Goal: Transaction & Acquisition: Purchase product/service

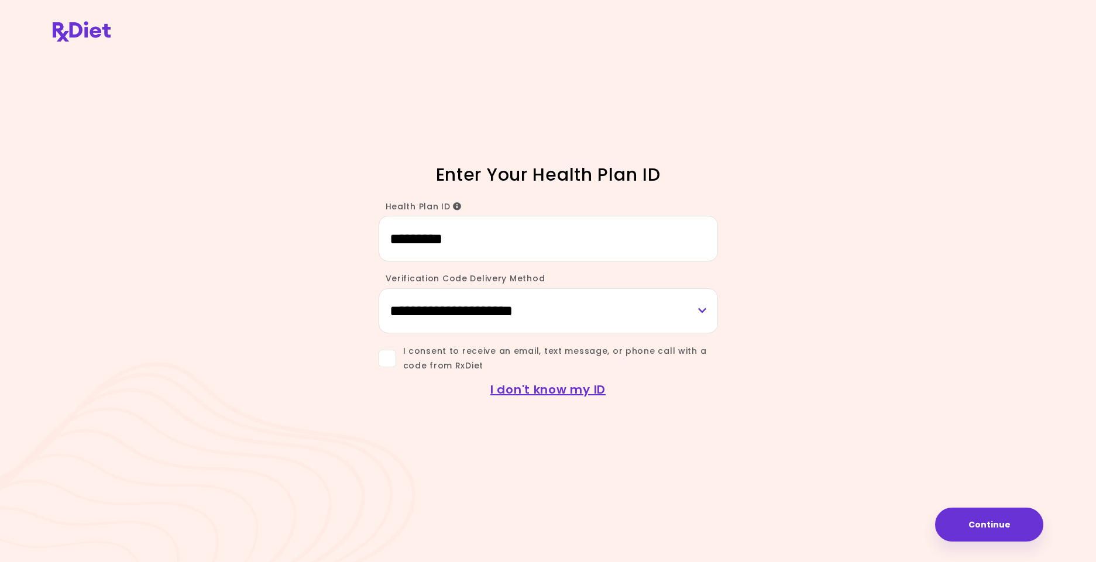
type input "*********"
click at [700, 308] on select "**********" at bounding box center [548, 310] width 339 height 45
select select "***"
click at [379, 288] on select "**********" at bounding box center [548, 310] width 339 height 45
click at [394, 356] on span at bounding box center [388, 359] width 18 height 18
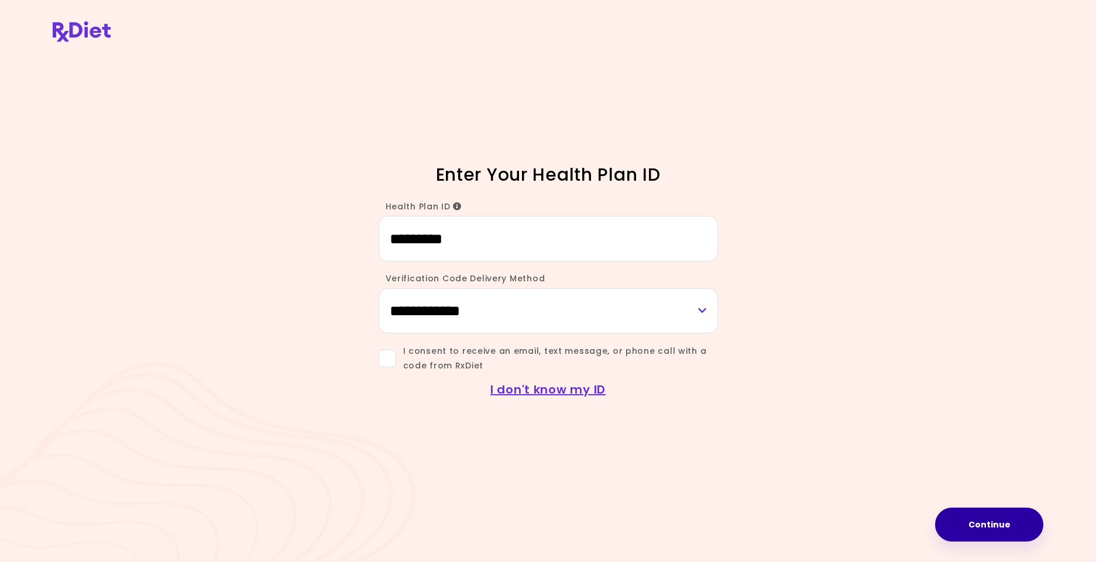
click at [1000, 516] on button "Continue" at bounding box center [989, 525] width 108 height 34
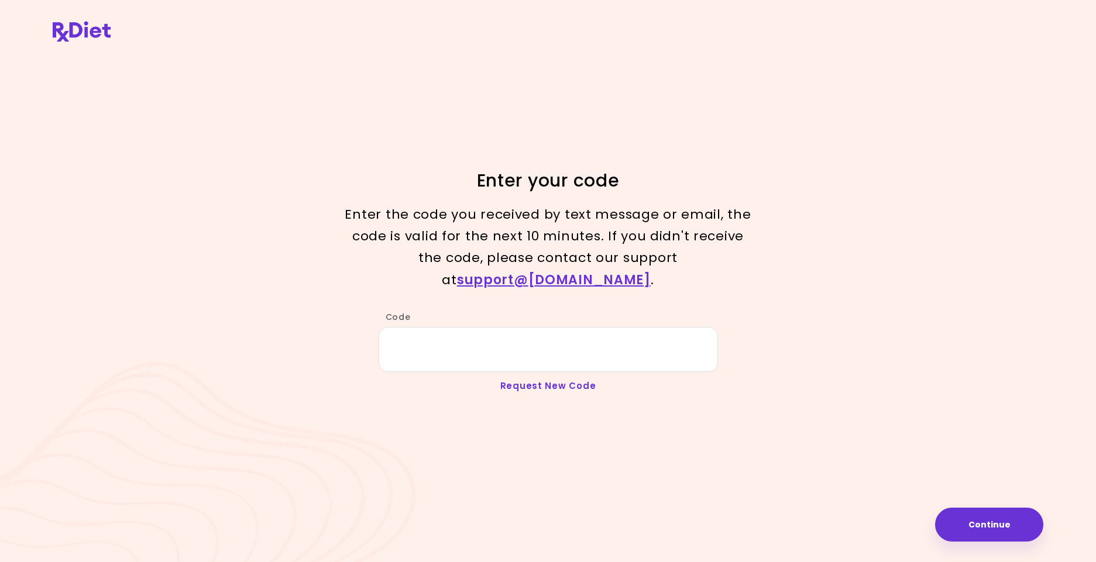
click at [575, 380] on link "Request New Code" at bounding box center [548, 386] width 96 height 12
type input "*********"
select select "***"
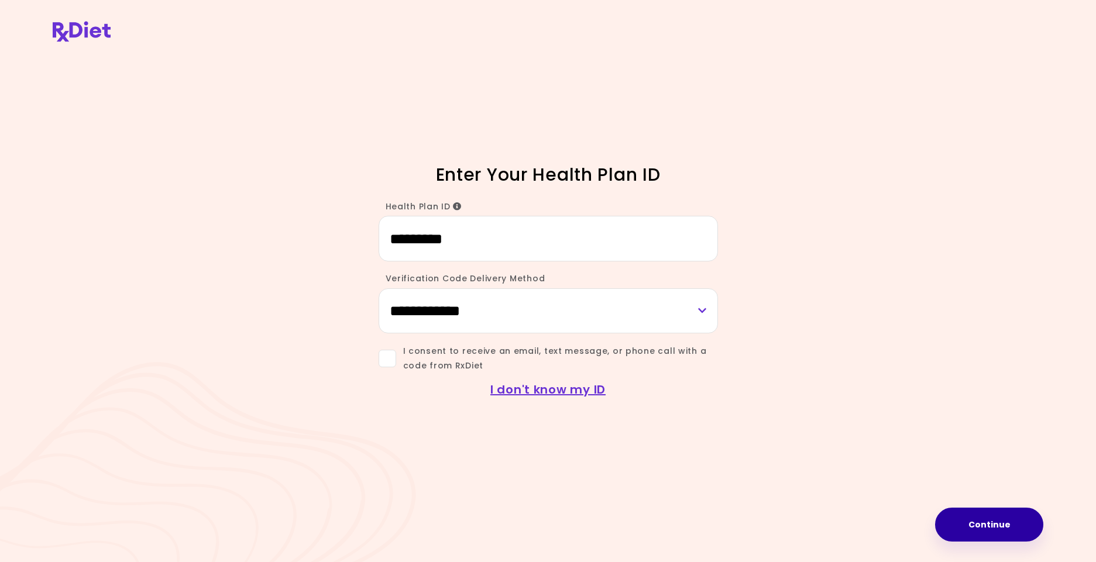
click at [983, 531] on button "Continue" at bounding box center [989, 525] width 108 height 34
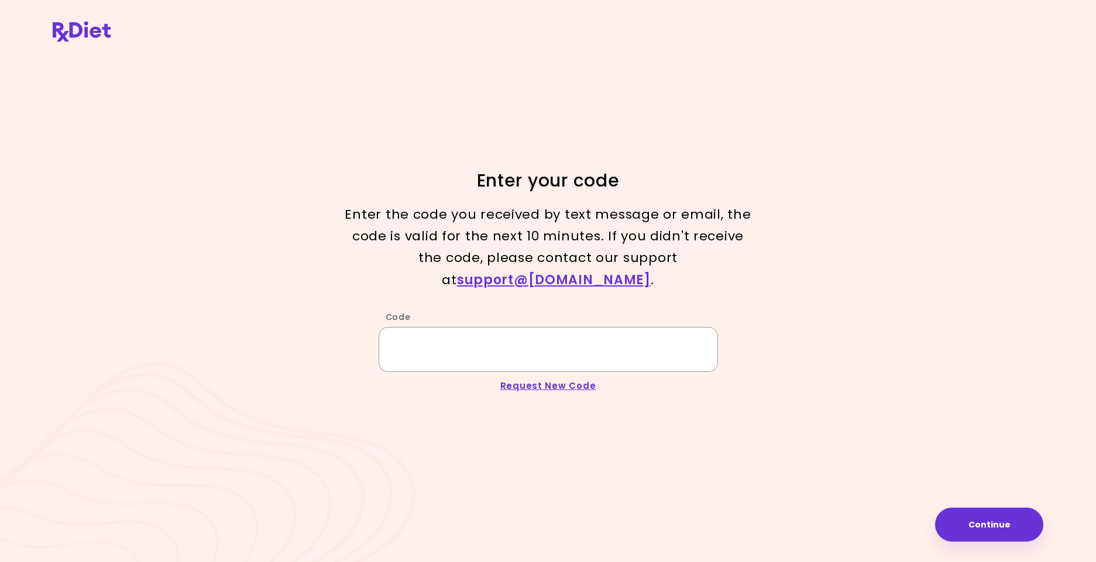
click at [396, 336] on input "Code" at bounding box center [548, 349] width 339 height 45
type input "******"
click at [978, 521] on button "Continue" at bounding box center [989, 525] width 108 height 34
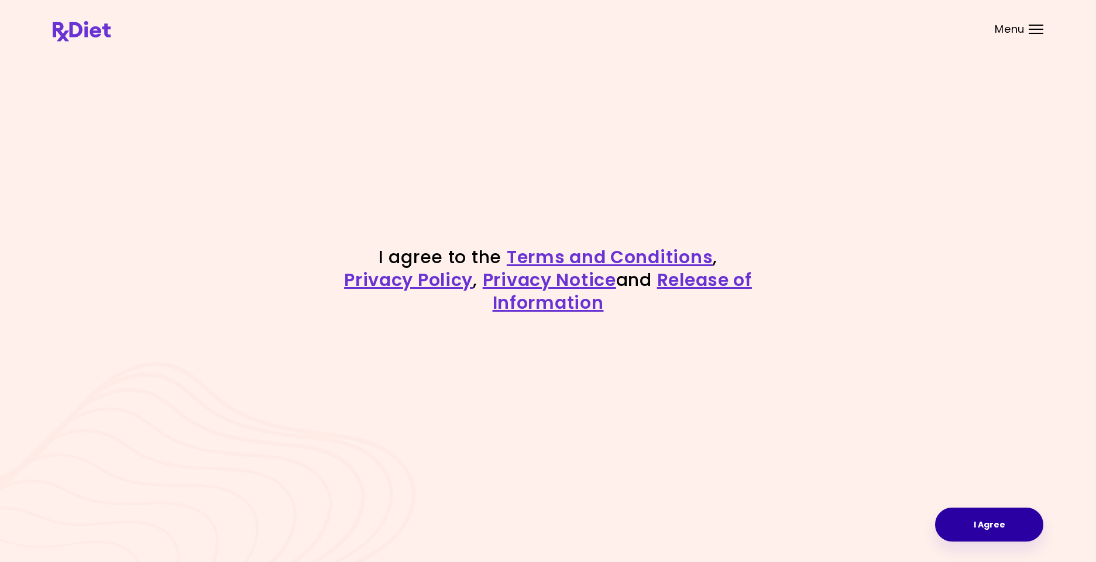
drag, startPoint x: 1006, startPoint y: 526, endPoint x: 1011, endPoint y: 521, distance: 6.2
click at [1011, 521] on button "I Agree" at bounding box center [989, 525] width 108 height 34
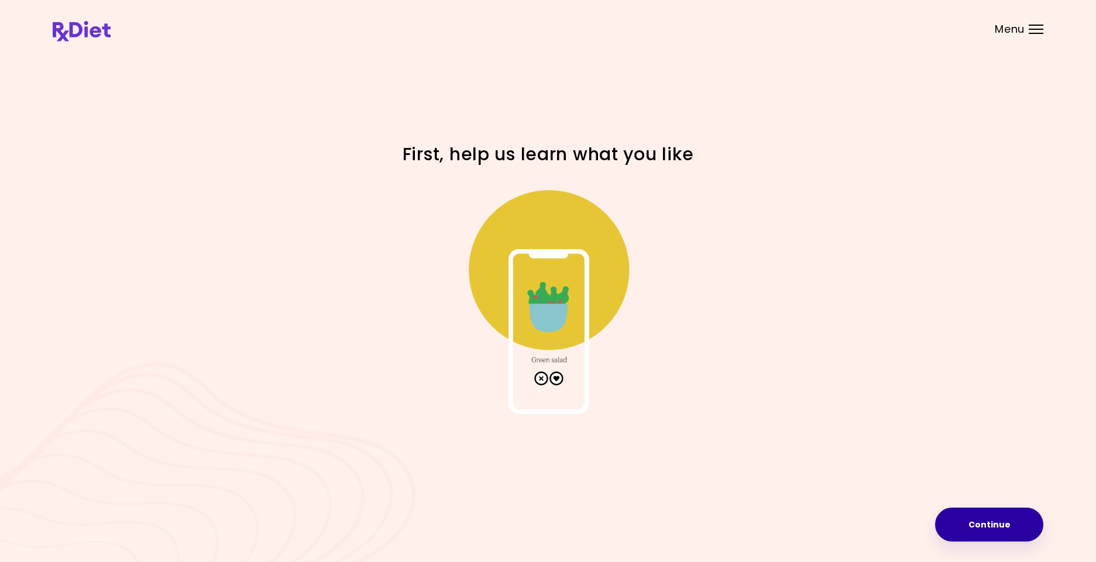
click at [982, 527] on button "Continue" at bounding box center [989, 525] width 108 height 34
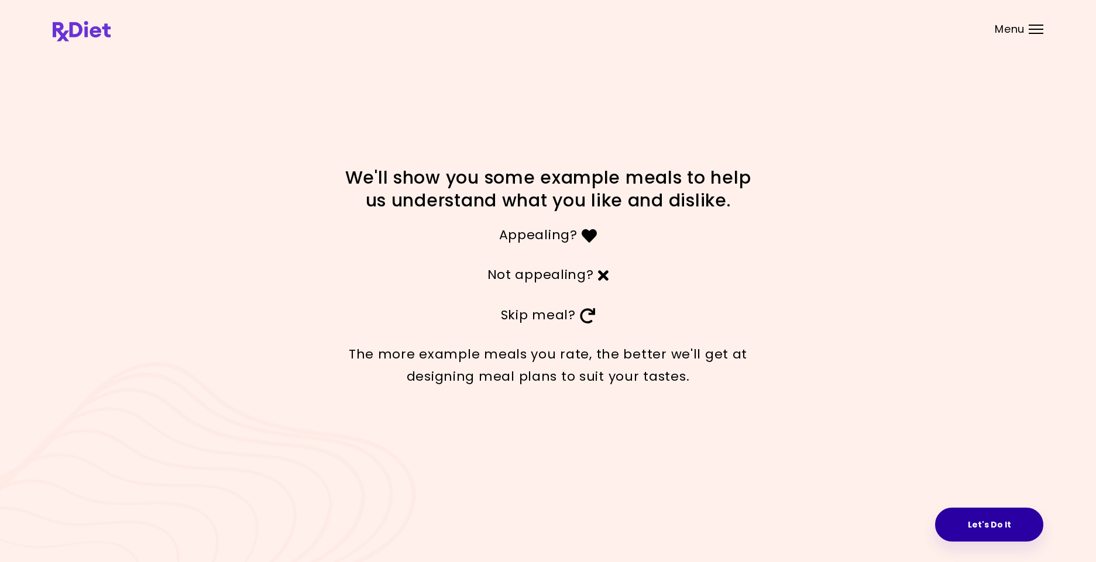
click at [969, 529] on button "Let's Do It" at bounding box center [989, 525] width 108 height 34
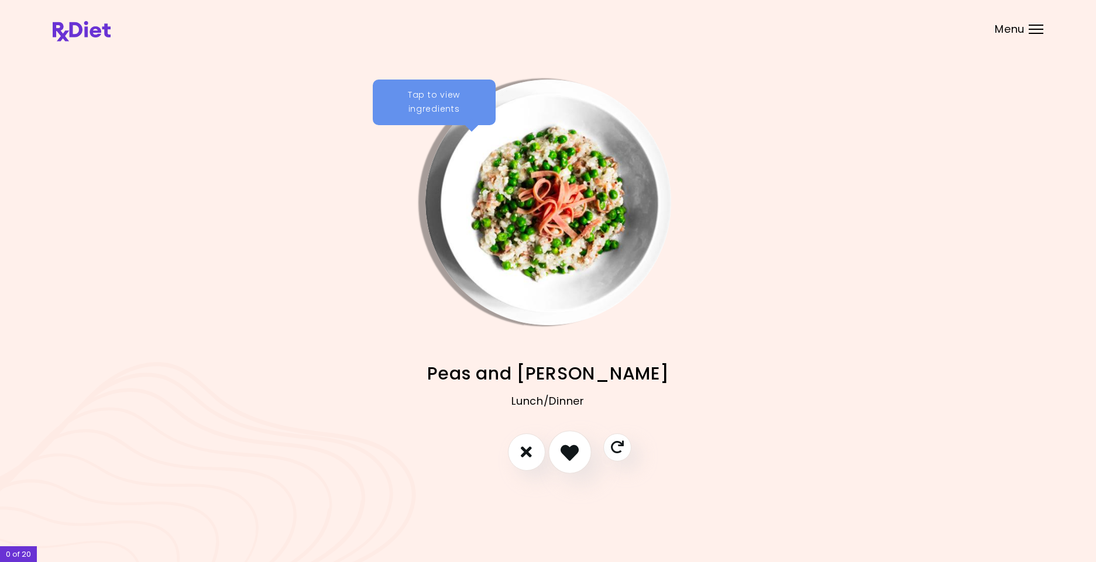
click at [571, 451] on icon "I like this recipe" at bounding box center [570, 452] width 18 height 18
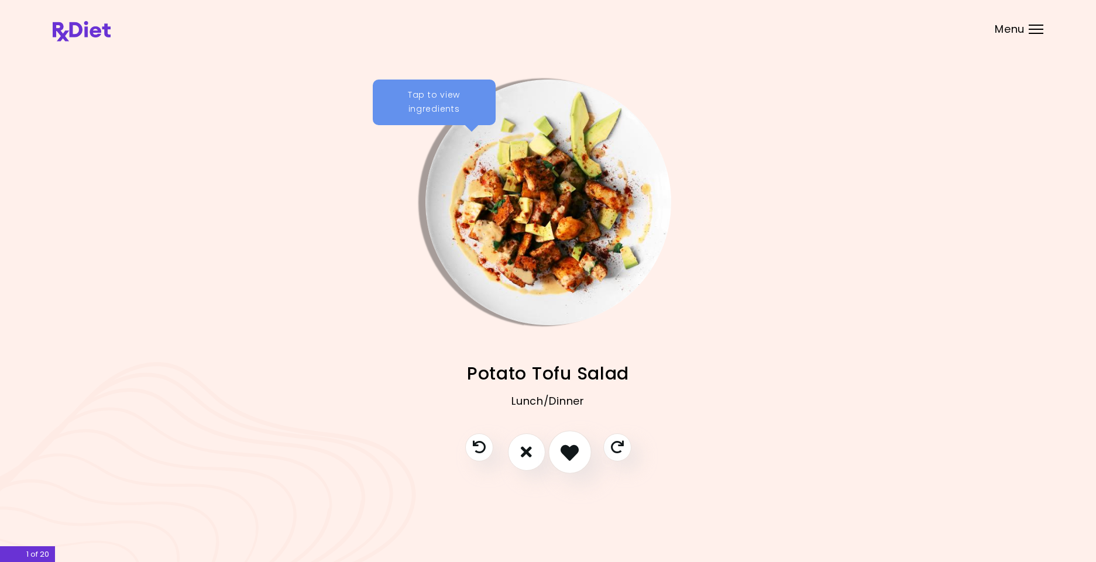
click at [571, 451] on icon "I like this recipe" at bounding box center [570, 452] width 18 height 18
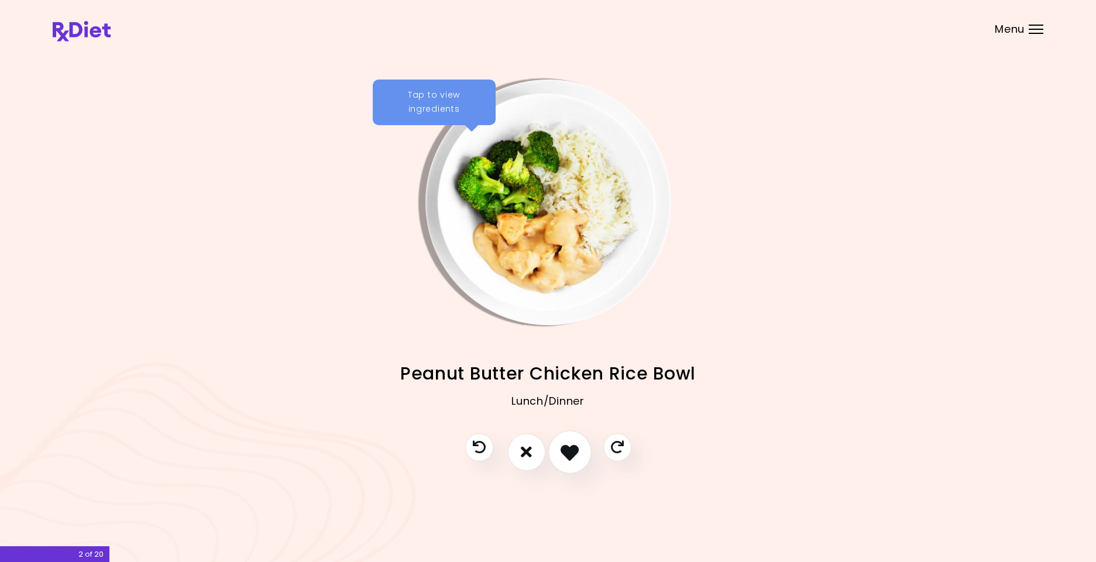
click at [571, 451] on icon "I like this recipe" at bounding box center [570, 452] width 18 height 18
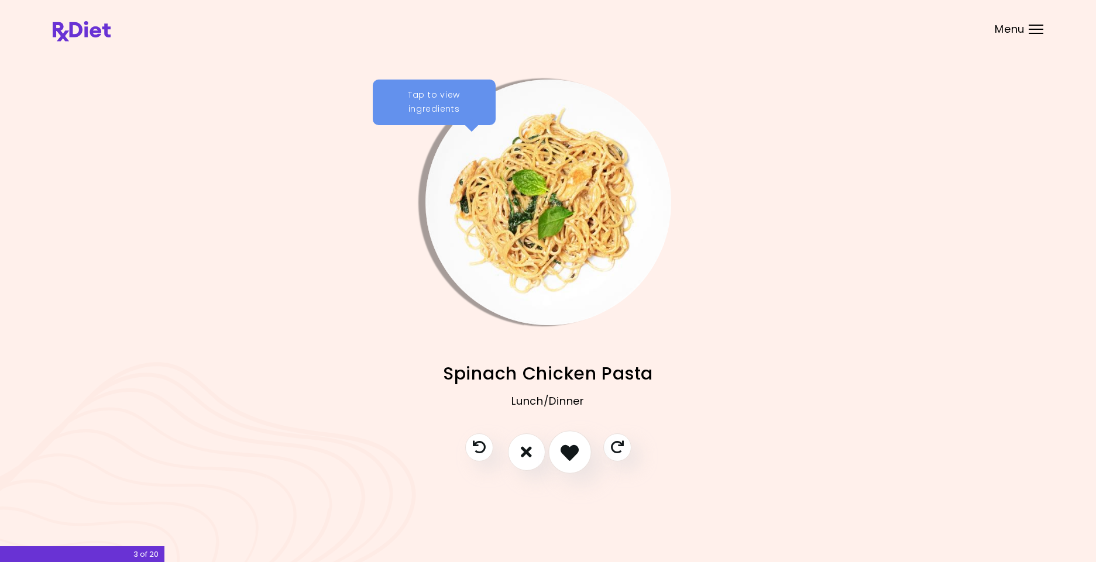
click at [571, 451] on icon "I like this recipe" at bounding box center [570, 452] width 18 height 18
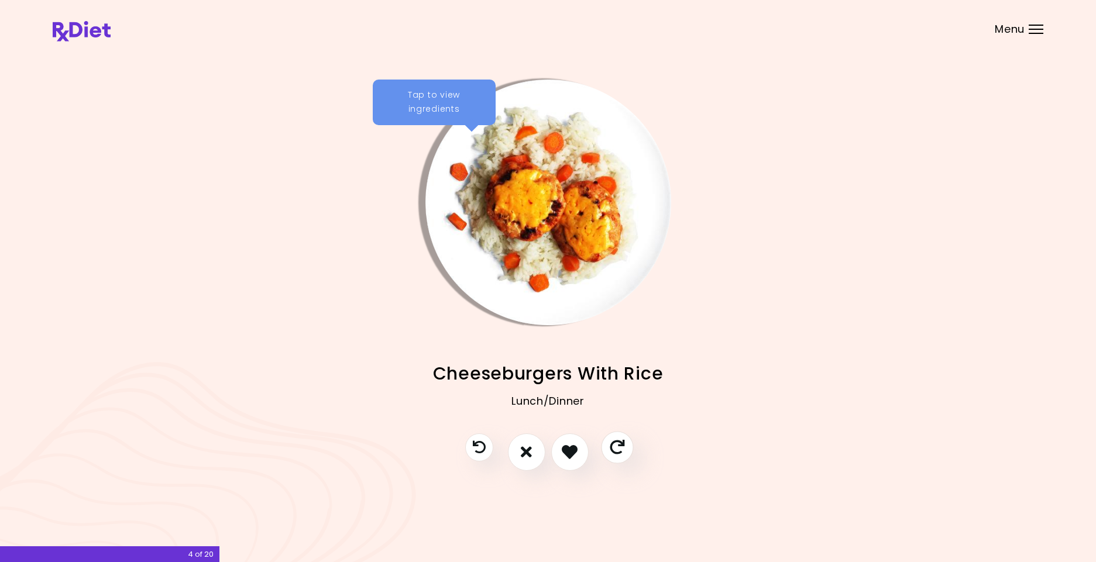
click at [619, 442] on icon "Skip" at bounding box center [617, 447] width 15 height 15
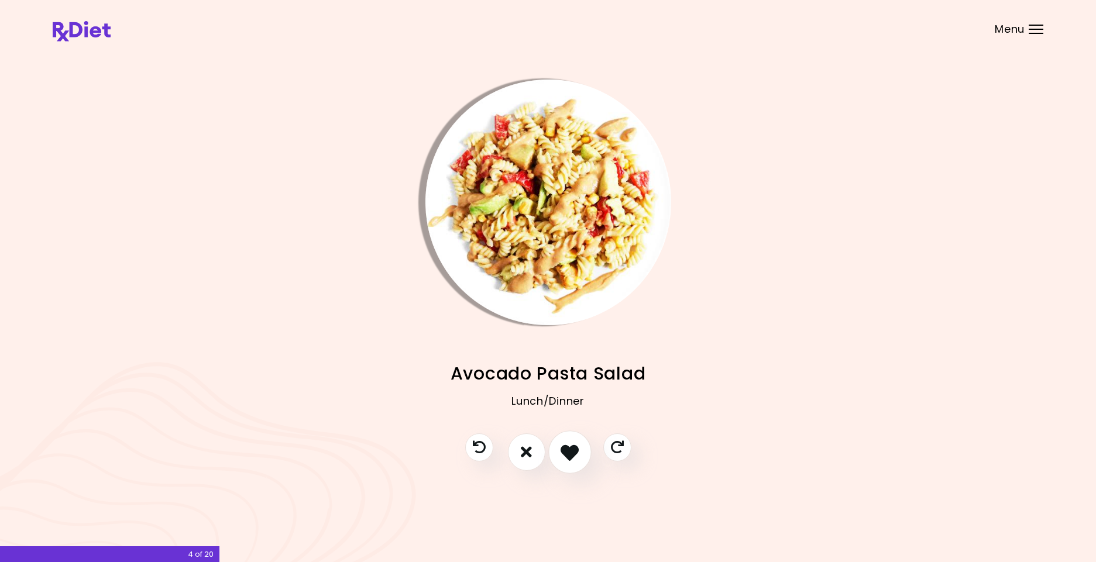
click at [571, 446] on icon "I like this recipe" at bounding box center [570, 452] width 18 height 18
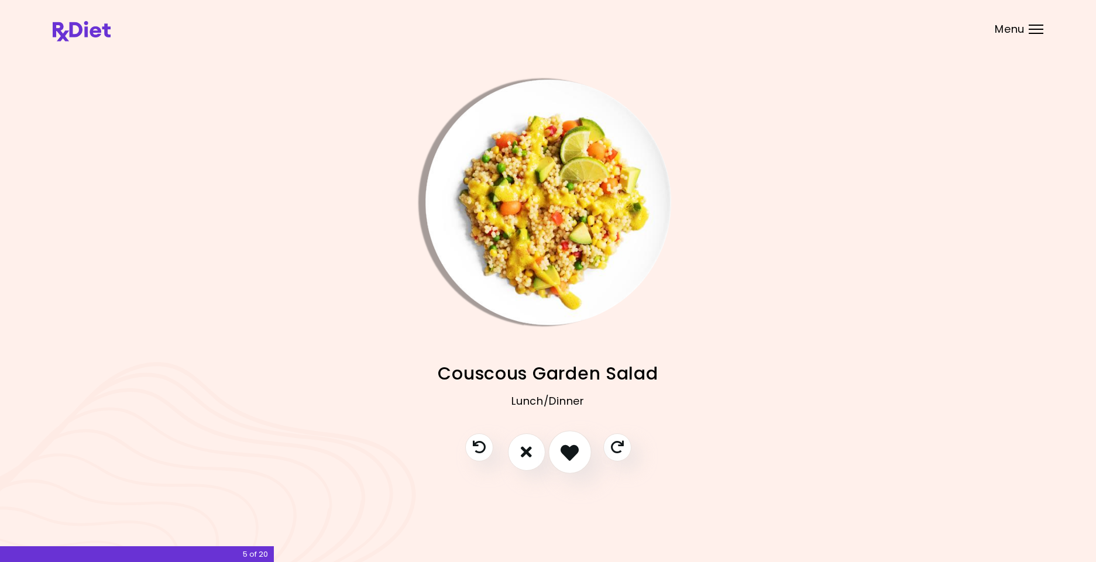
click at [571, 446] on icon "I like this recipe" at bounding box center [570, 452] width 18 height 18
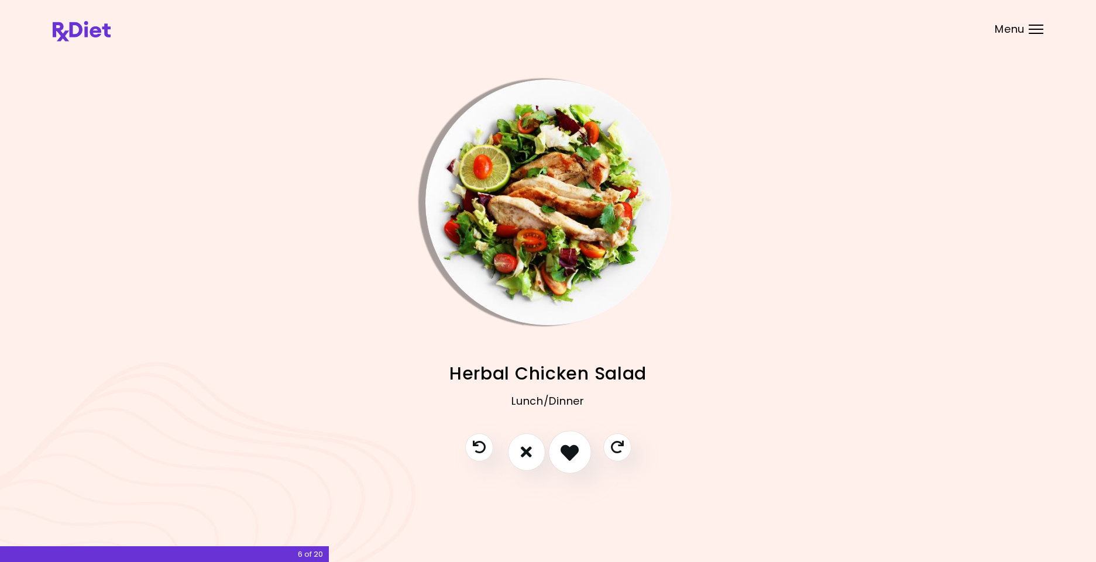
click at [571, 446] on icon "I like this recipe" at bounding box center [570, 452] width 18 height 18
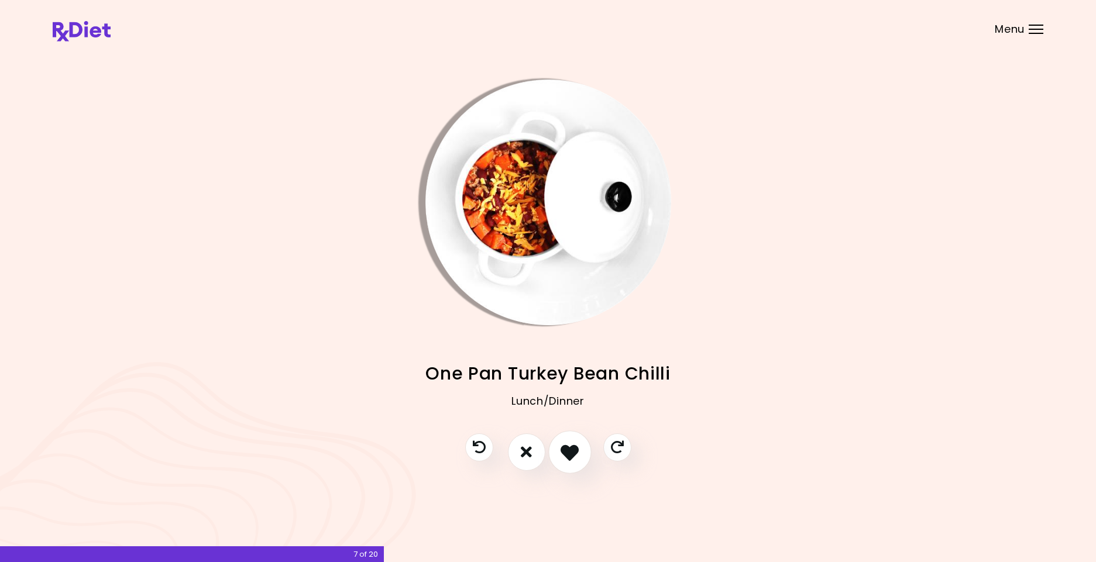
click at [571, 446] on icon "I like this recipe" at bounding box center [570, 452] width 18 height 18
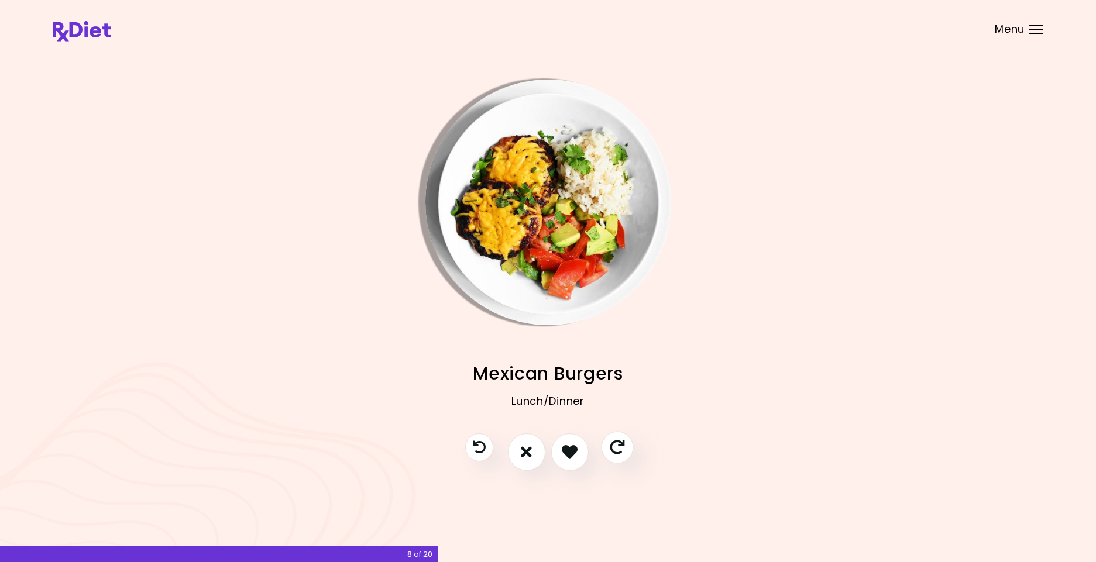
click at [609, 444] on button "Skip" at bounding box center [617, 447] width 32 height 32
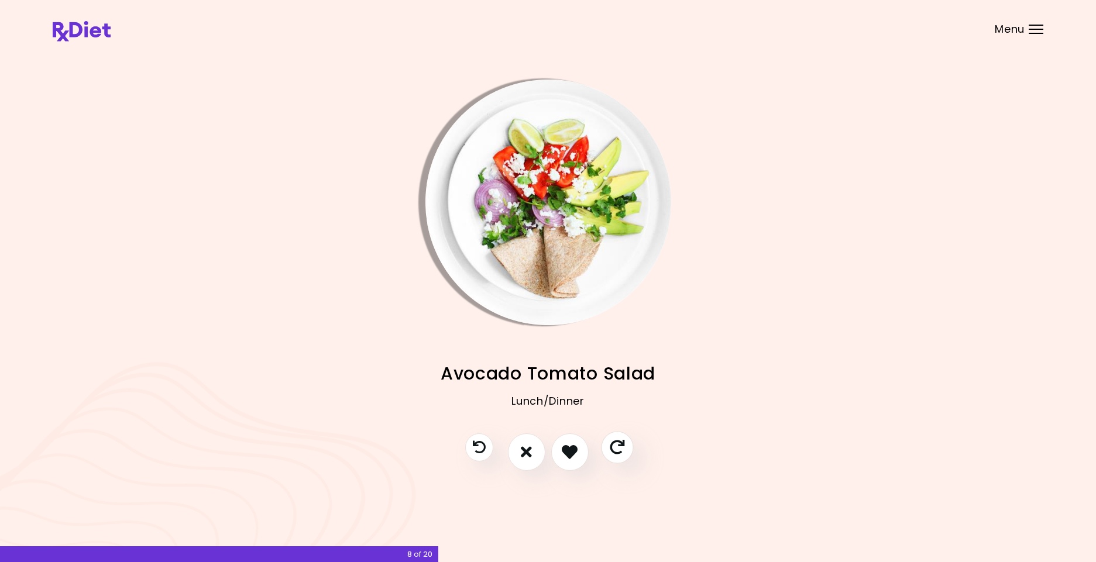
click at [609, 444] on button "Skip" at bounding box center [617, 447] width 32 height 32
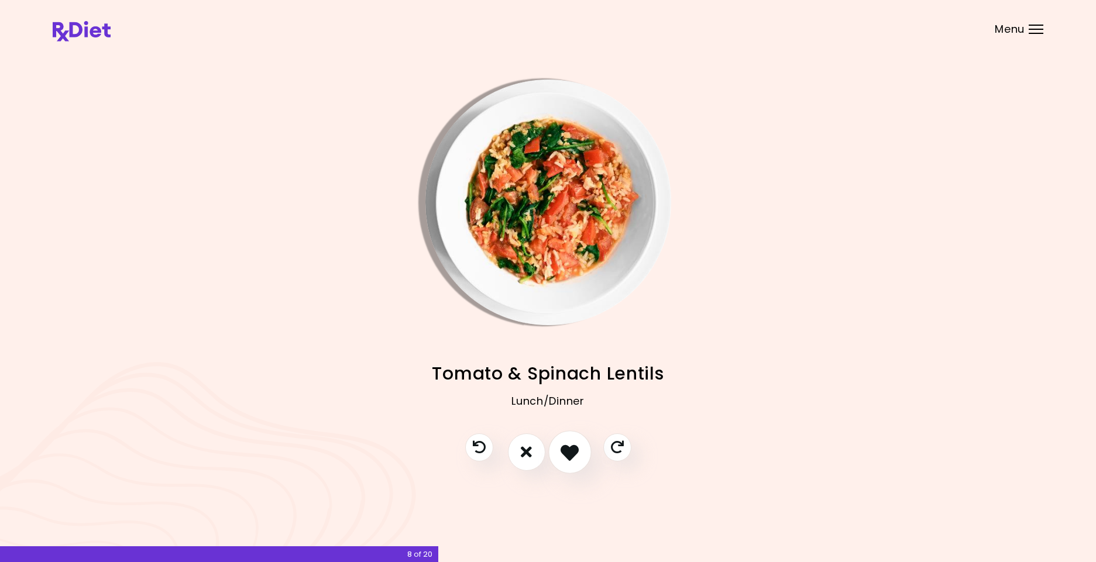
click at [566, 448] on icon "I like this recipe" at bounding box center [570, 452] width 18 height 18
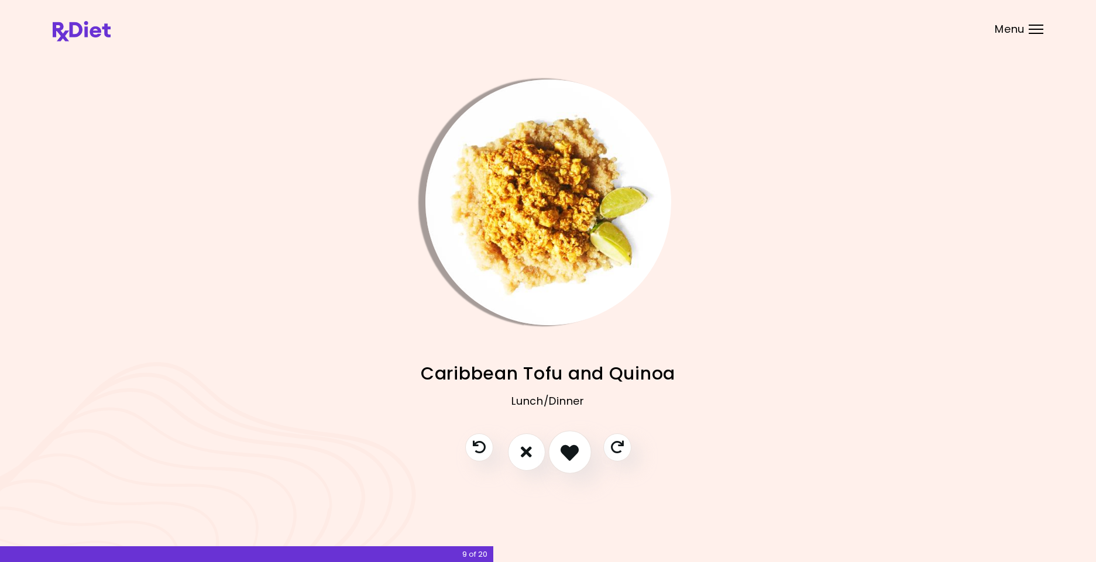
click at [566, 448] on icon "I like this recipe" at bounding box center [570, 452] width 18 height 18
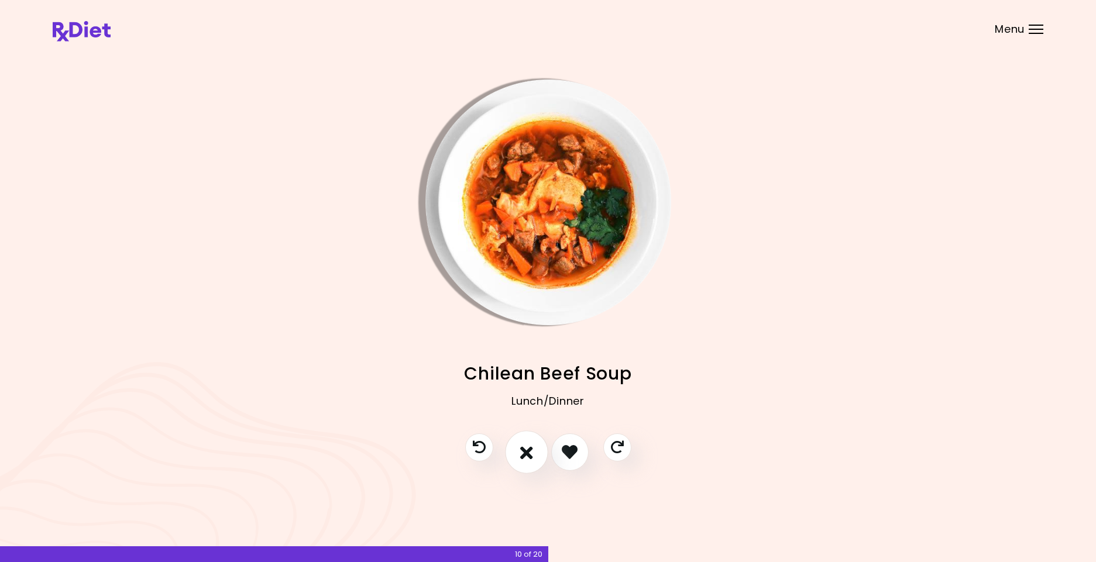
click at [531, 457] on icon "I don't like this recipe" at bounding box center [526, 452] width 13 height 18
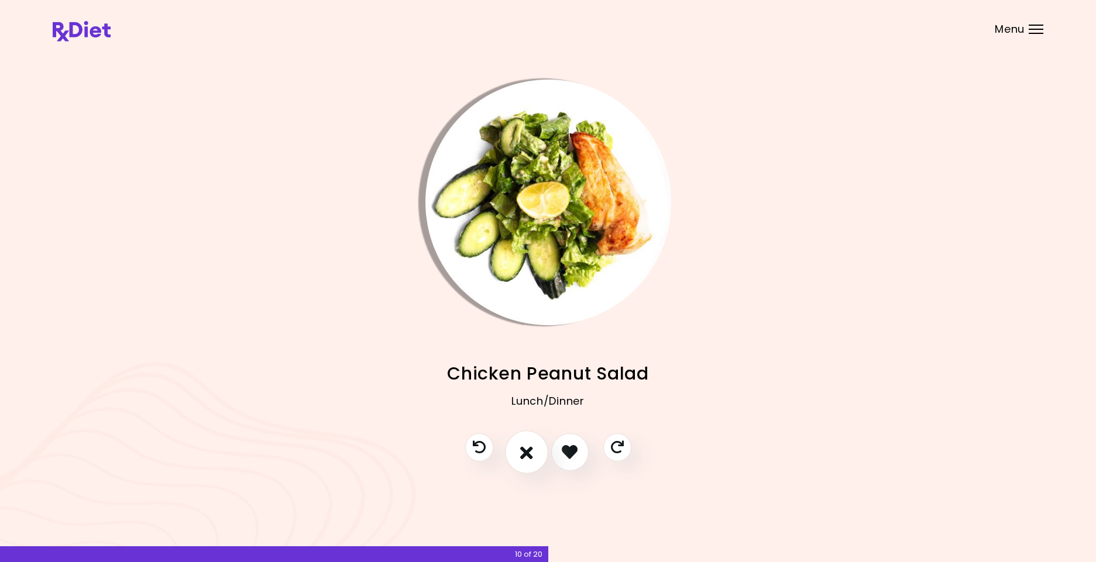
click at [531, 457] on icon "I don't like this recipe" at bounding box center [526, 452] width 13 height 18
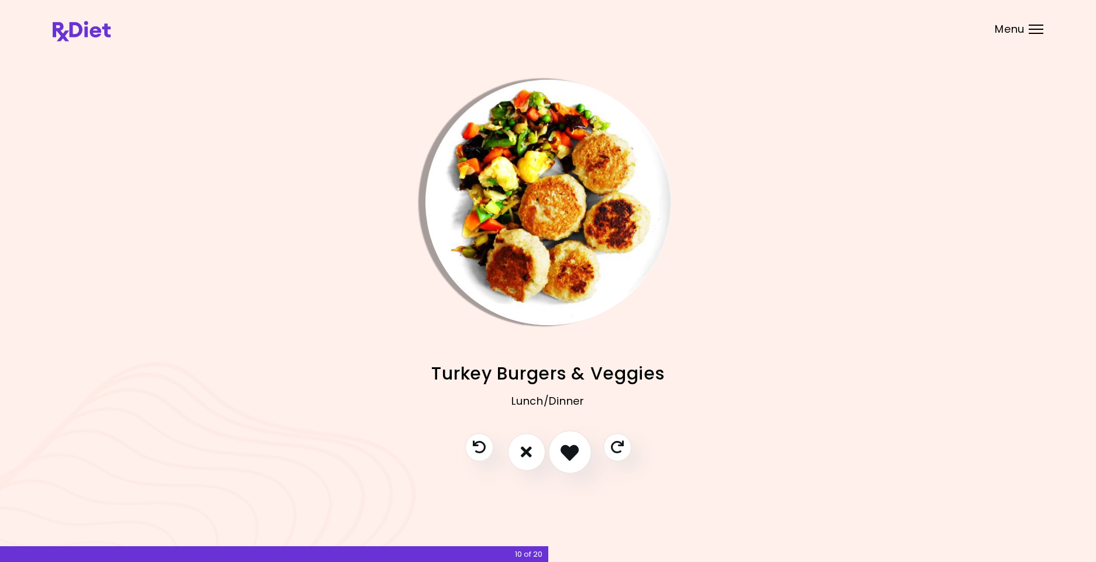
click at [568, 449] on icon "I like this recipe" at bounding box center [570, 452] width 18 height 18
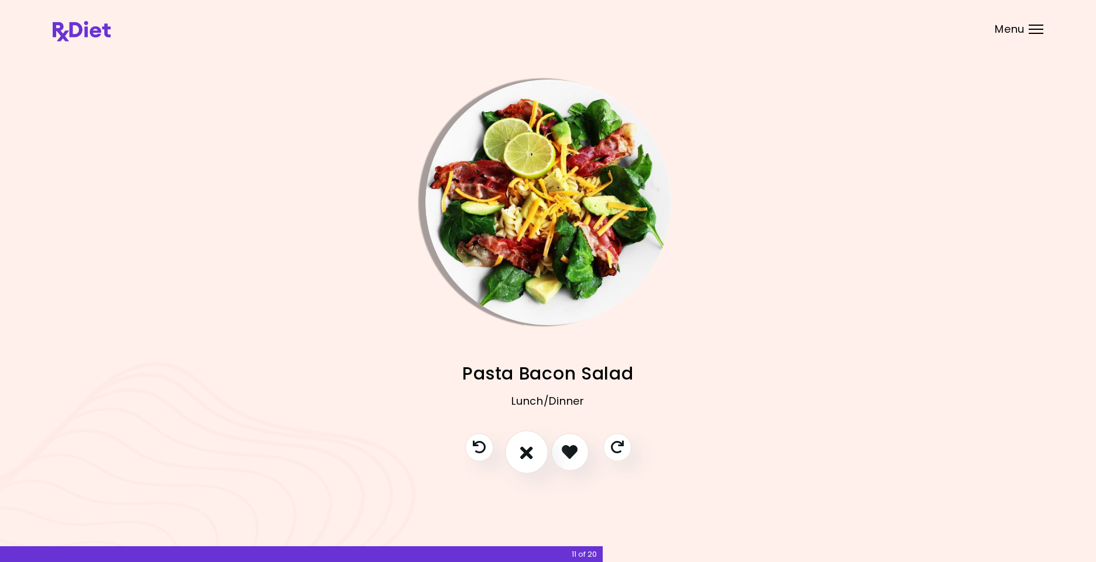
click at [521, 448] on icon "I don't like this recipe" at bounding box center [526, 452] width 13 height 18
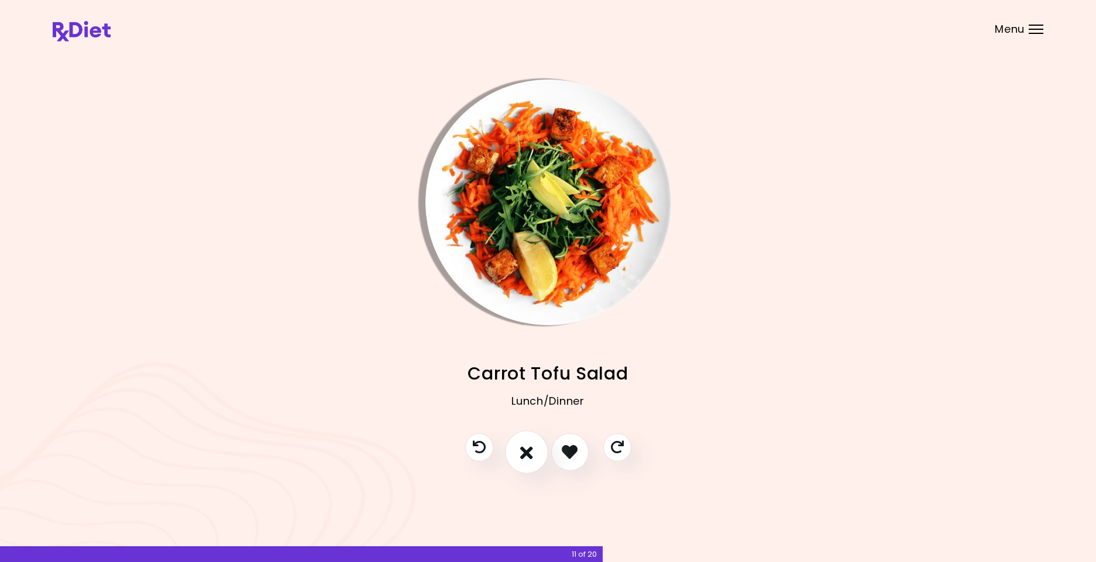
click at [521, 448] on icon "I don't like this recipe" at bounding box center [526, 452] width 13 height 18
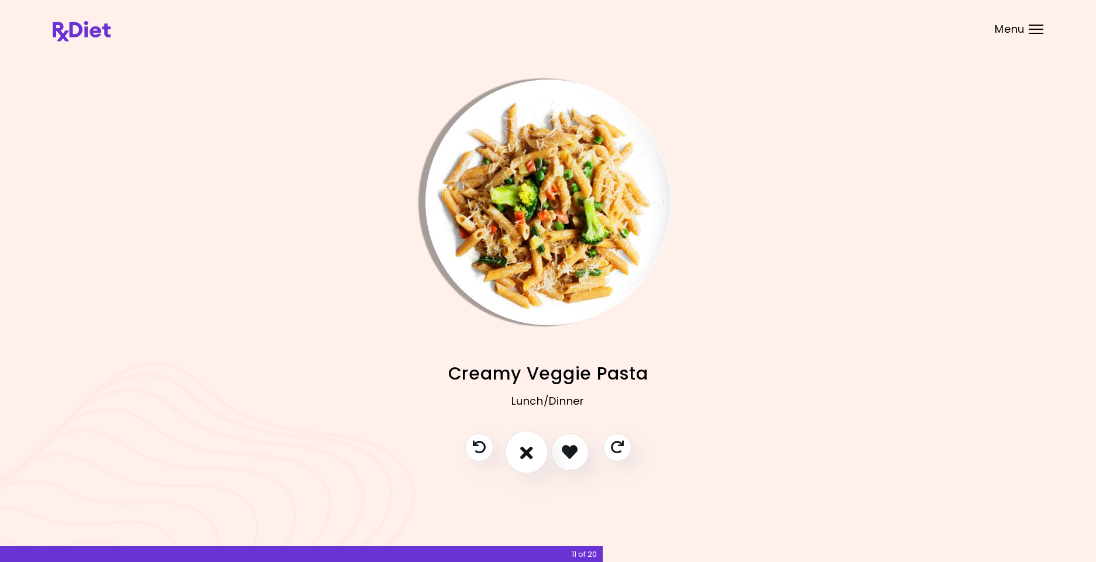
click at [521, 448] on icon "I don't like this recipe" at bounding box center [526, 452] width 13 height 18
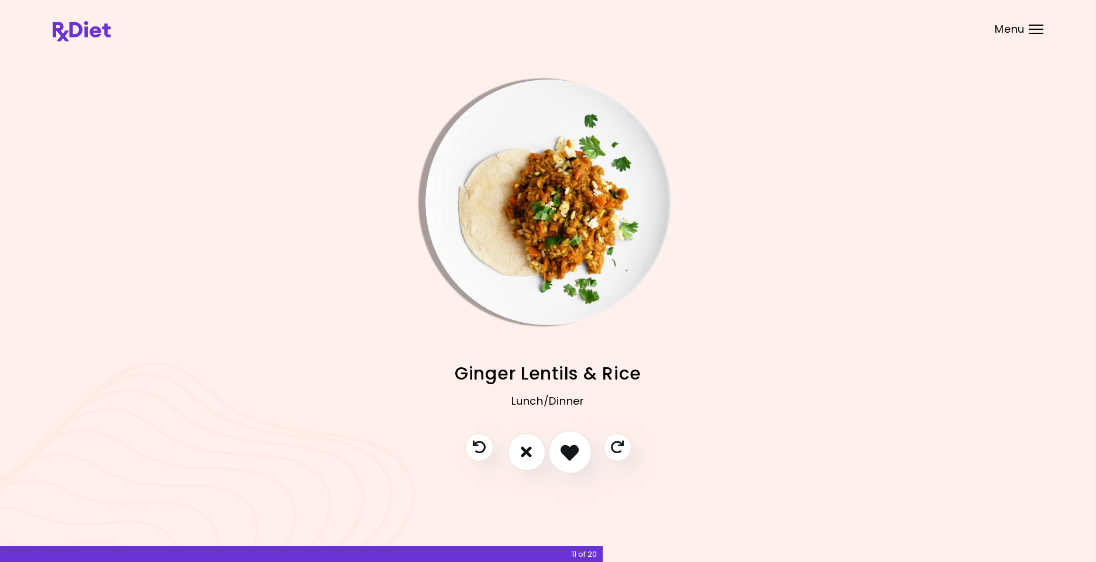
click at [569, 446] on icon "I like this recipe" at bounding box center [570, 452] width 18 height 18
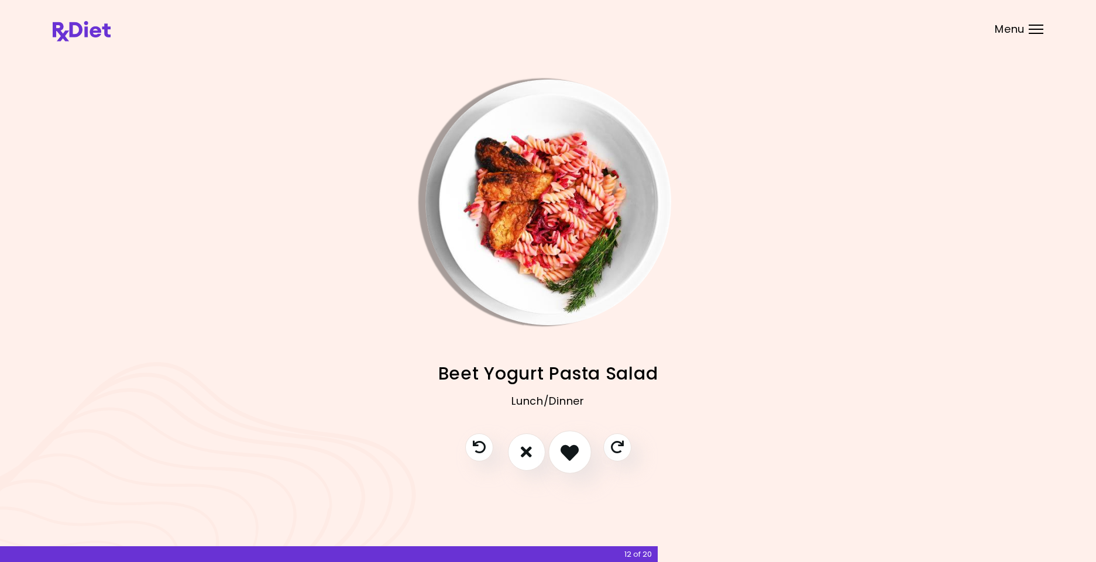
click at [569, 446] on icon "I like this recipe" at bounding box center [570, 452] width 18 height 18
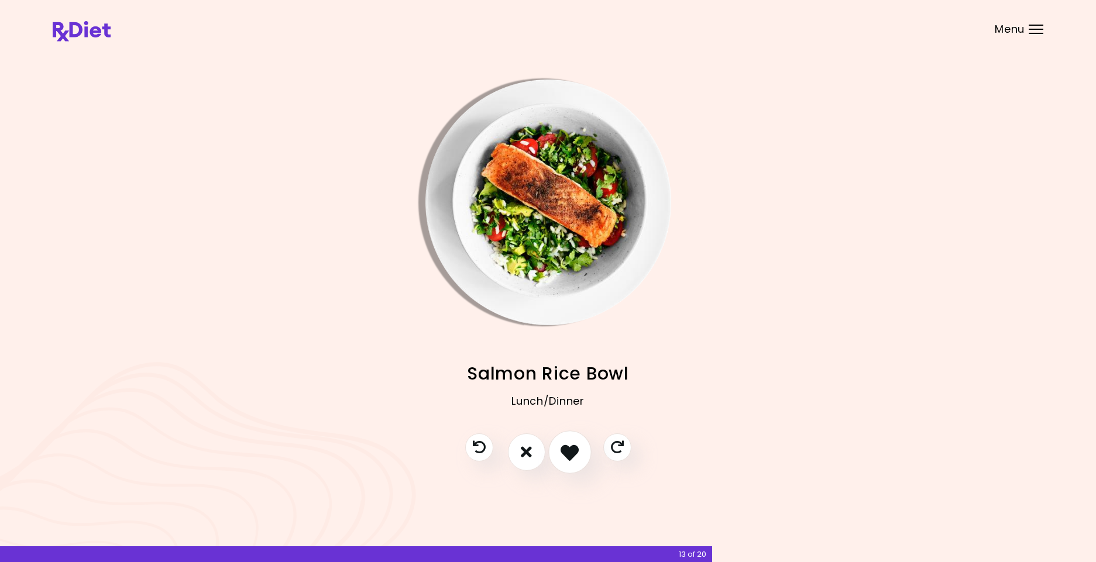
click at [569, 446] on icon "I like this recipe" at bounding box center [570, 452] width 18 height 18
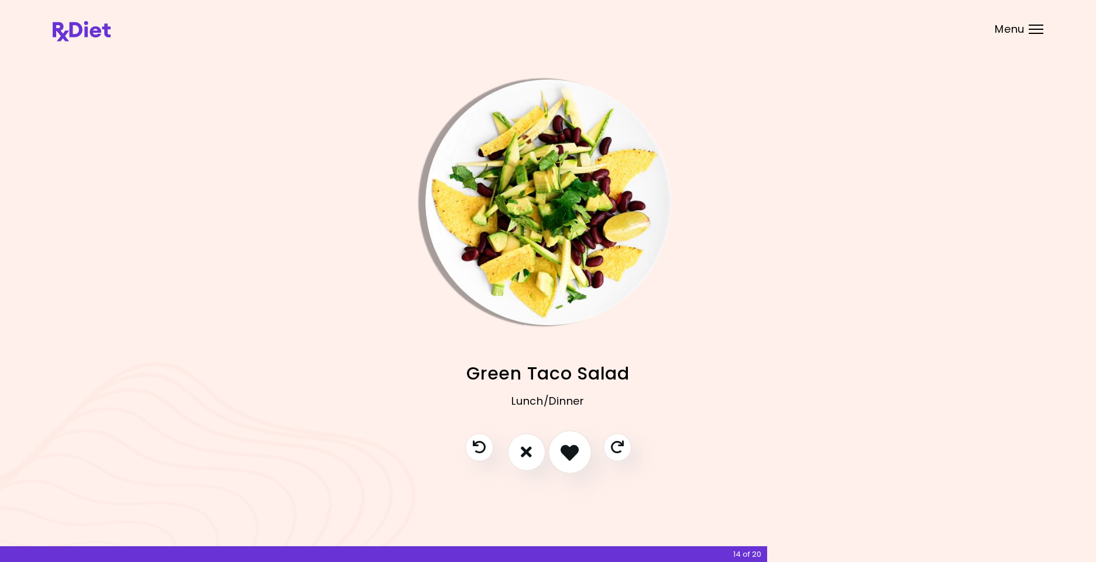
click at [569, 446] on icon "I like this recipe" at bounding box center [570, 452] width 18 height 18
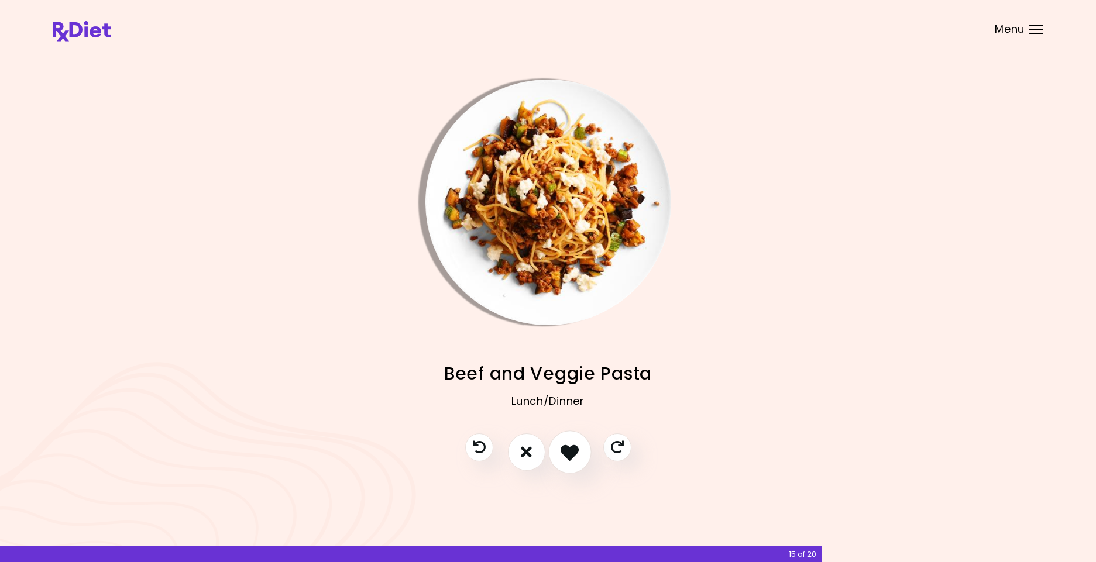
click at [569, 446] on icon "I like this recipe" at bounding box center [570, 452] width 18 height 18
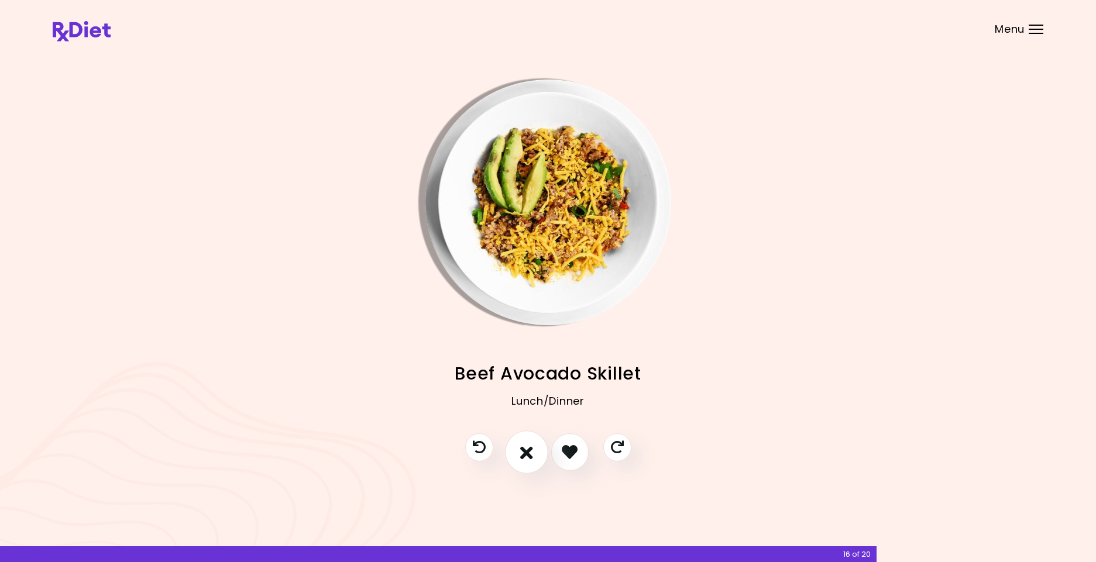
click at [520, 444] on button "I don't like this recipe" at bounding box center [526, 452] width 43 height 43
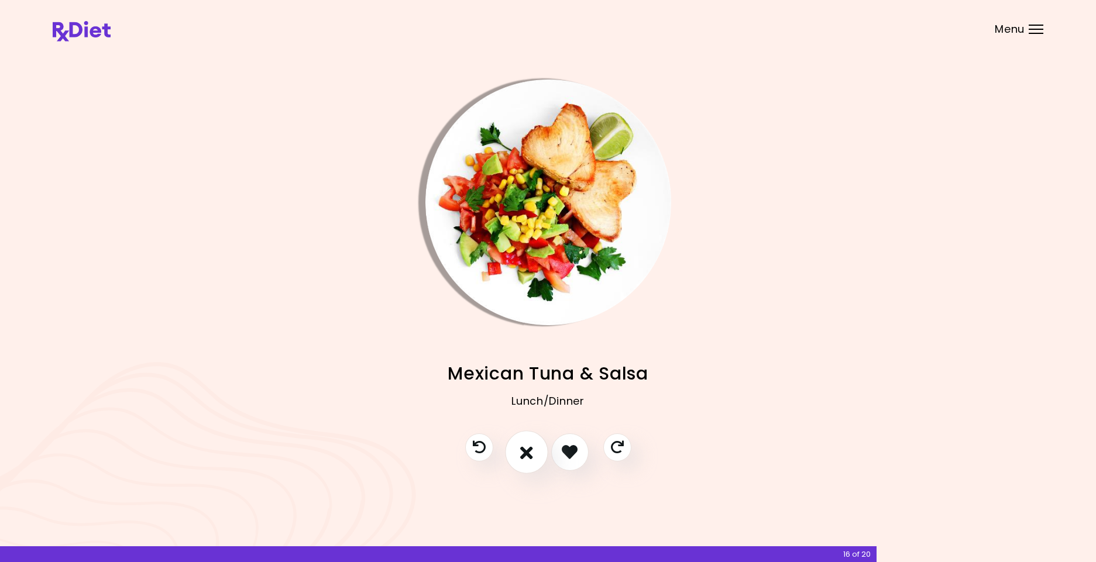
click at [520, 444] on button "I don't like this recipe" at bounding box center [526, 452] width 43 height 43
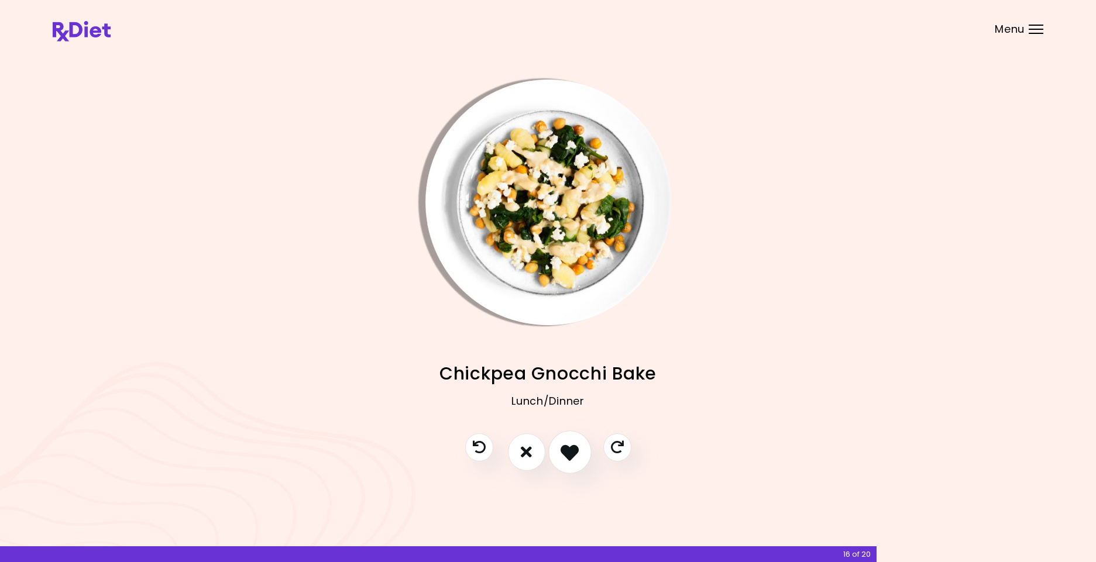
click at [562, 448] on icon "I like this recipe" at bounding box center [570, 452] width 18 height 18
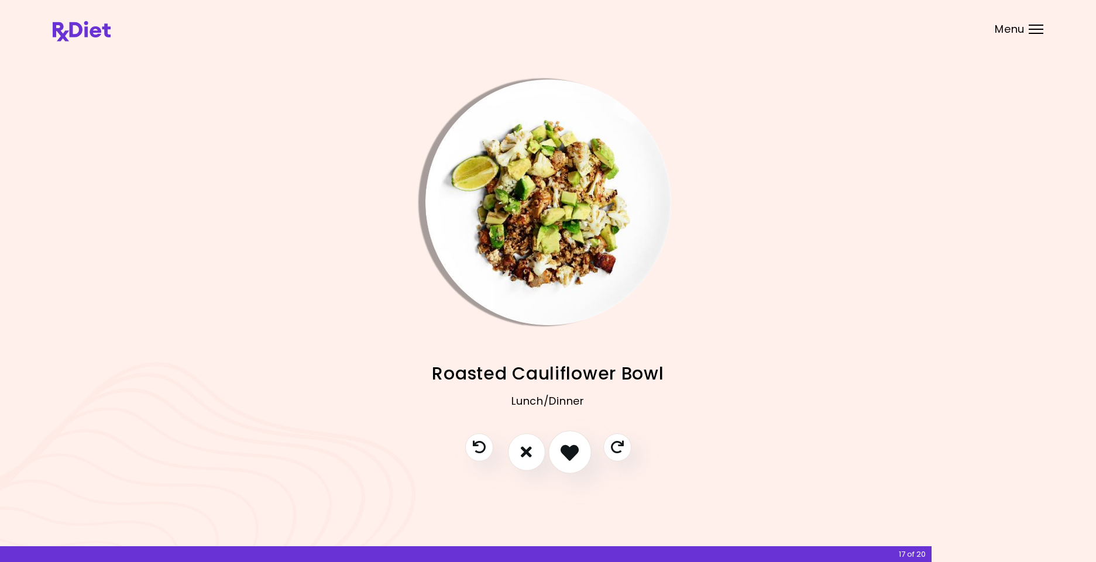
click at [562, 448] on icon "I like this recipe" at bounding box center [570, 452] width 18 height 18
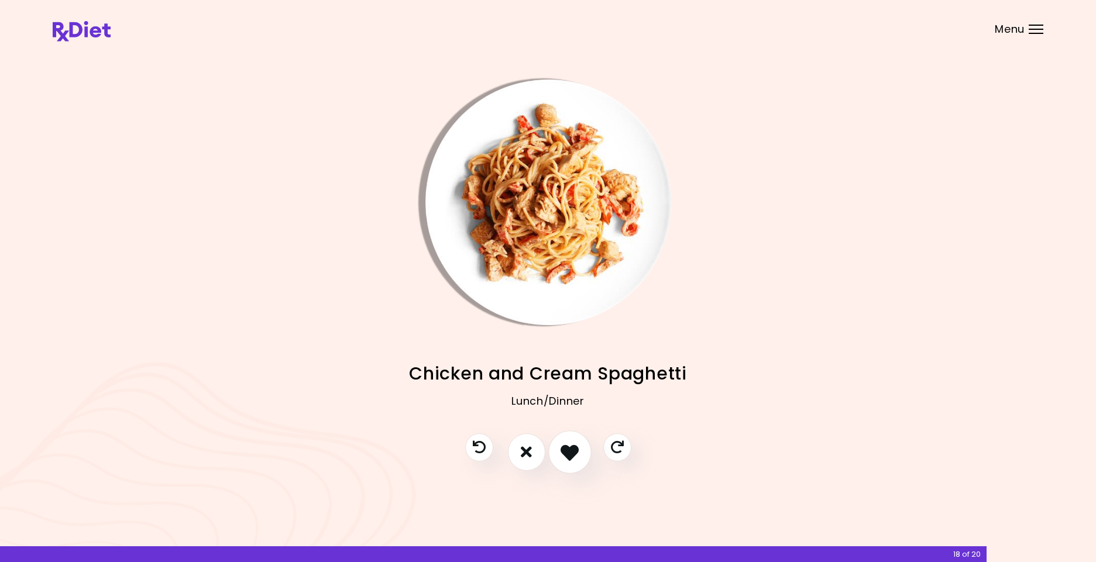
click at [562, 448] on icon "I like this recipe" at bounding box center [570, 452] width 18 height 18
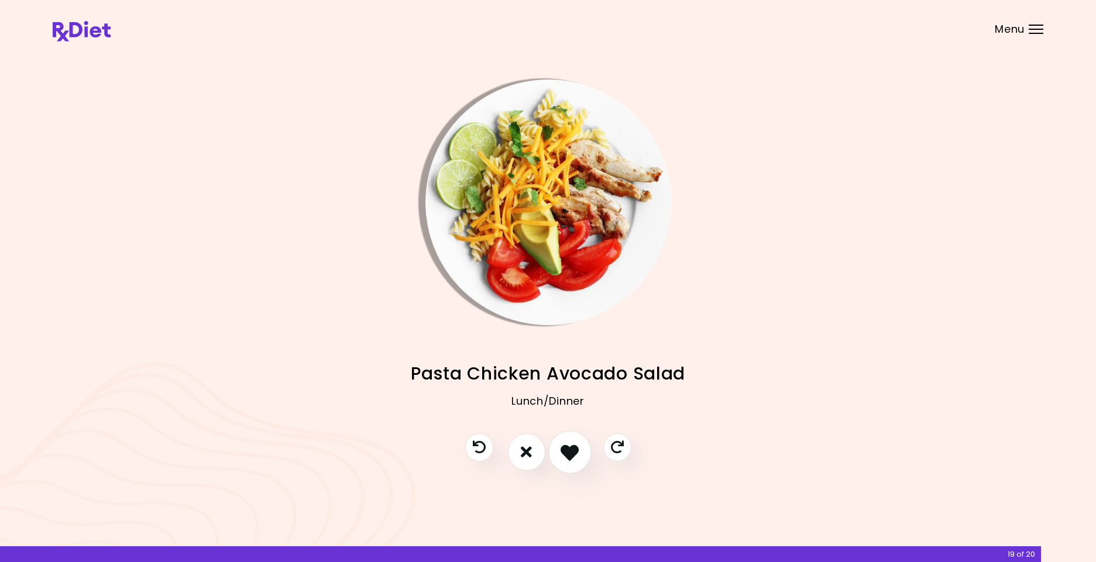
click at [562, 448] on icon "I like this recipe" at bounding box center [570, 452] width 18 height 18
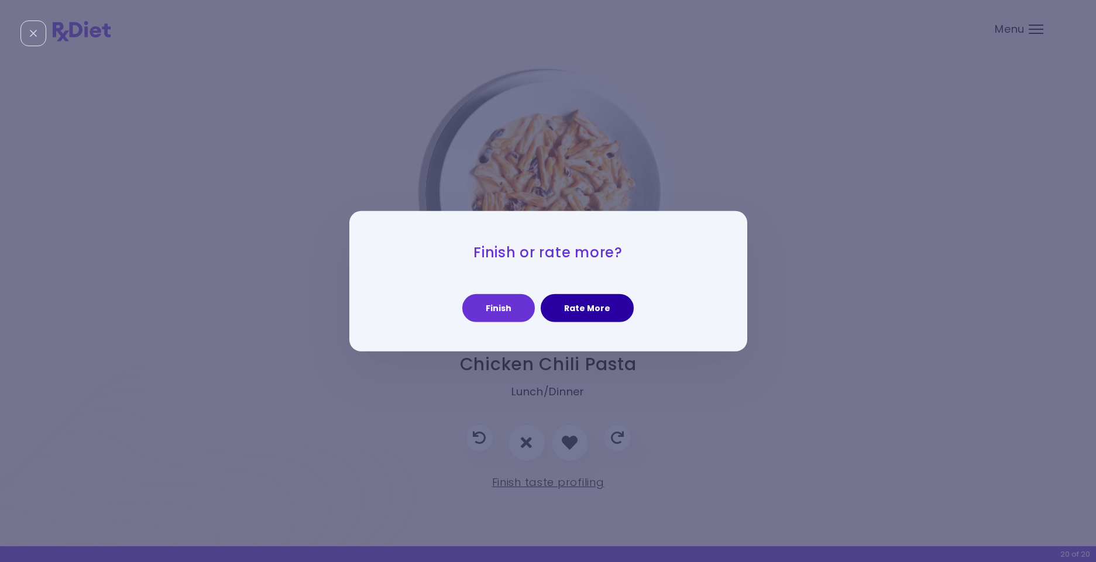
click at [589, 314] on button "Rate More" at bounding box center [587, 308] width 93 height 28
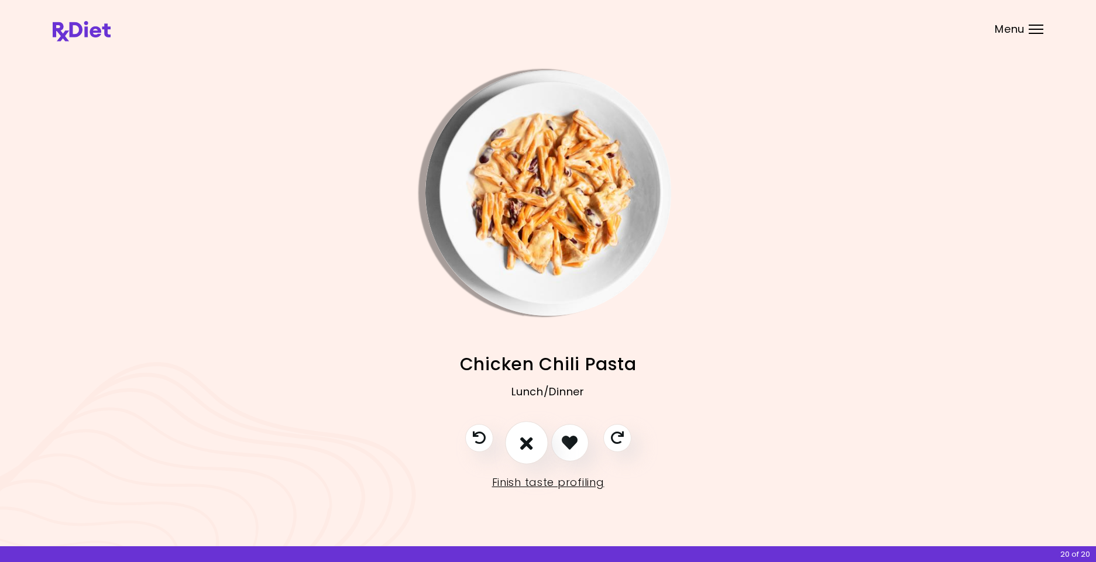
click at [531, 446] on icon "I don't like this recipe" at bounding box center [526, 443] width 13 height 18
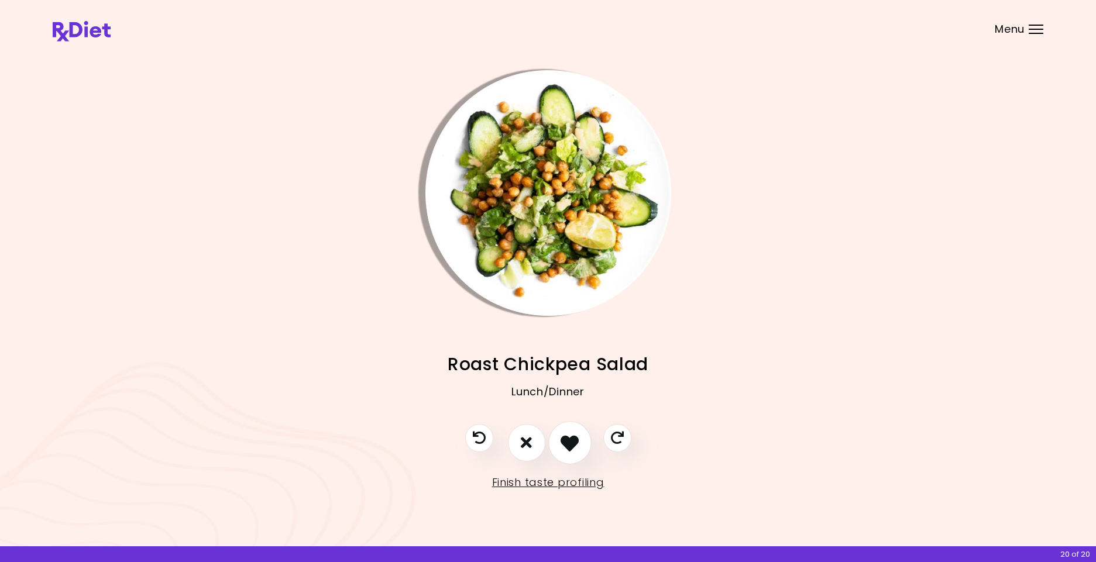
click at [575, 440] on icon "I like this recipe" at bounding box center [570, 443] width 18 height 18
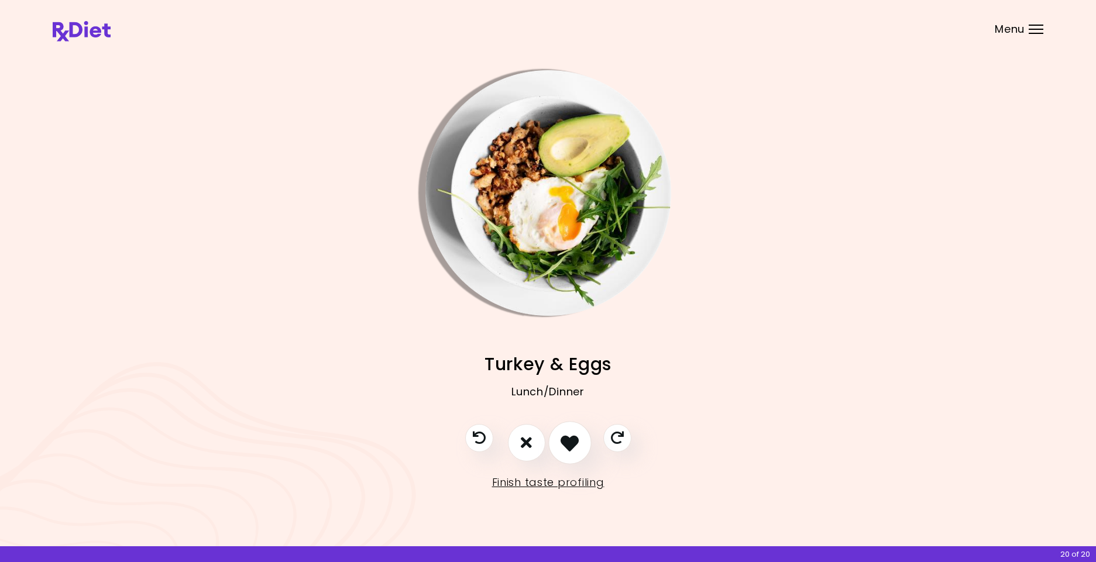
click at [575, 440] on icon "I like this recipe" at bounding box center [570, 443] width 18 height 18
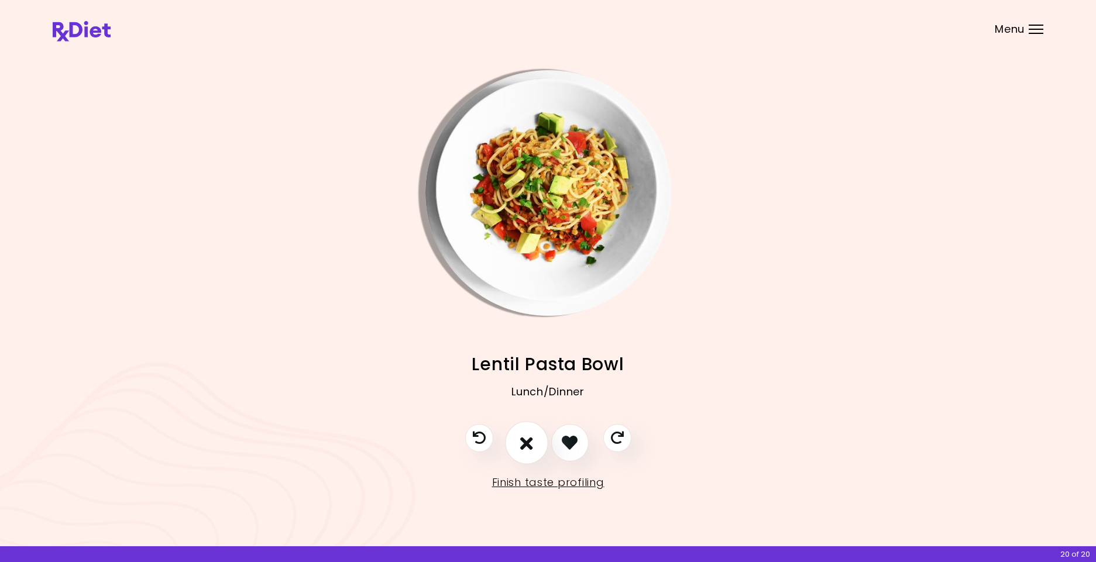
click at [516, 445] on button "I don't like this recipe" at bounding box center [526, 442] width 43 height 43
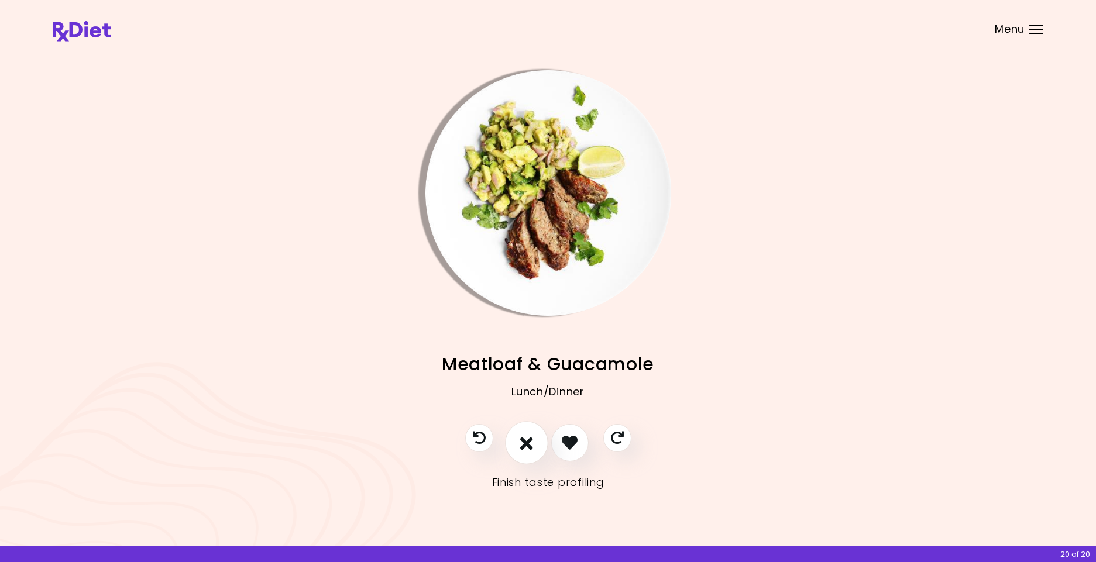
click at [516, 445] on button "I don't like this recipe" at bounding box center [526, 442] width 43 height 43
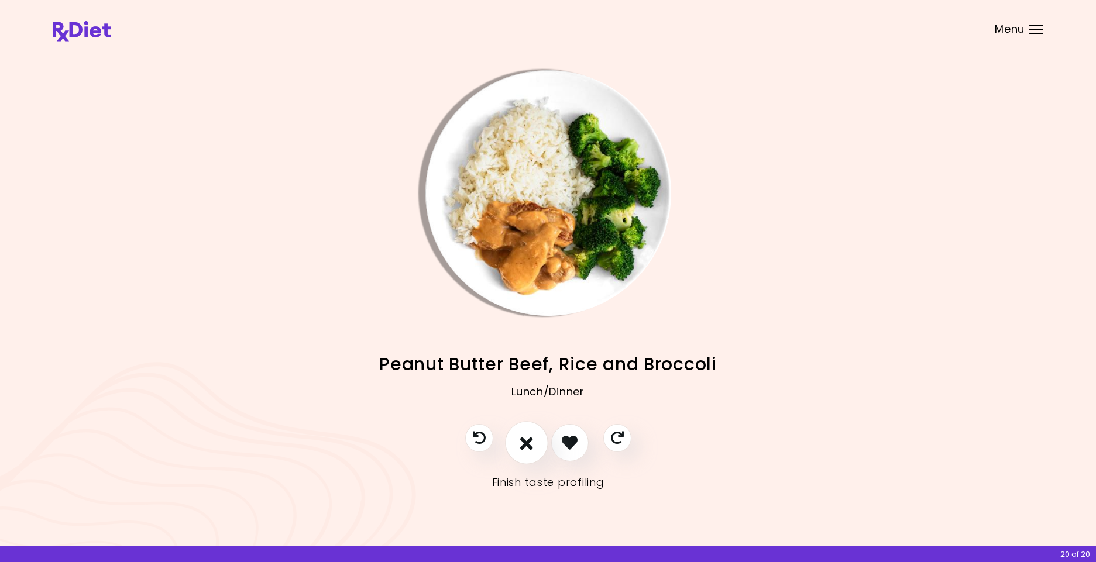
click at [516, 445] on button "I don't like this recipe" at bounding box center [526, 442] width 43 height 43
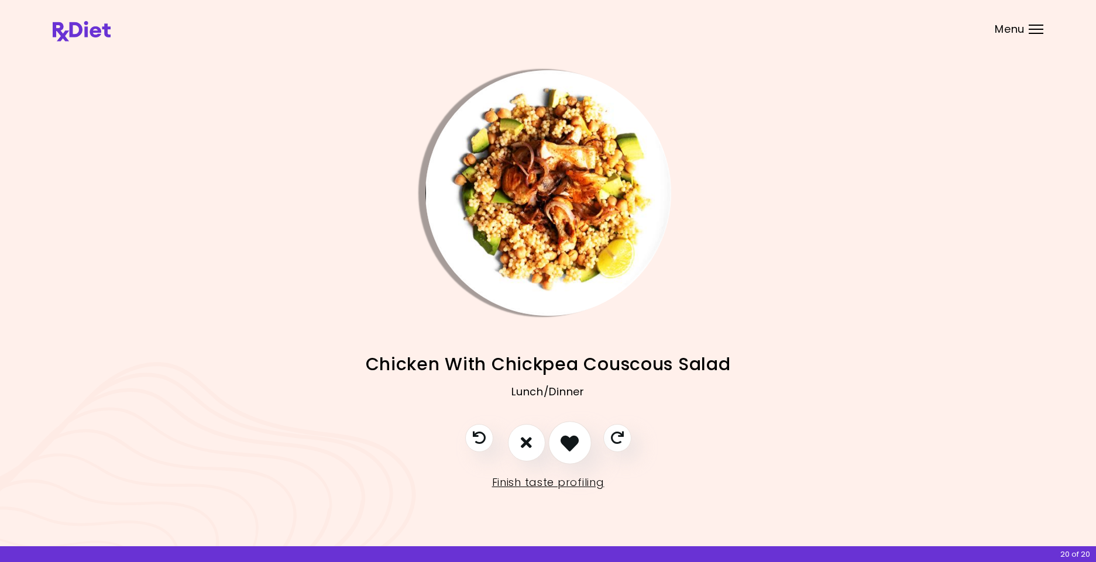
click at [575, 438] on icon "I like this recipe" at bounding box center [570, 443] width 18 height 18
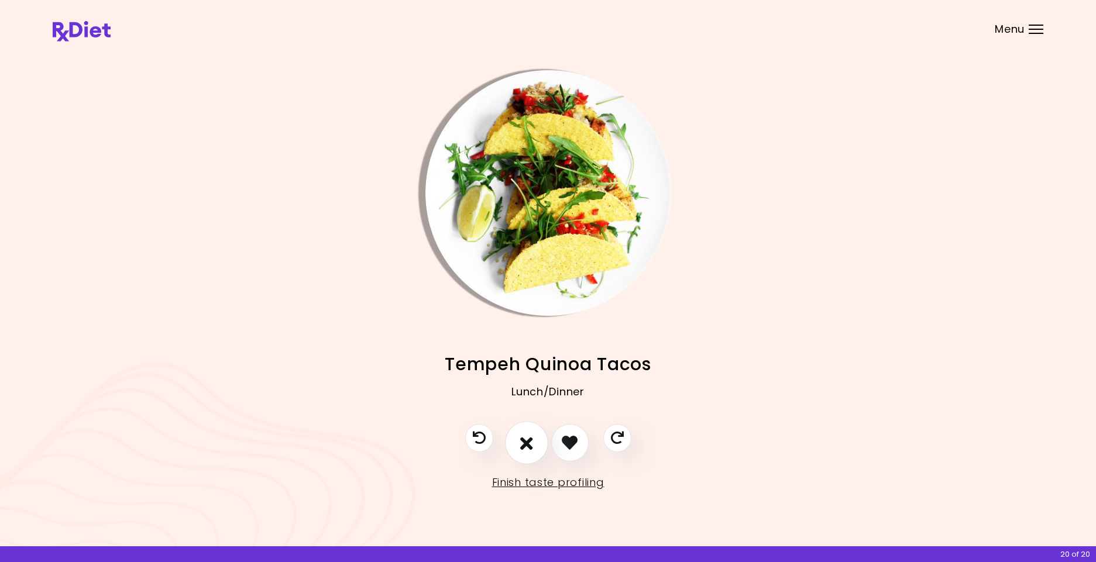
click at [525, 439] on icon "I don't like this recipe" at bounding box center [526, 443] width 13 height 18
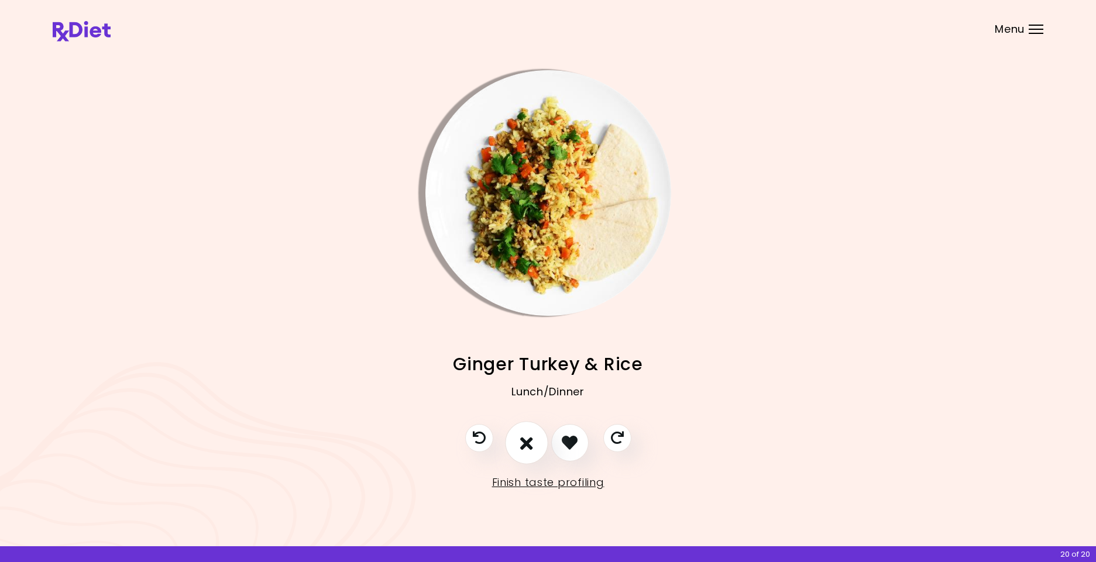
click at [525, 439] on icon "I don't like this recipe" at bounding box center [526, 443] width 13 height 18
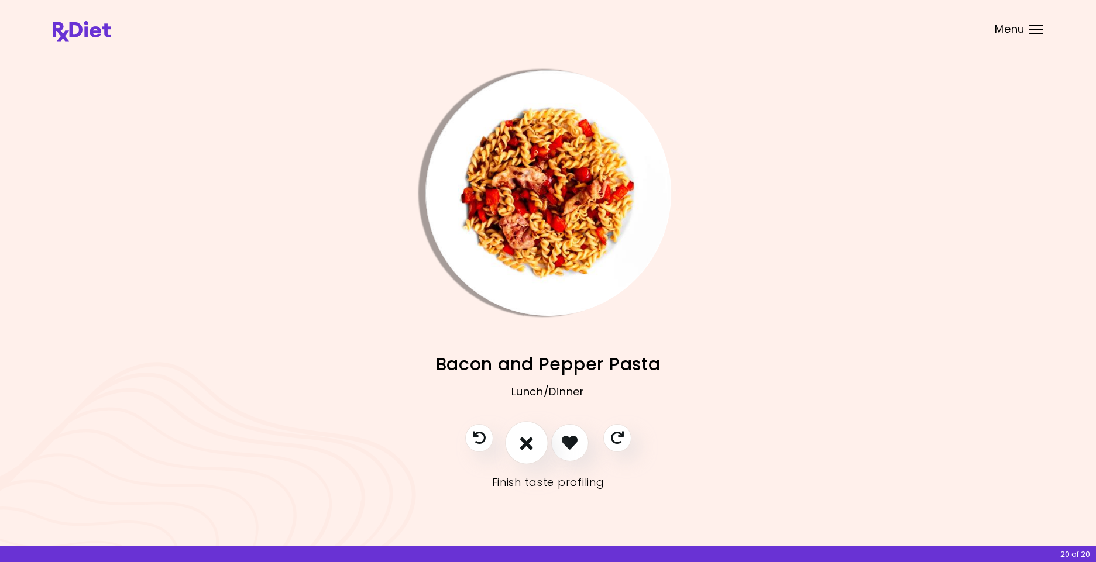
click at [525, 439] on icon "I don't like this recipe" at bounding box center [526, 443] width 13 height 18
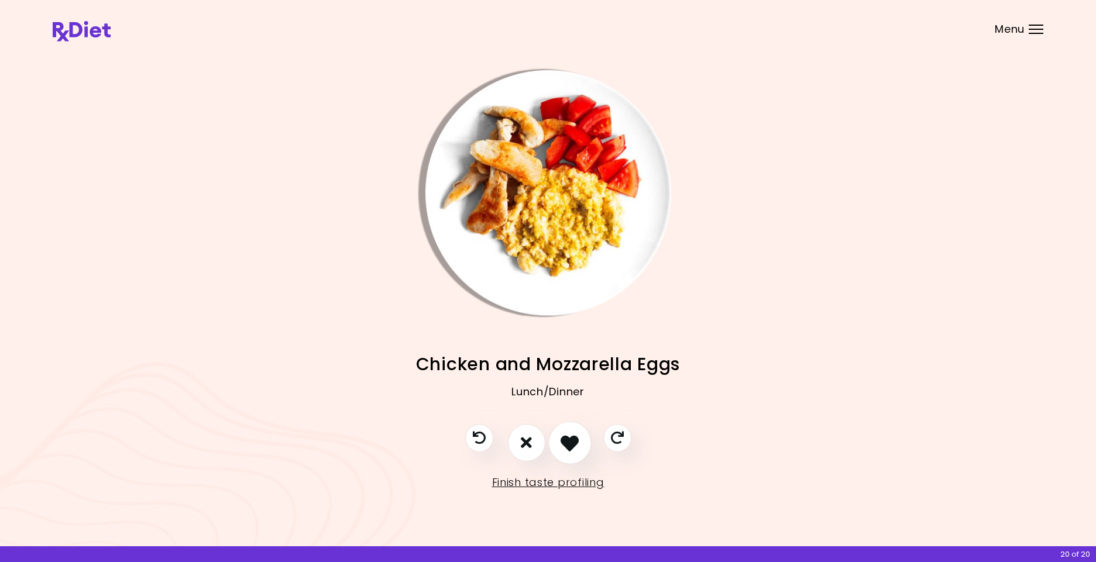
click at [569, 445] on icon "I like this recipe" at bounding box center [570, 443] width 18 height 18
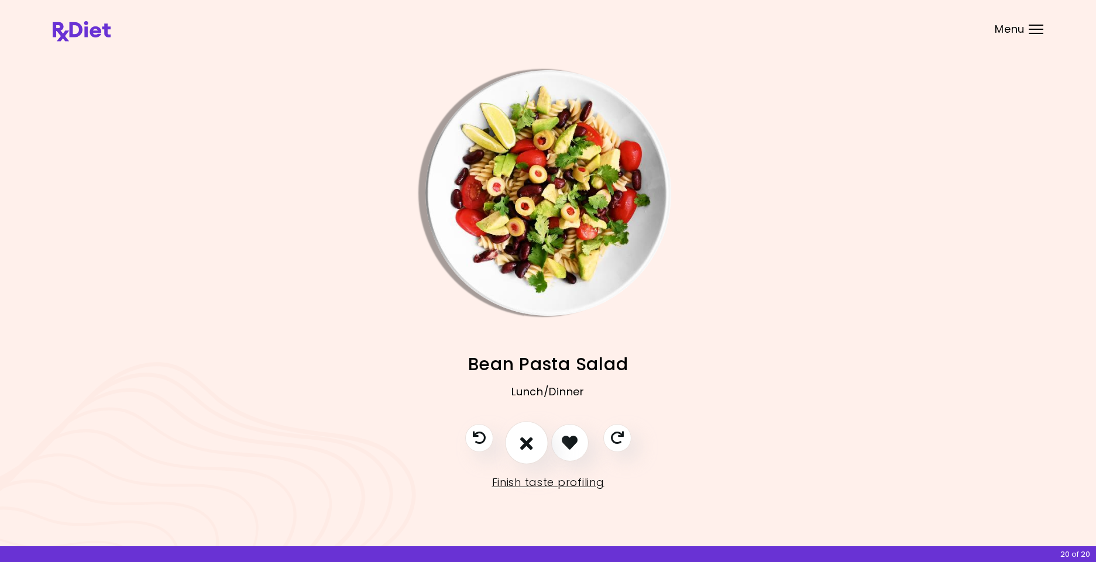
click at [517, 437] on button "I don't like this recipe" at bounding box center [526, 442] width 43 height 43
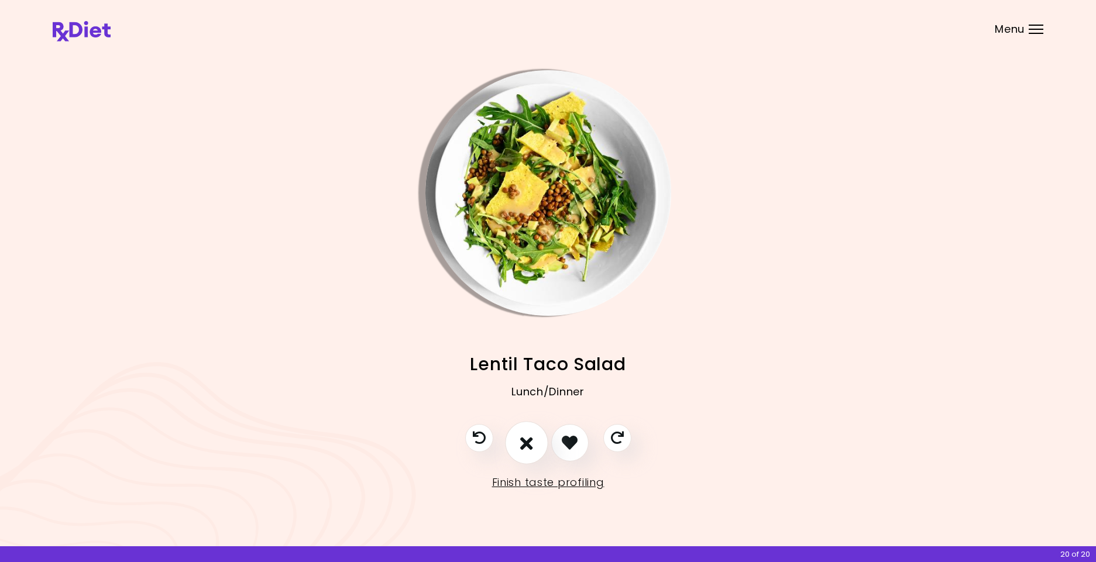
click at [542, 446] on button "I don't like this recipe" at bounding box center [526, 442] width 43 height 43
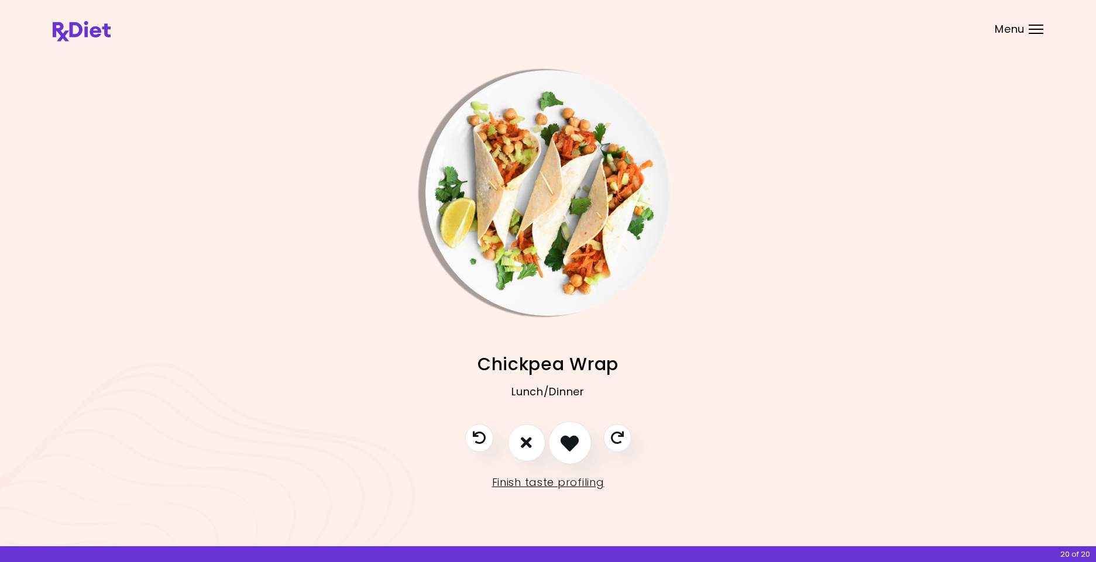
click at [568, 452] on icon "I like this recipe" at bounding box center [570, 443] width 18 height 18
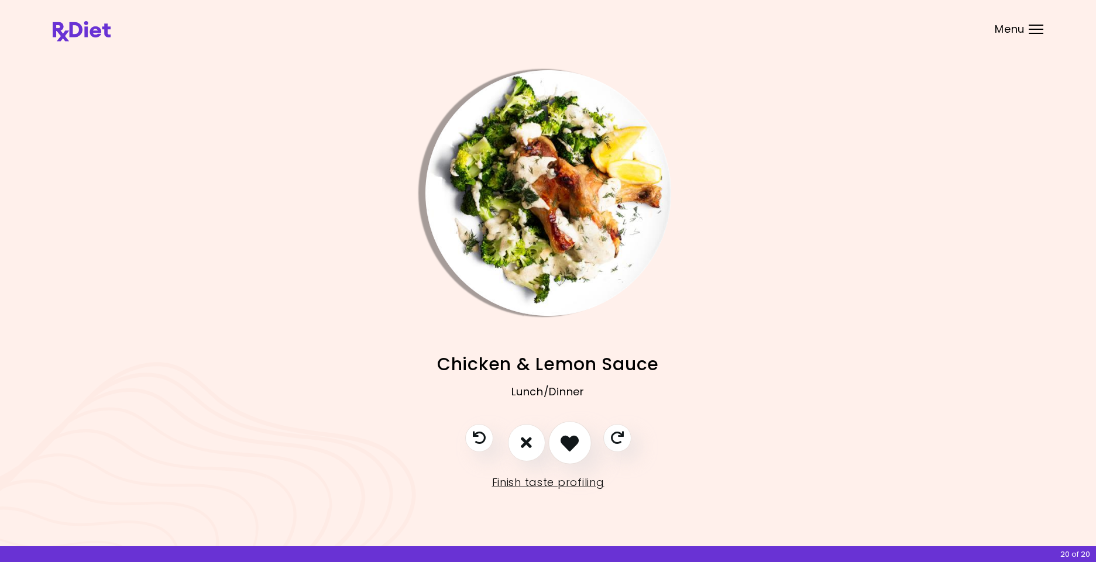
click at [568, 452] on icon "I like this recipe" at bounding box center [570, 443] width 18 height 18
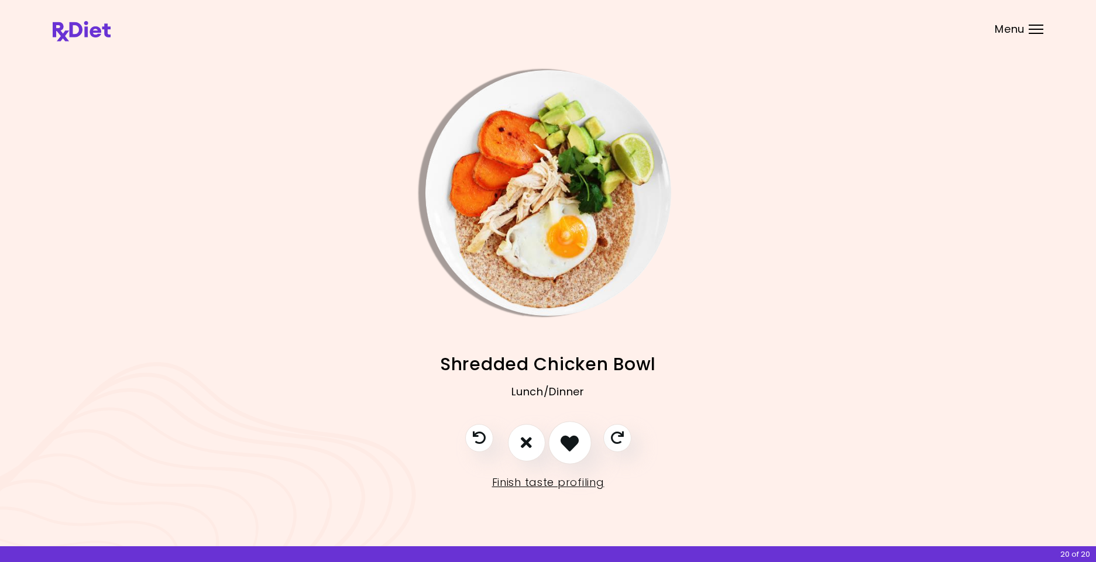
click at [568, 452] on icon "I like this recipe" at bounding box center [570, 443] width 18 height 18
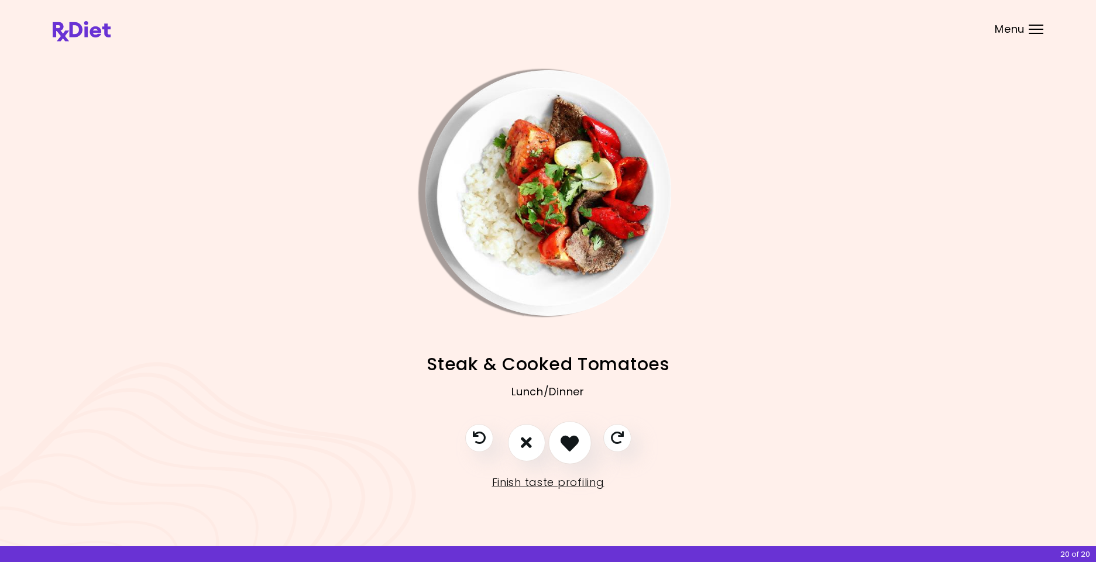
click at [568, 452] on icon "I like this recipe" at bounding box center [570, 443] width 18 height 18
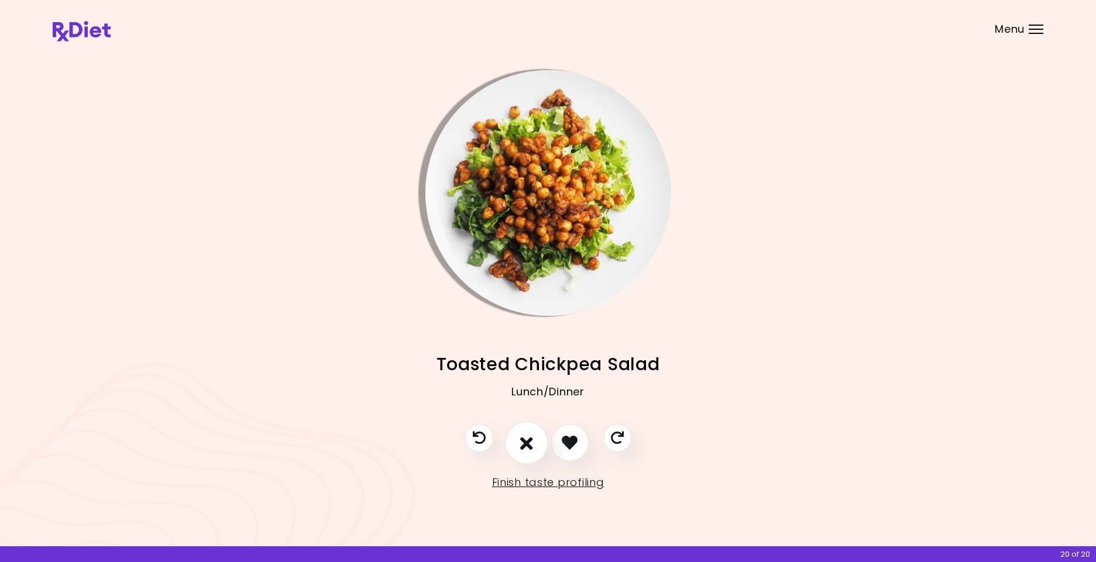
click at [529, 440] on icon "I don't like this recipe" at bounding box center [526, 443] width 13 height 18
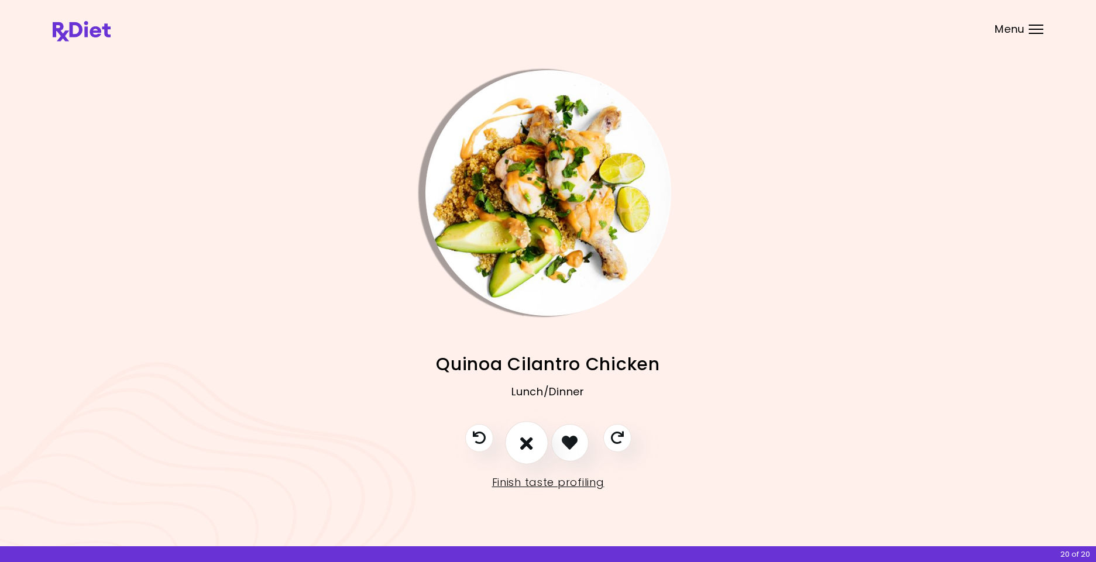
click at [529, 440] on icon "I don't like this recipe" at bounding box center [526, 443] width 13 height 18
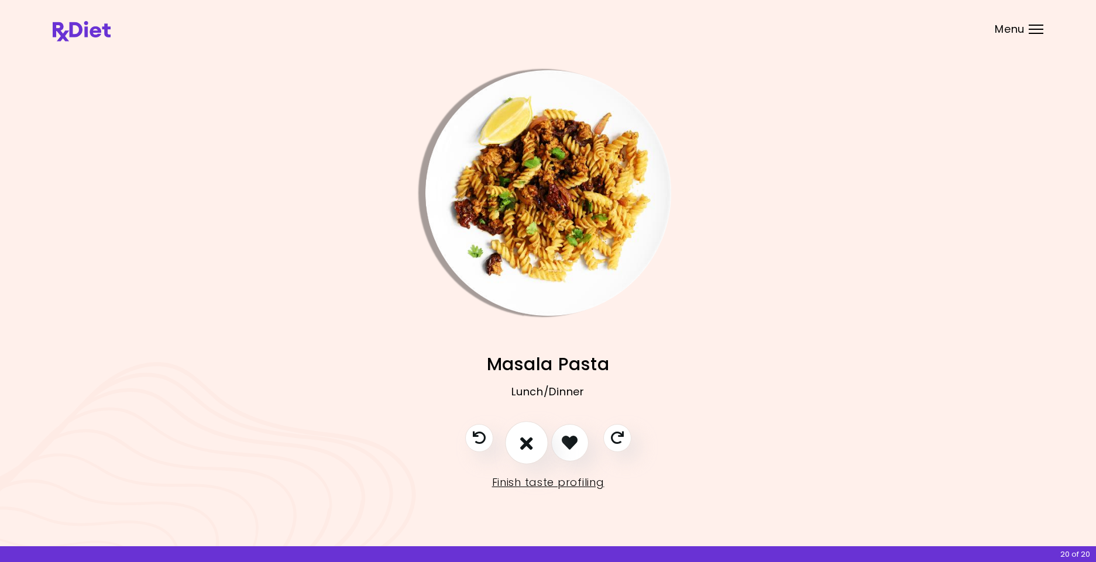
click at [529, 440] on icon "I don't like this recipe" at bounding box center [526, 443] width 13 height 18
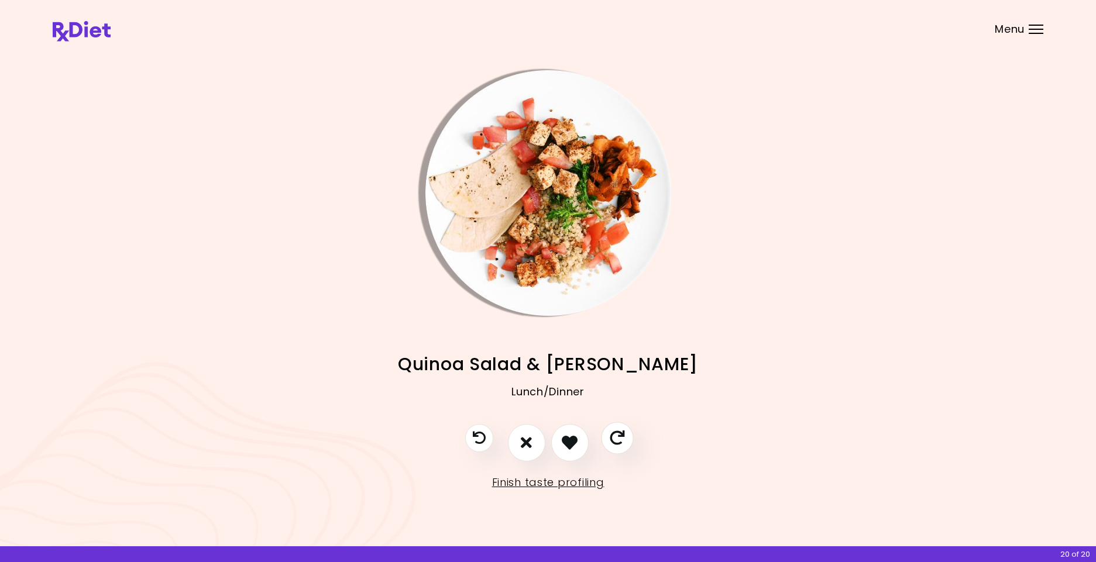
click at [613, 435] on icon "Skip" at bounding box center [617, 438] width 15 height 15
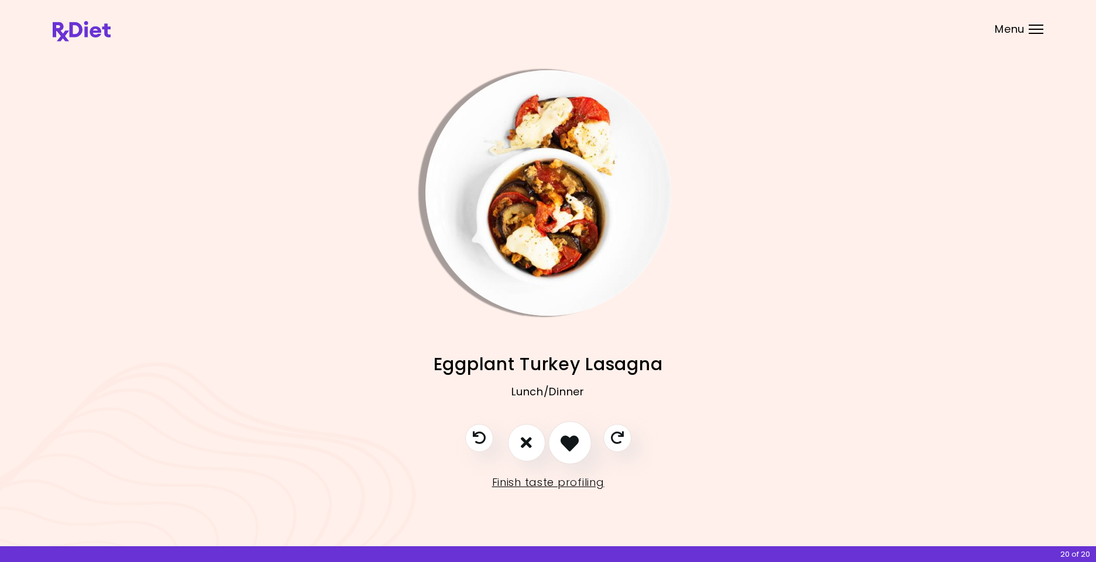
click at [569, 437] on icon "I like this recipe" at bounding box center [570, 443] width 18 height 18
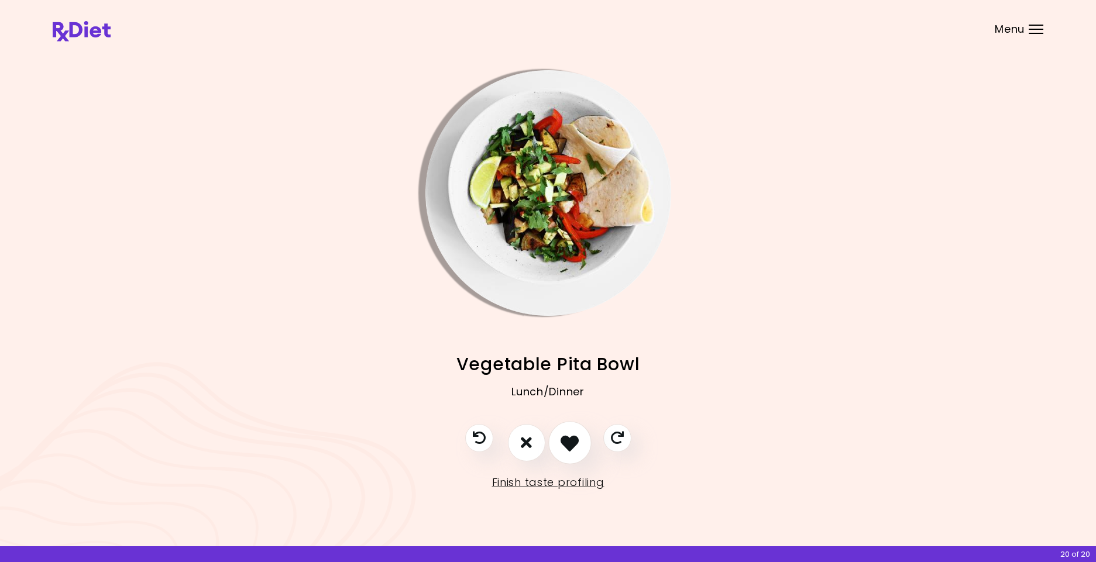
click at [569, 437] on icon "I like this recipe" at bounding box center [570, 443] width 18 height 18
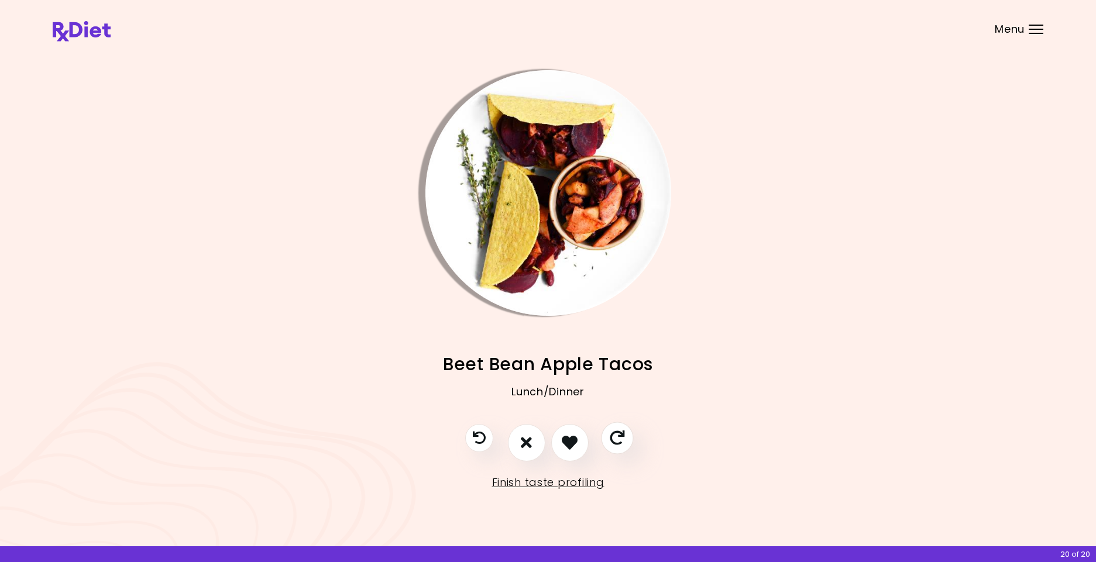
click at [620, 443] on icon "Skip" at bounding box center [617, 438] width 15 height 15
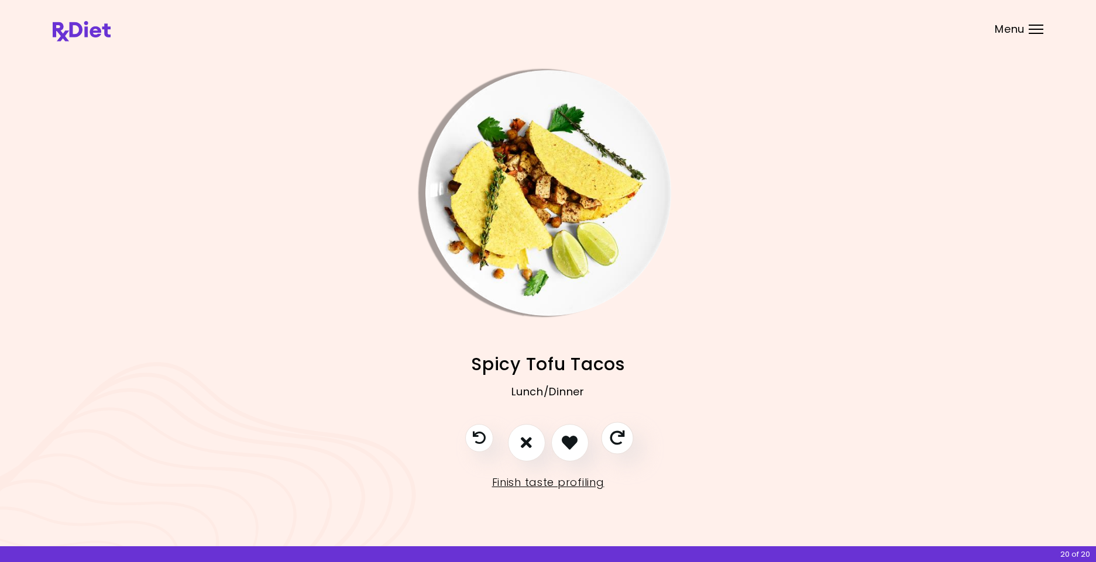
click at [619, 443] on icon "Skip" at bounding box center [617, 438] width 15 height 15
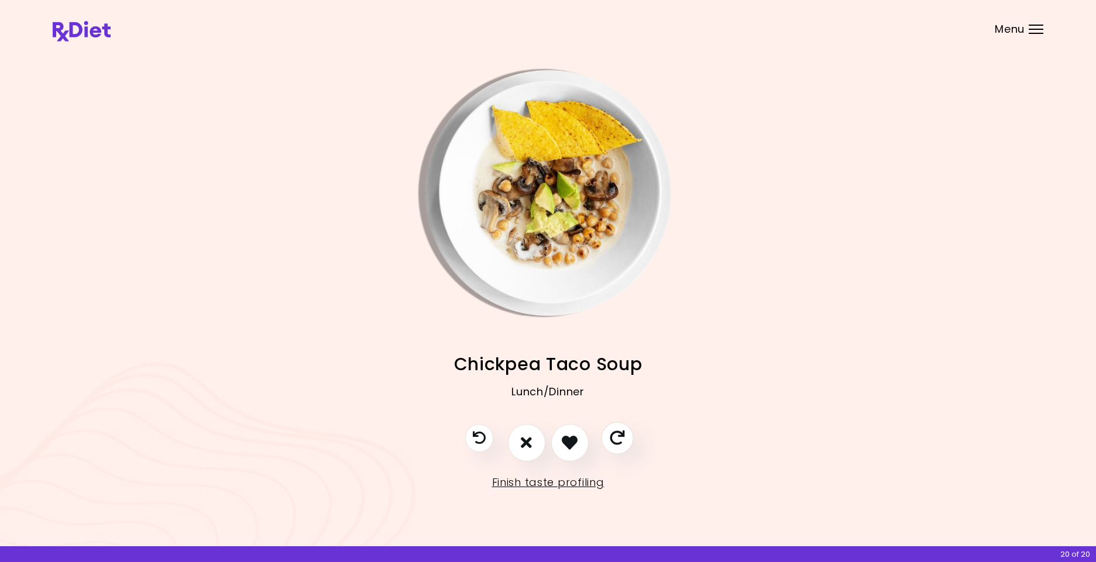
click at [619, 443] on icon "Skip" at bounding box center [617, 438] width 15 height 15
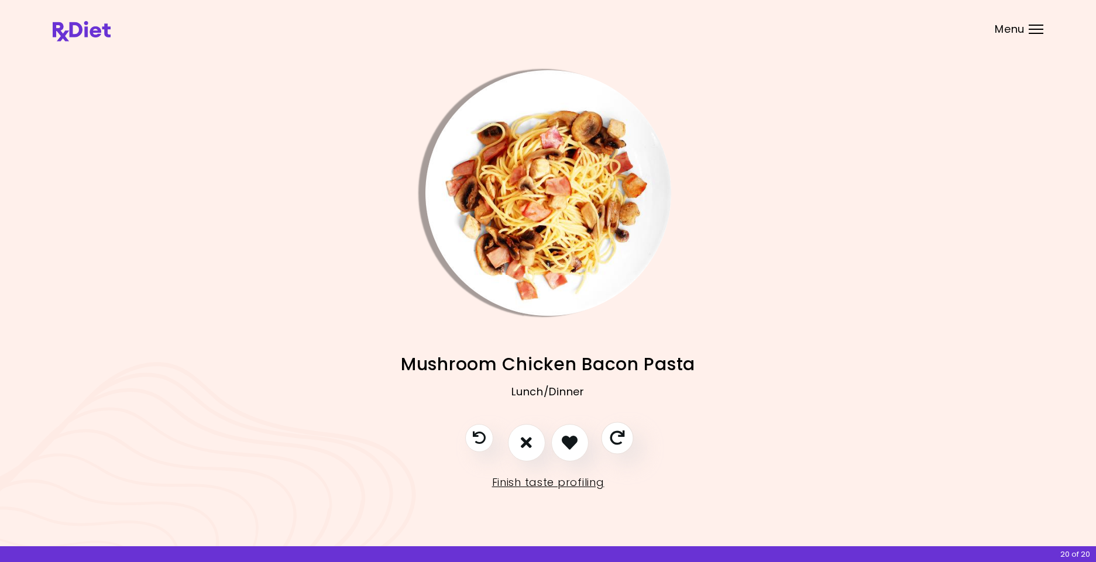
click at [619, 443] on icon "Skip" at bounding box center [617, 438] width 15 height 15
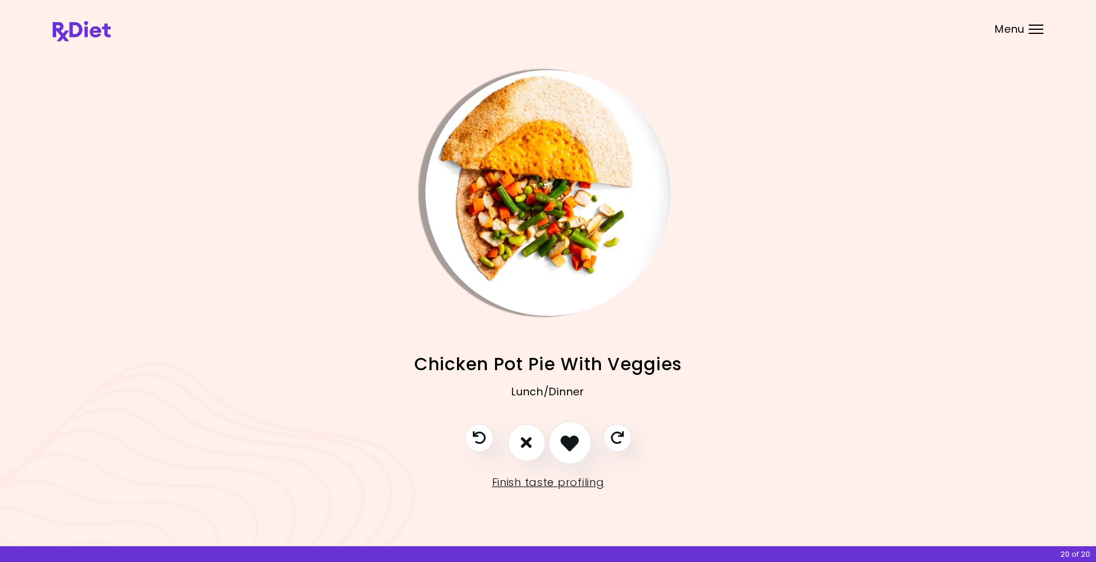
click at [576, 439] on icon "I like this recipe" at bounding box center [570, 443] width 18 height 18
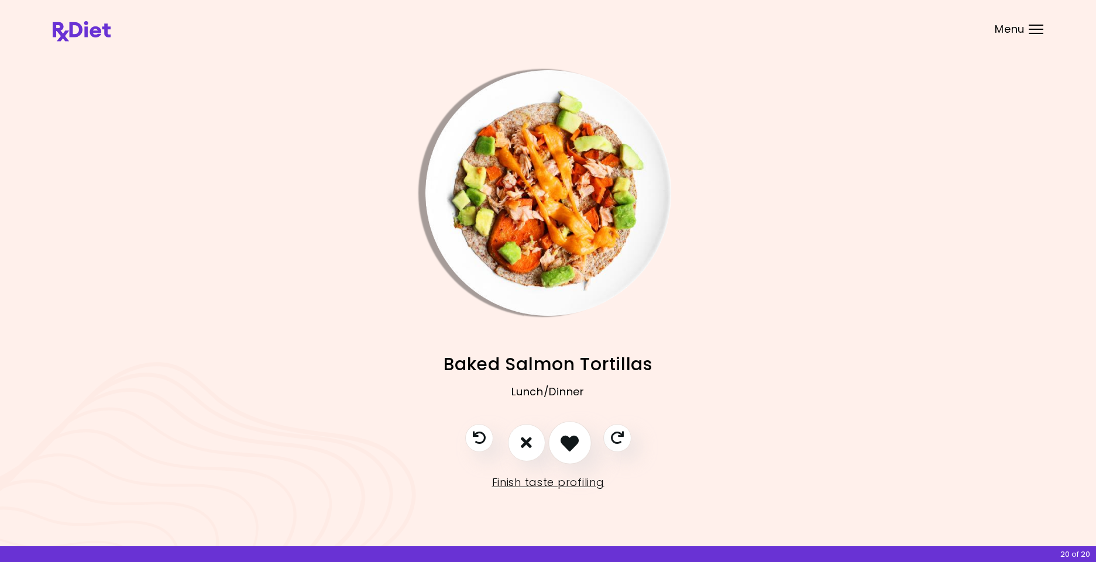
click at [568, 444] on icon "I like this recipe" at bounding box center [570, 443] width 18 height 18
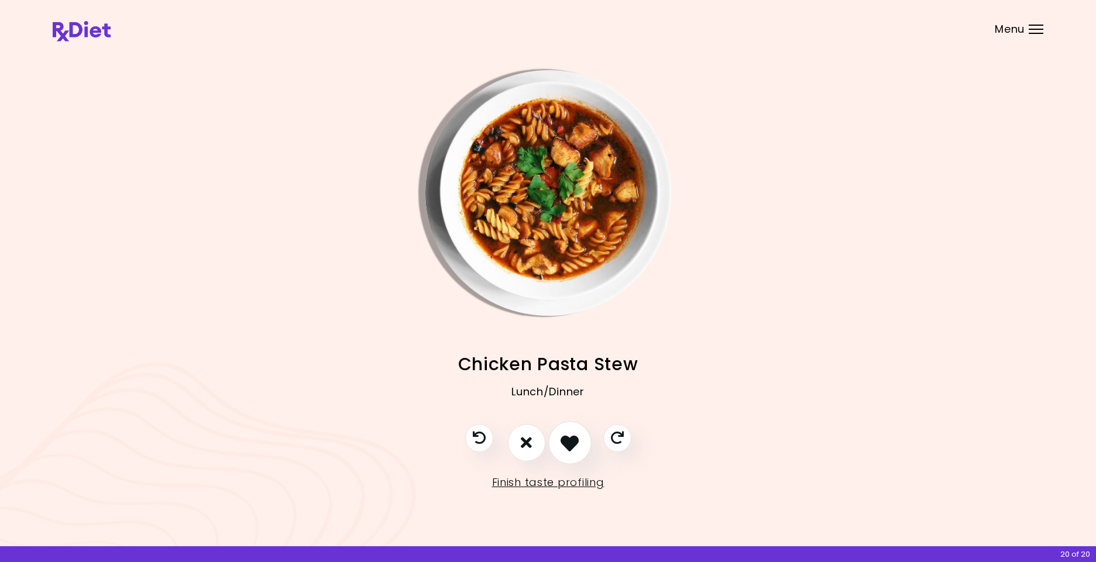
click at [569, 444] on icon "I like this recipe" at bounding box center [570, 443] width 18 height 18
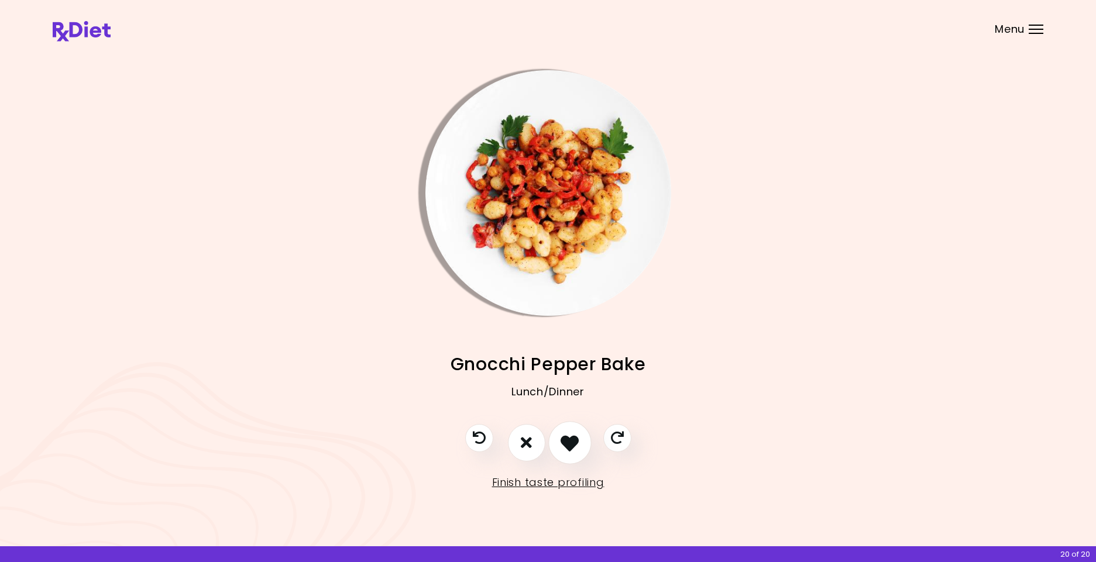
click at [569, 444] on icon "I like this recipe" at bounding box center [570, 443] width 18 height 18
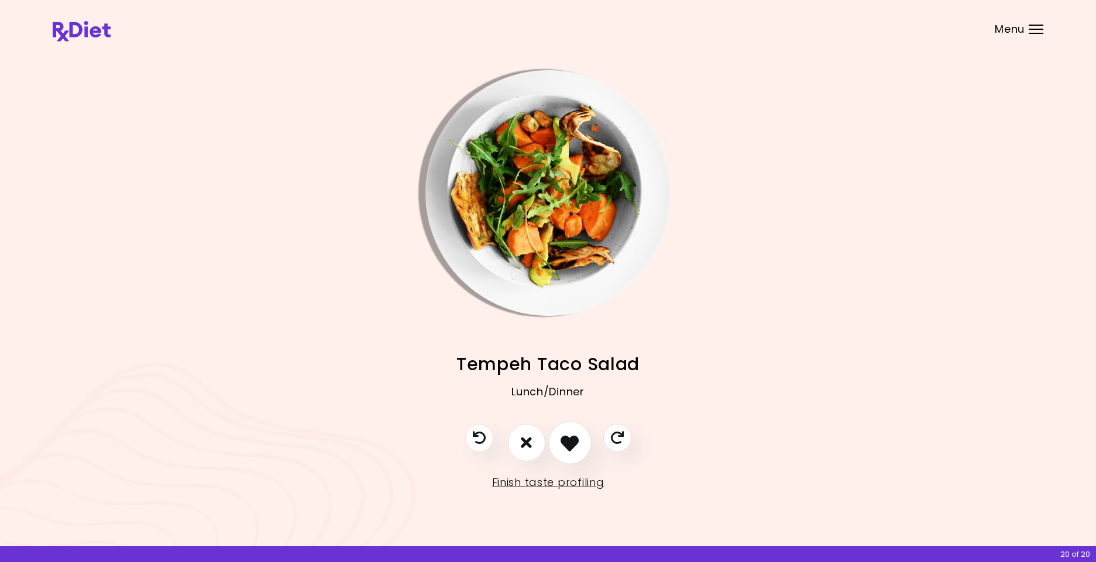
click at [569, 444] on icon "I like this recipe" at bounding box center [570, 443] width 18 height 18
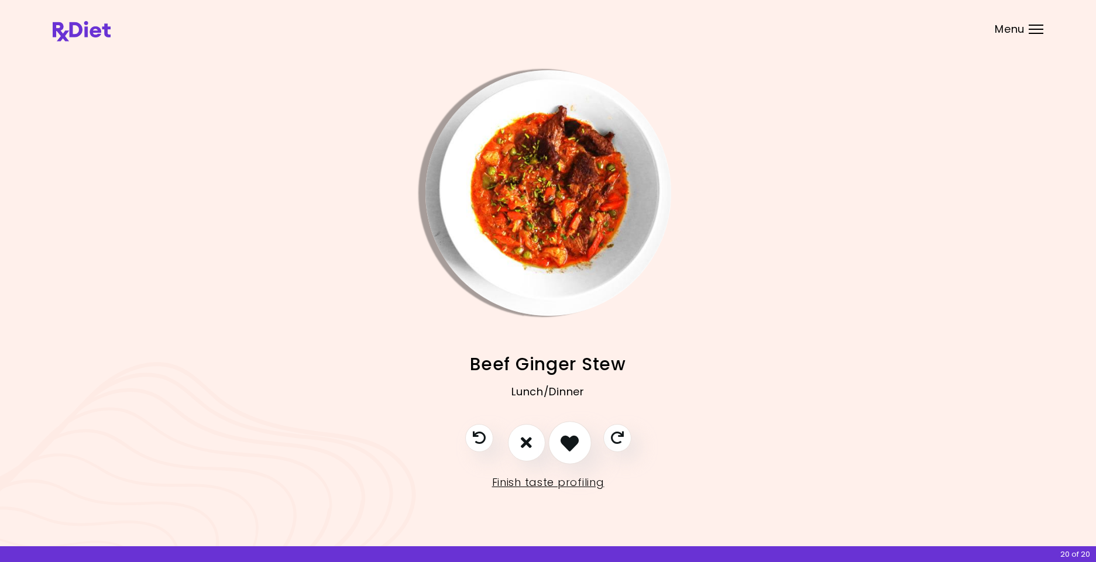
click at [569, 444] on icon "I like this recipe" at bounding box center [570, 443] width 18 height 18
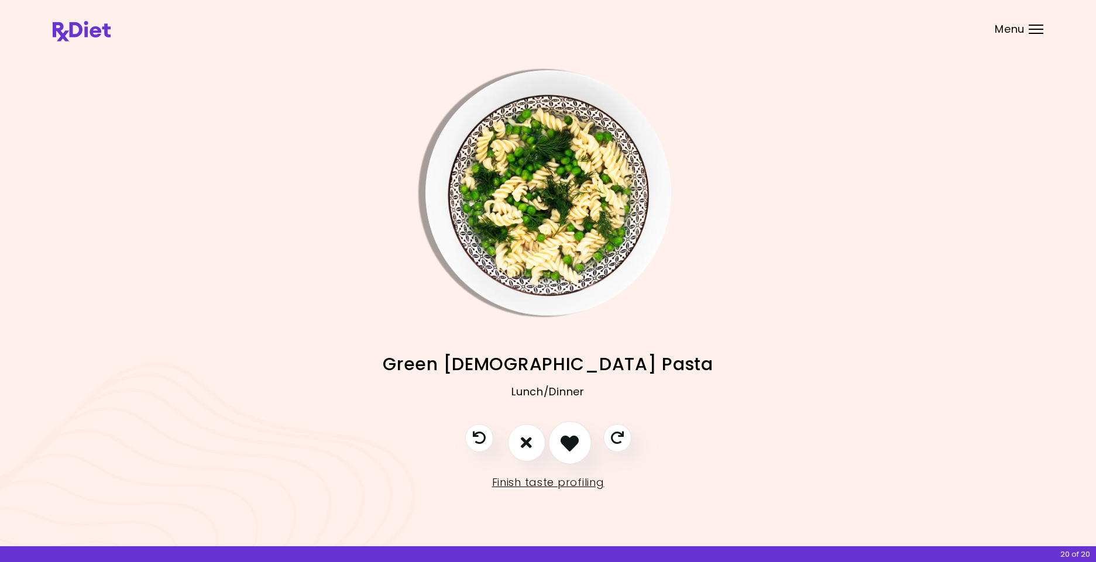
click at [569, 444] on icon "I like this recipe" at bounding box center [570, 443] width 18 height 18
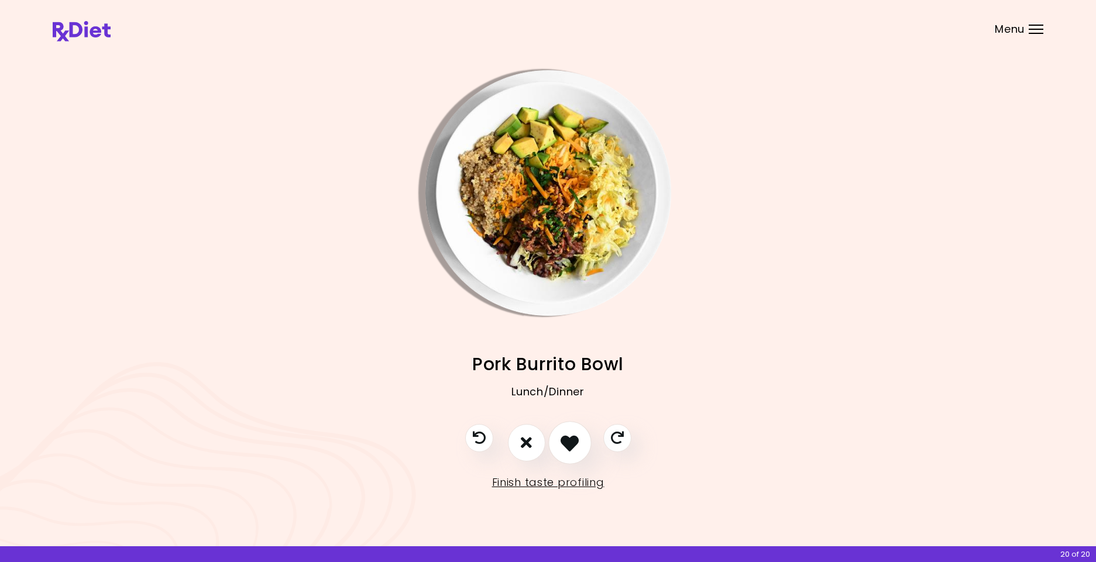
click at [569, 444] on icon "I like this recipe" at bounding box center [570, 443] width 18 height 18
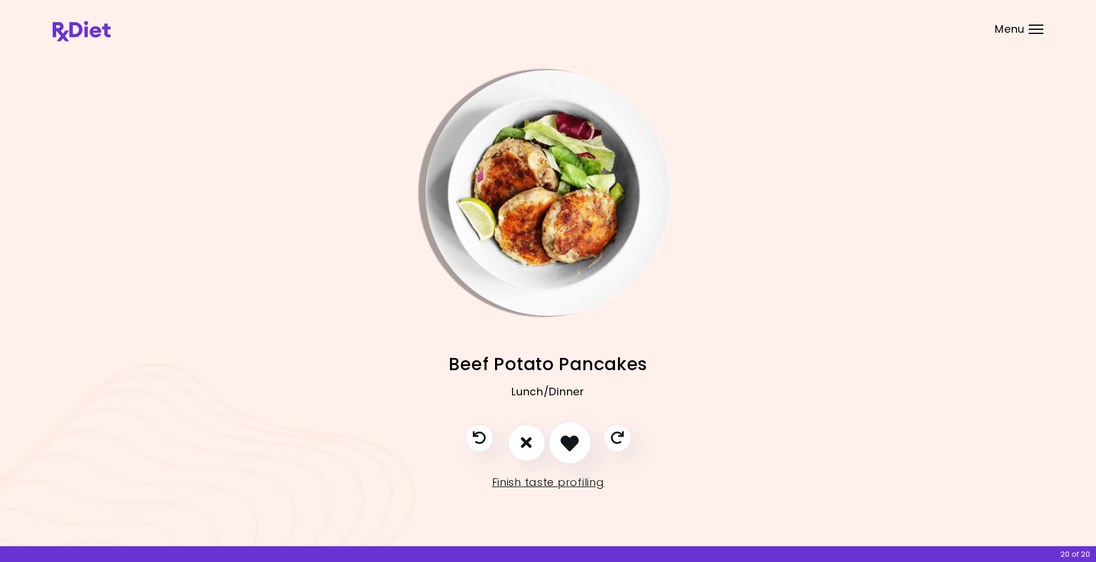
click at [567, 444] on icon "I like this recipe" at bounding box center [570, 443] width 18 height 18
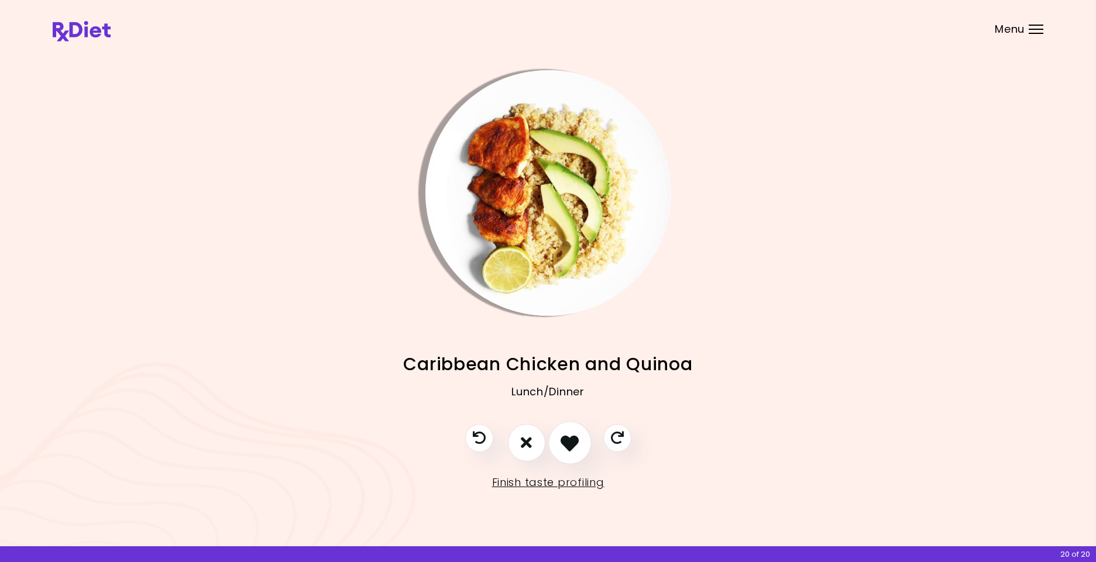
click at [567, 444] on icon "I like this recipe" at bounding box center [570, 443] width 18 height 18
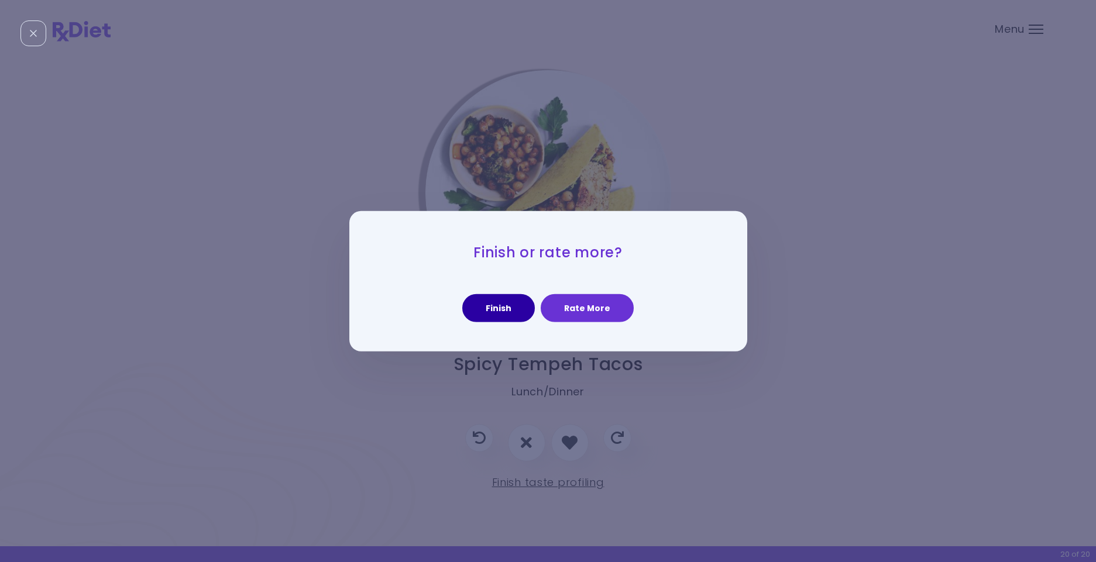
click at [499, 315] on button "Finish" at bounding box center [498, 308] width 73 height 28
select select "*"
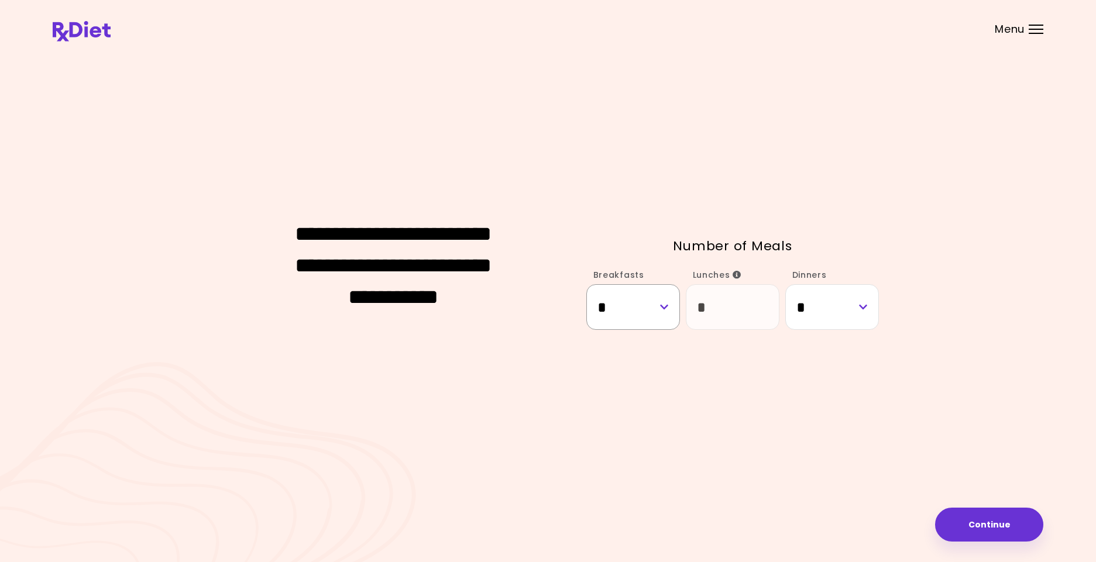
click at [666, 308] on select "* * *" at bounding box center [633, 306] width 94 height 45
select select "*"
click at [586, 284] on select "* * *" at bounding box center [633, 306] width 94 height 45
select select "*"
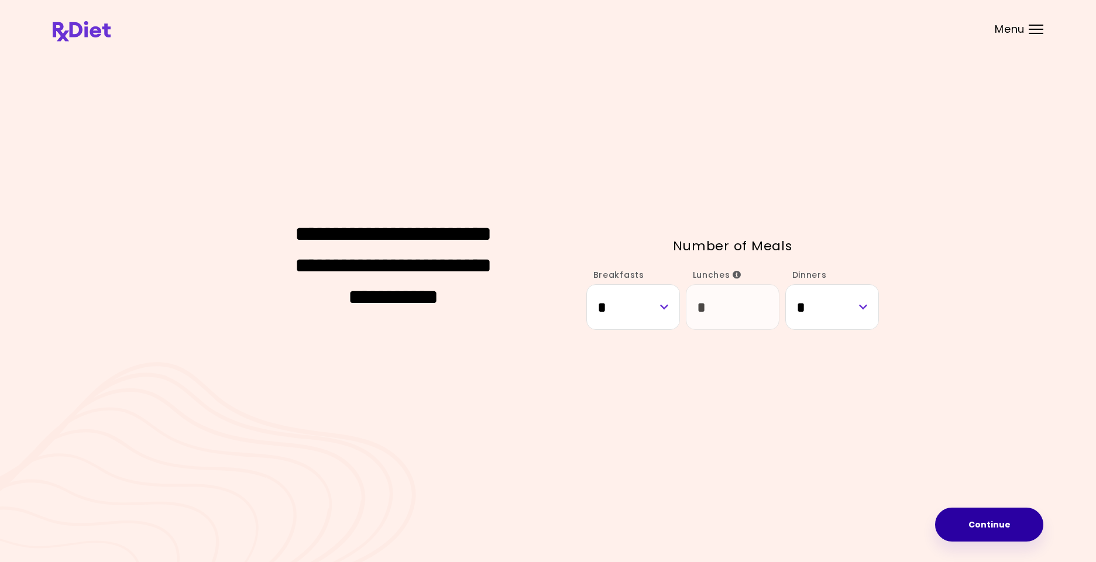
click at [1012, 532] on button "Continue" at bounding box center [989, 525] width 108 height 34
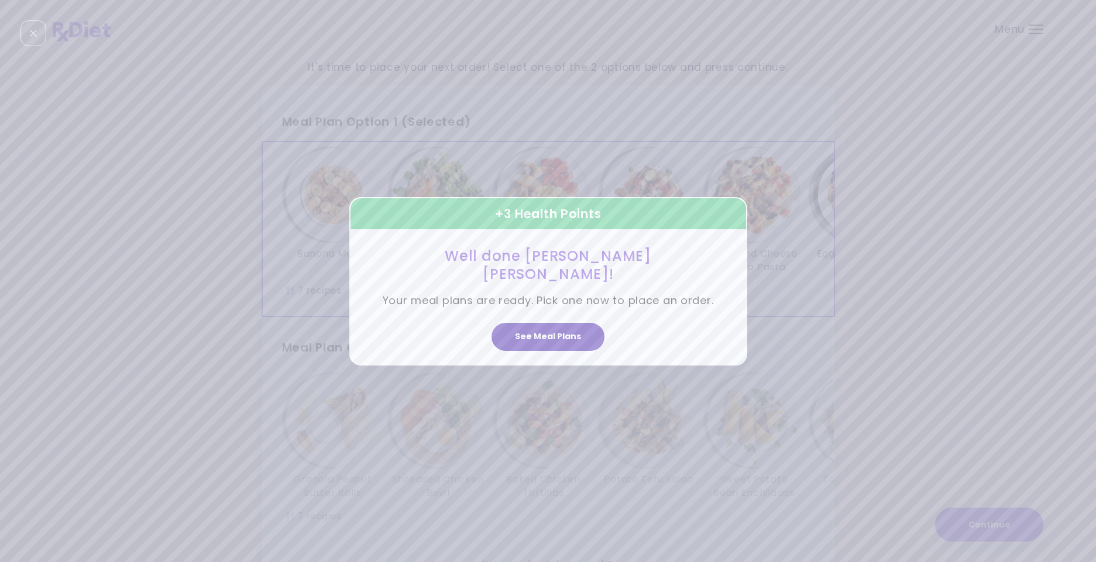
click at [525, 338] on button "See Meal Plans" at bounding box center [548, 337] width 113 height 28
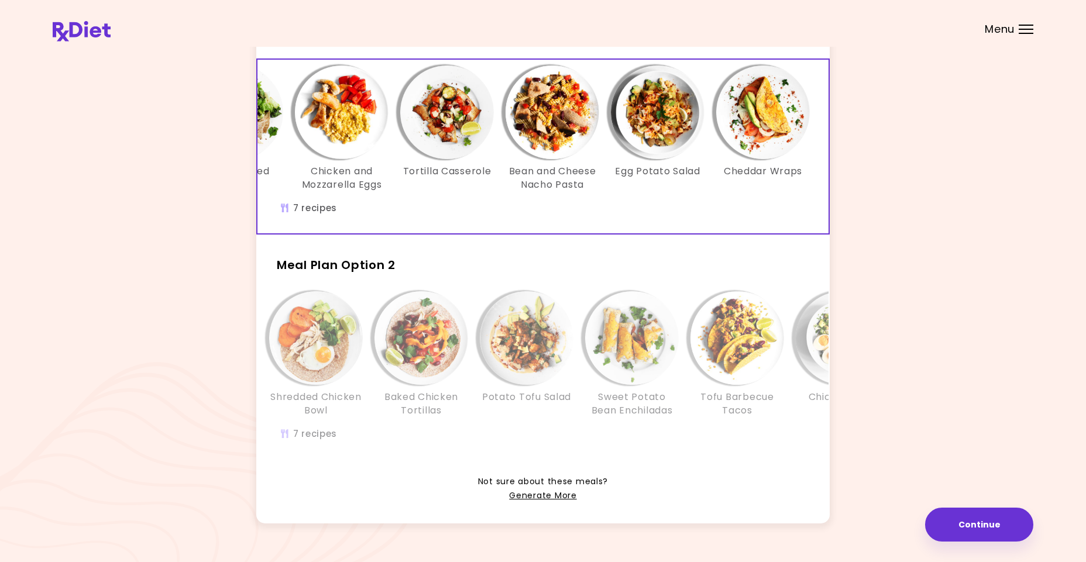
scroll to position [0, 201]
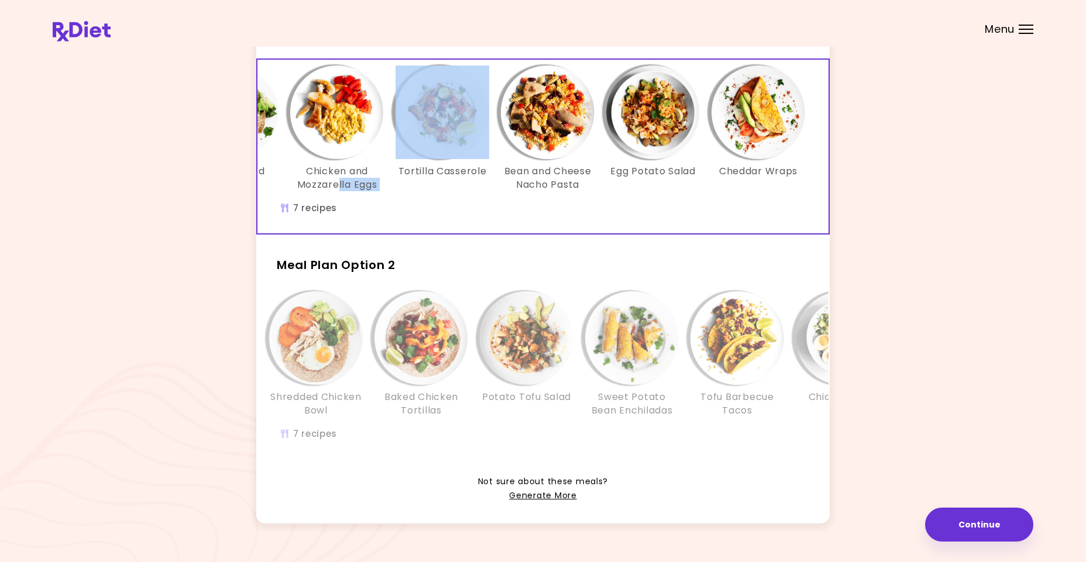
drag, startPoint x: 337, startPoint y: 208, endPoint x: 396, endPoint y: 210, distance: 58.6
click at [396, 210] on div "Banana Muesli Cheese Filled Chicken Chicken and Mozzarella Eggs Tortilla Casser…" at bounding box center [442, 147] width 772 height 174
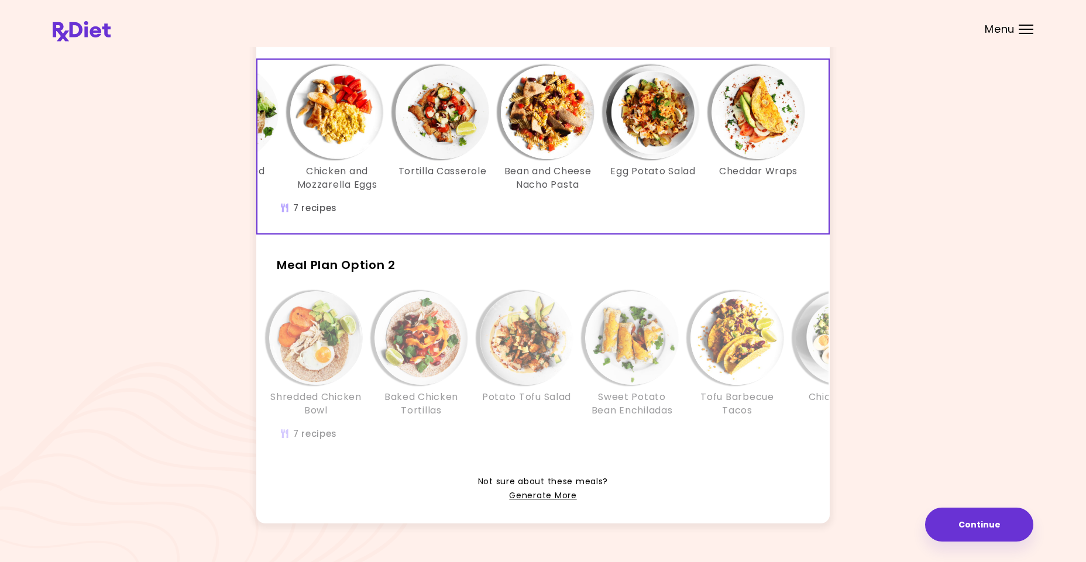
click at [600, 185] on div "Egg Potato Salad" at bounding box center [652, 129] width 105 height 126
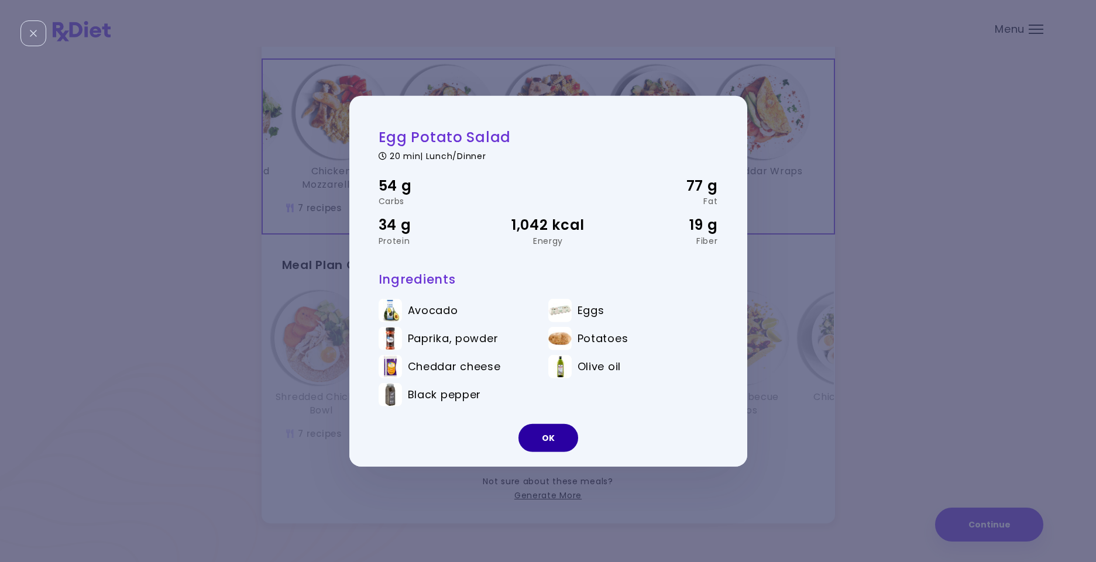
click at [549, 437] on button "OK" at bounding box center [548, 438] width 60 height 28
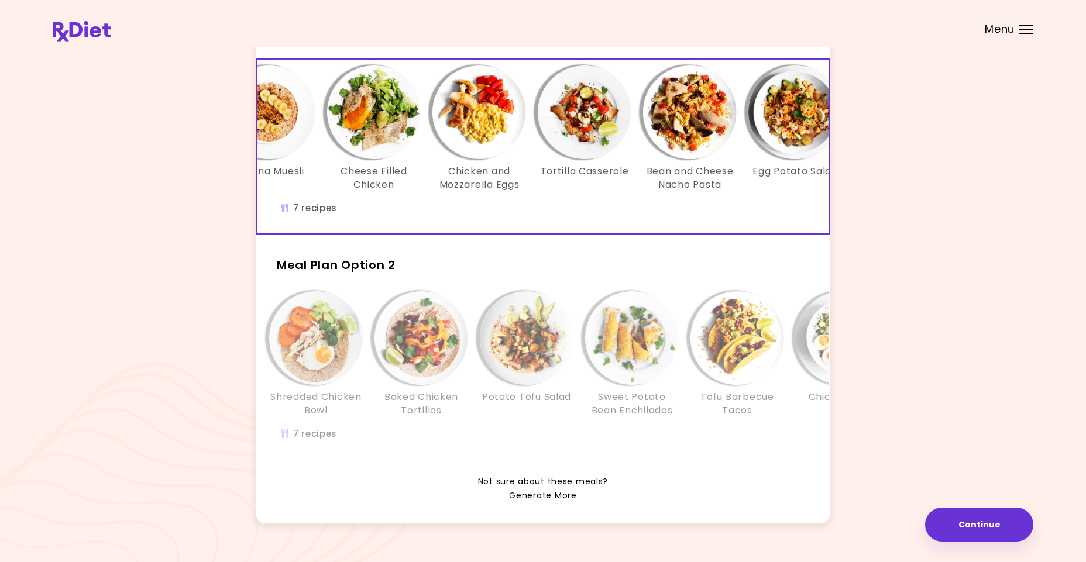
scroll to position [0, 0]
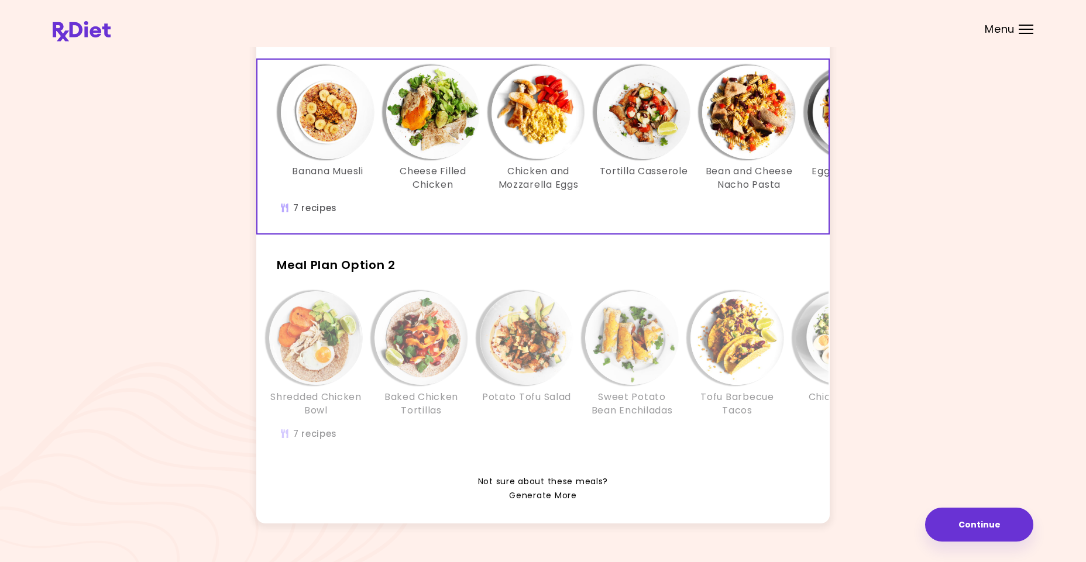
click at [541, 503] on link "Generate More" at bounding box center [542, 496] width 67 height 14
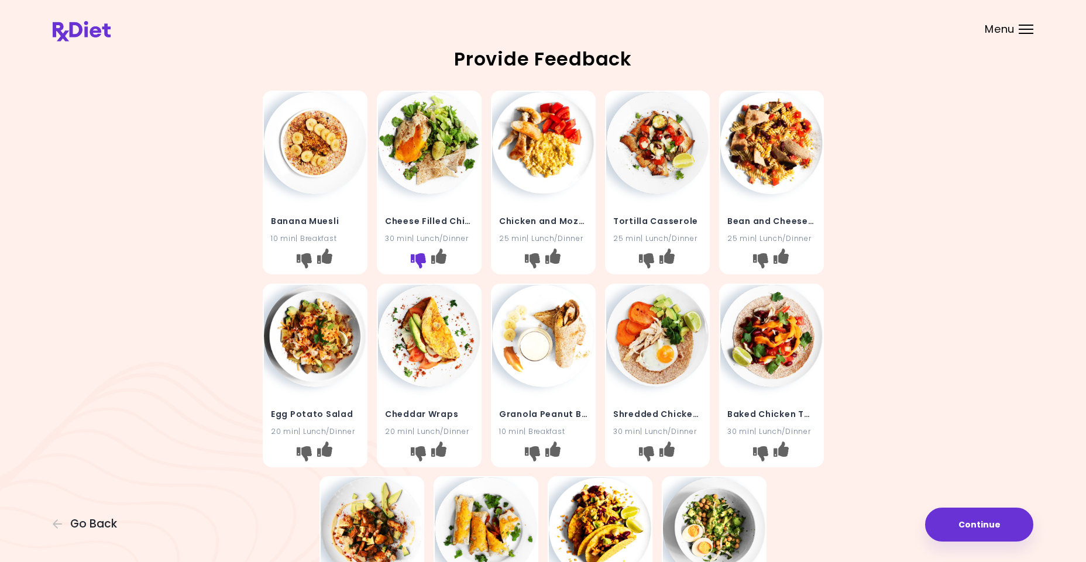
click at [415, 267] on icon "I don't like this recipe" at bounding box center [417, 260] width 15 height 15
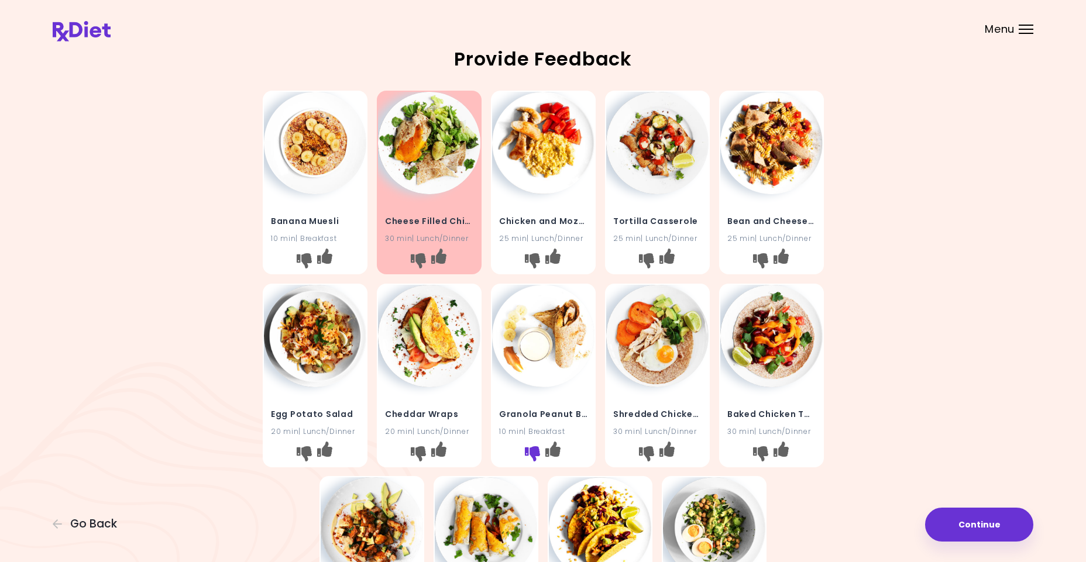
click at [531, 456] on icon "I don't like this recipe" at bounding box center [531, 453] width 15 height 15
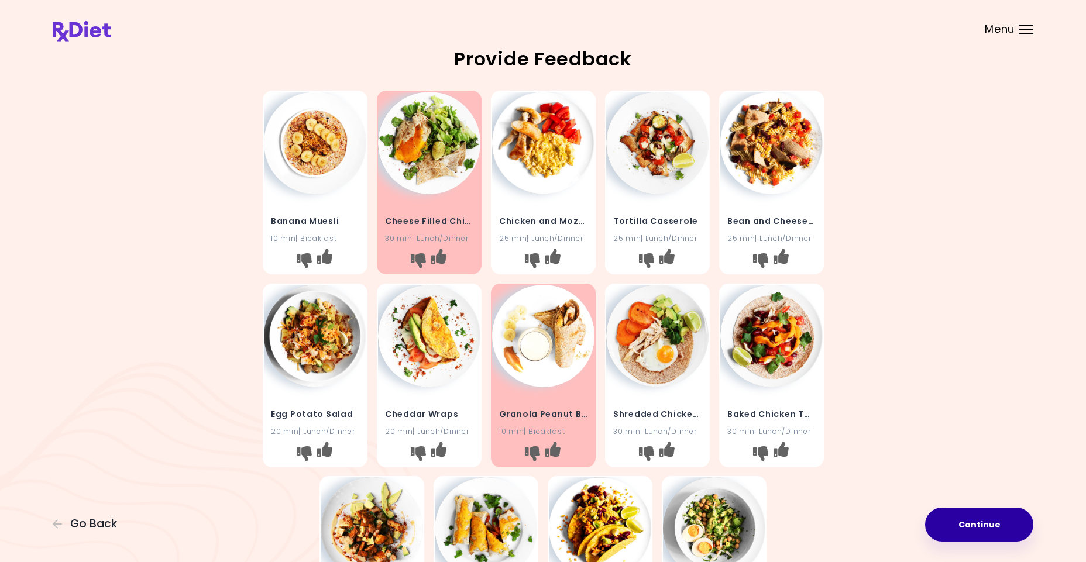
click at [967, 516] on button "Continue" at bounding box center [979, 525] width 108 height 34
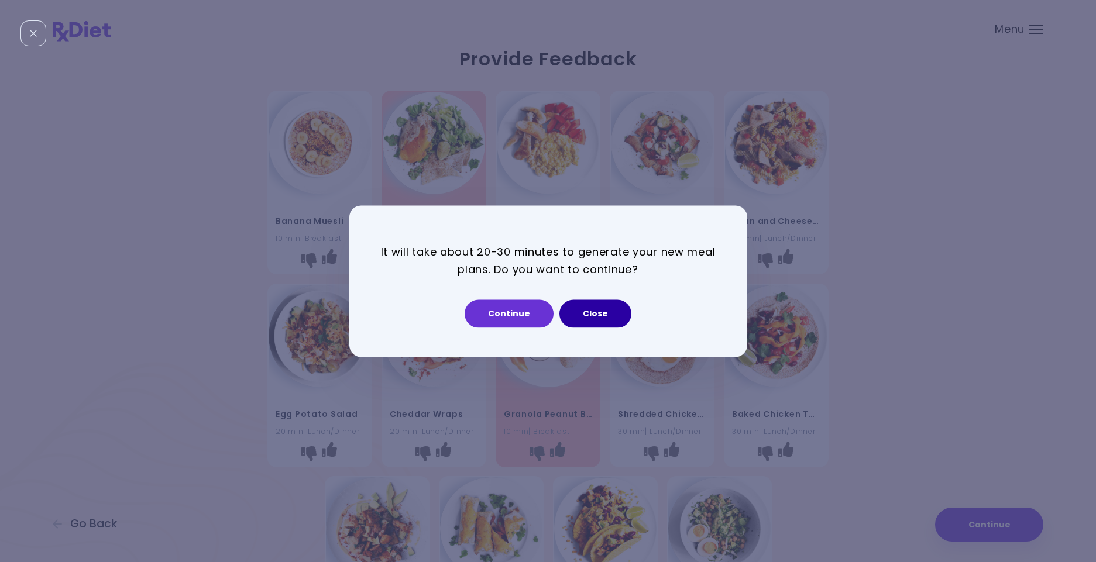
click at [587, 317] on button "Close" at bounding box center [595, 314] width 72 height 28
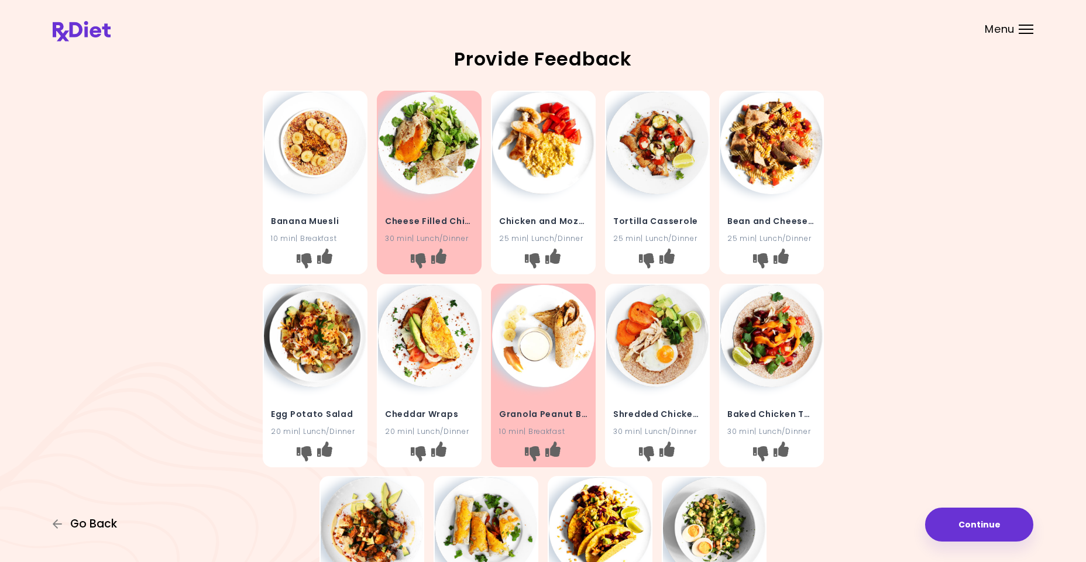
click at [90, 528] on span "Go Back" at bounding box center [93, 524] width 47 height 13
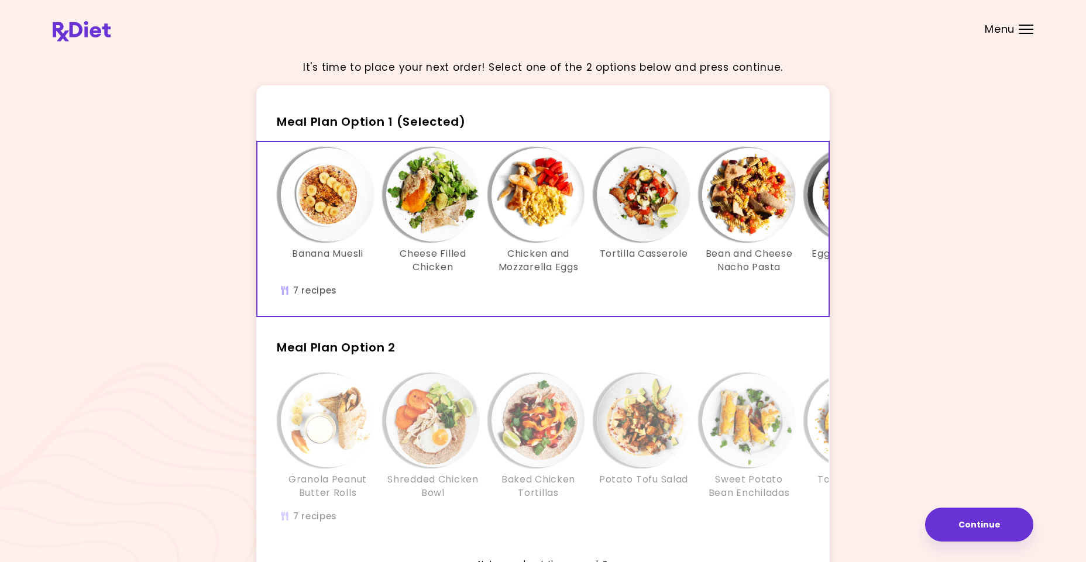
click at [561, 269] on h3 "Chicken and Mozzarella Eggs" at bounding box center [539, 261] width 94 height 26
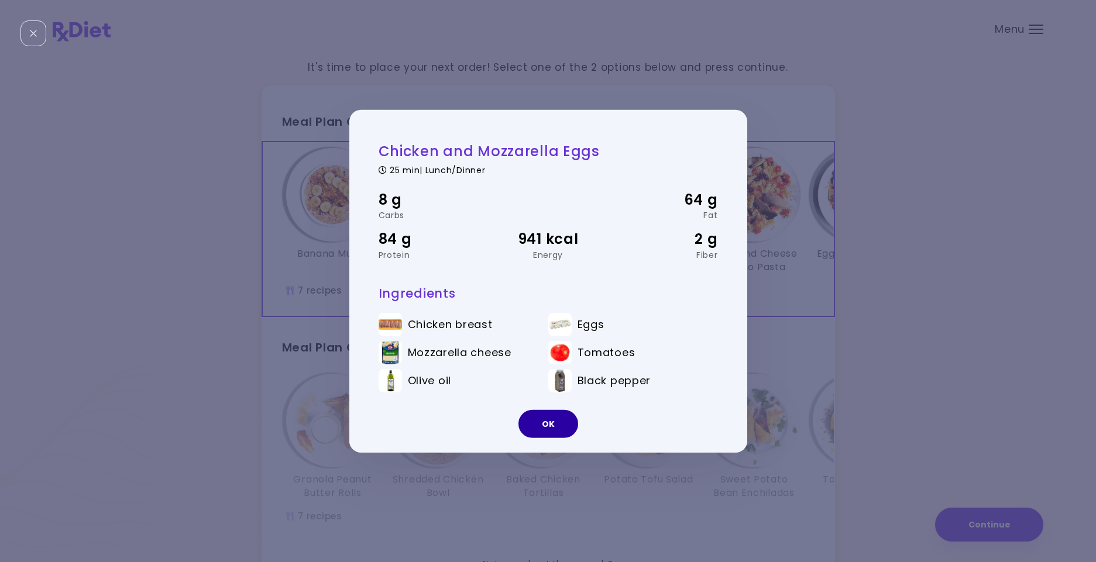
click at [555, 428] on button "OK" at bounding box center [548, 424] width 60 height 28
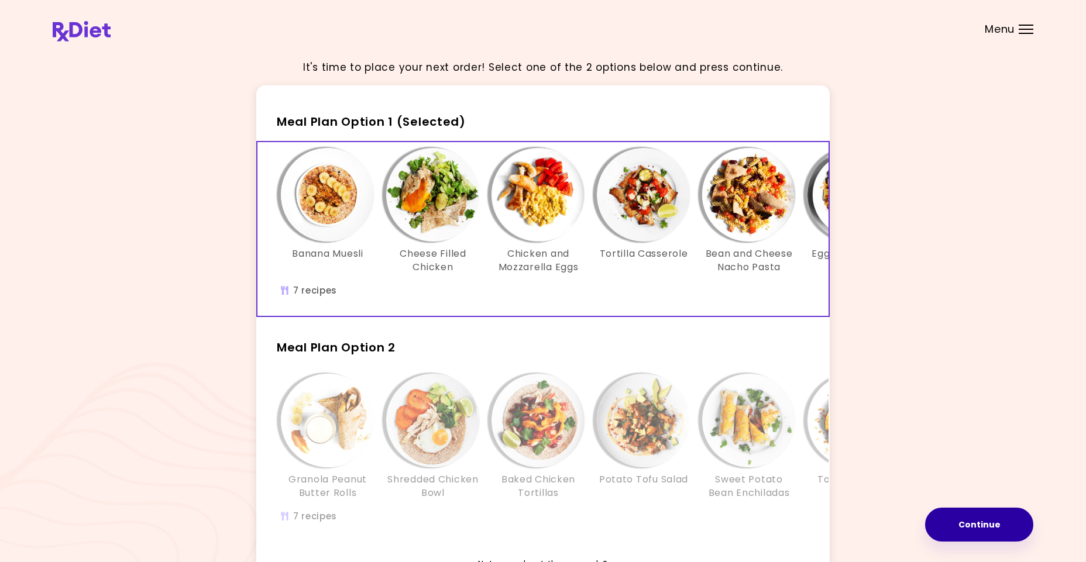
click at [984, 539] on button "Continue" at bounding box center [979, 525] width 108 height 34
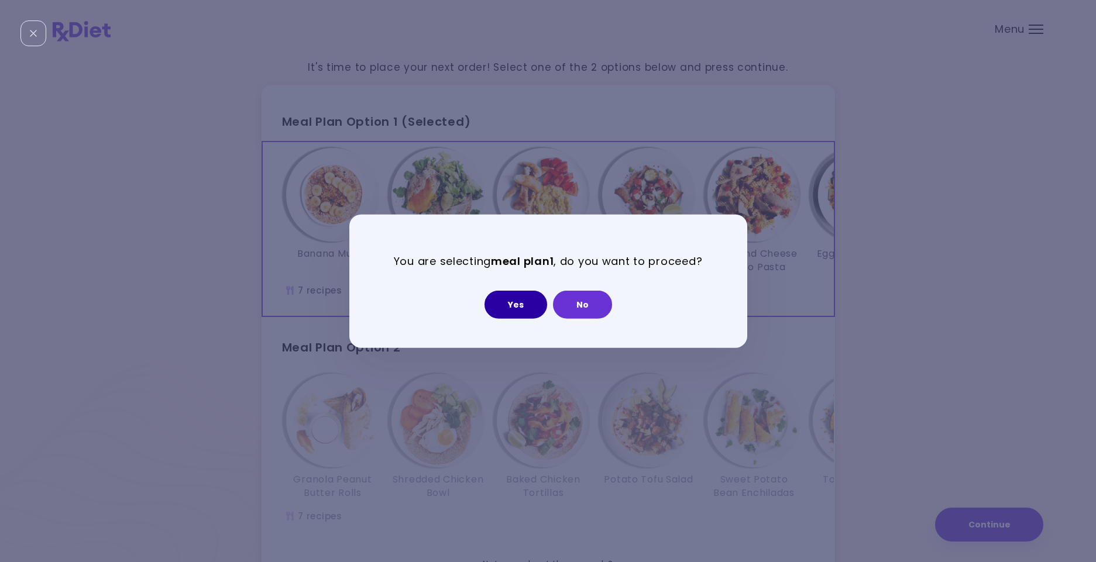
click at [521, 316] on button "Yes" at bounding box center [515, 305] width 63 height 28
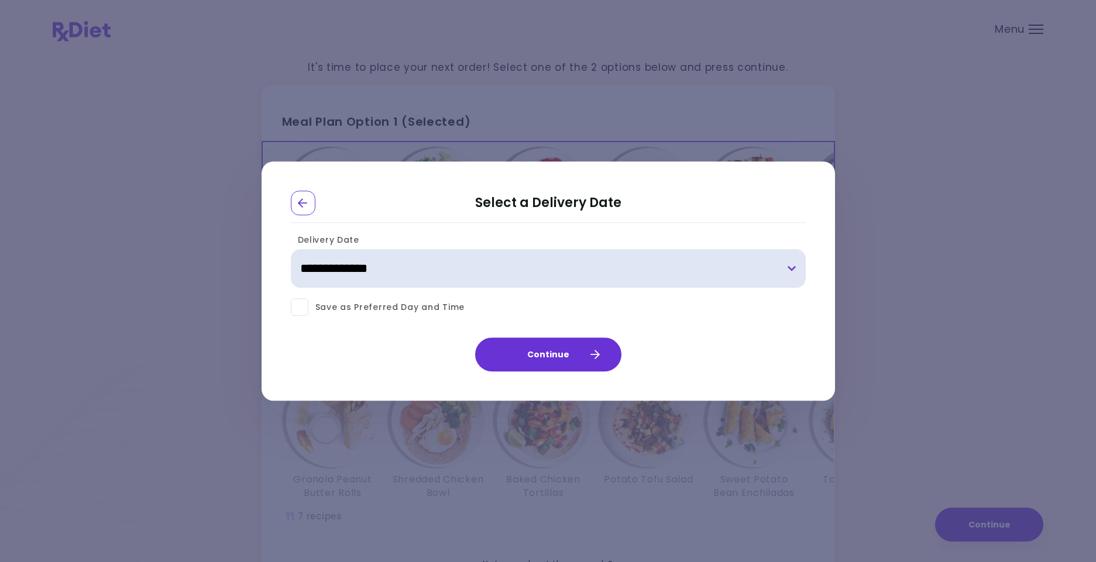
click at [547, 267] on select "**********" at bounding box center [548, 269] width 515 height 39
select select "**********"
click at [291, 250] on select "**********" at bounding box center [548, 269] width 515 height 39
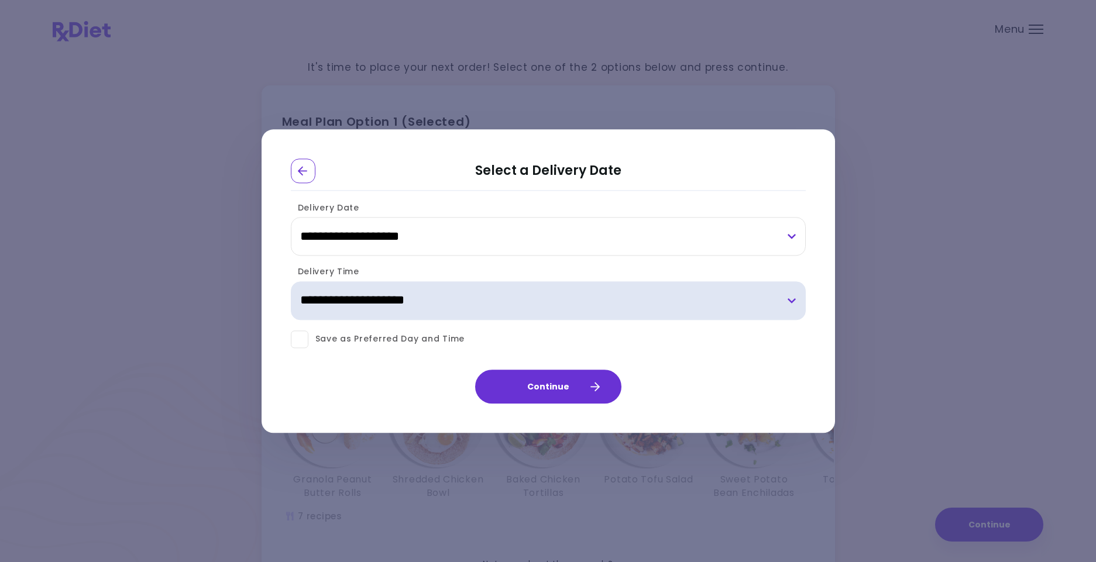
click at [789, 301] on select "**********" at bounding box center [548, 300] width 515 height 39
select select "*"
click at [291, 281] on select "**********" at bounding box center [548, 300] width 515 height 39
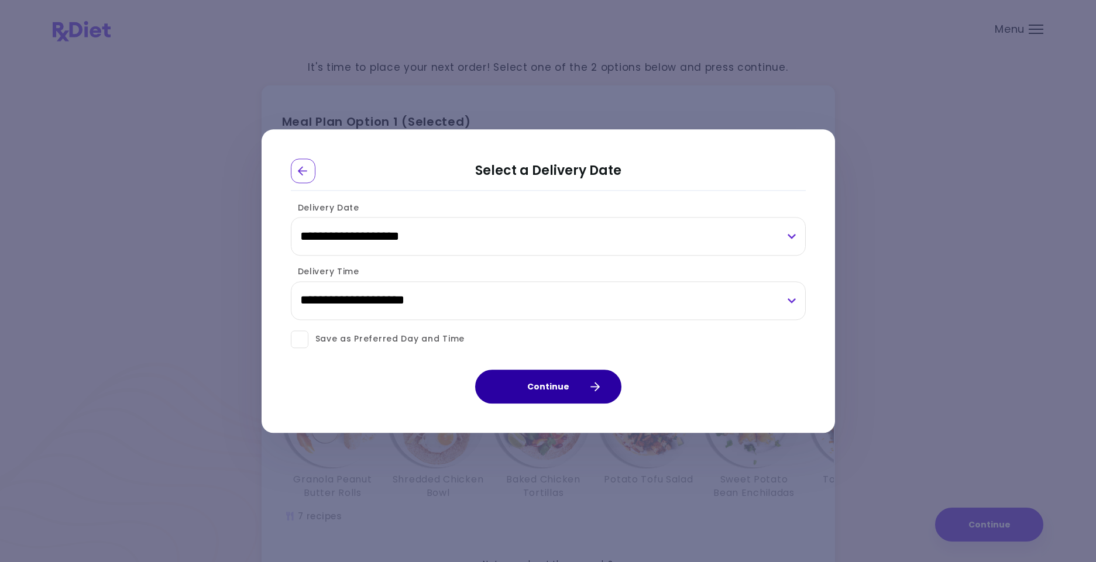
click at [583, 393] on button "Continue" at bounding box center [548, 387] width 146 height 34
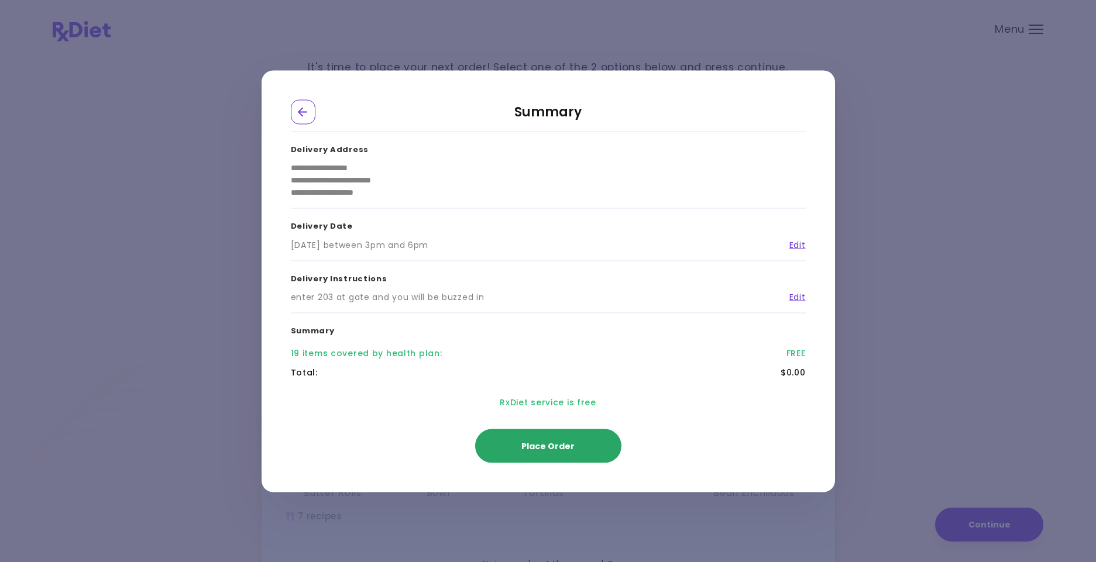
click at [553, 449] on span "Place Order" at bounding box center [547, 446] width 53 height 12
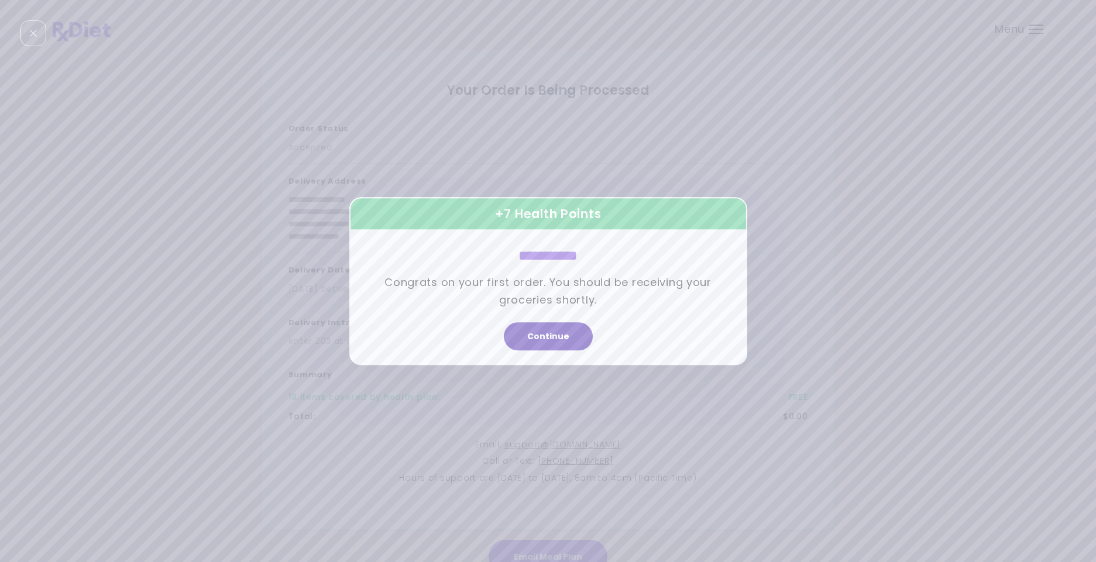
click at [549, 335] on button "Continue" at bounding box center [548, 336] width 89 height 28
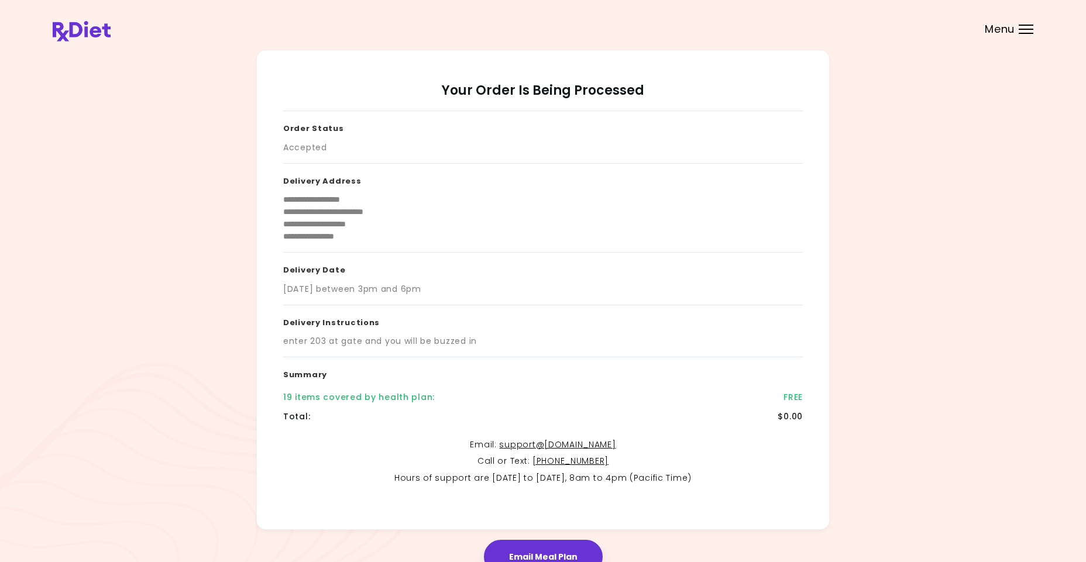
click at [549, 335] on div "enter 203 at gate and you will be buzzed in" at bounding box center [543, 341] width 520 height 12
click at [559, 544] on button "Email Meal Plan" at bounding box center [543, 557] width 119 height 34
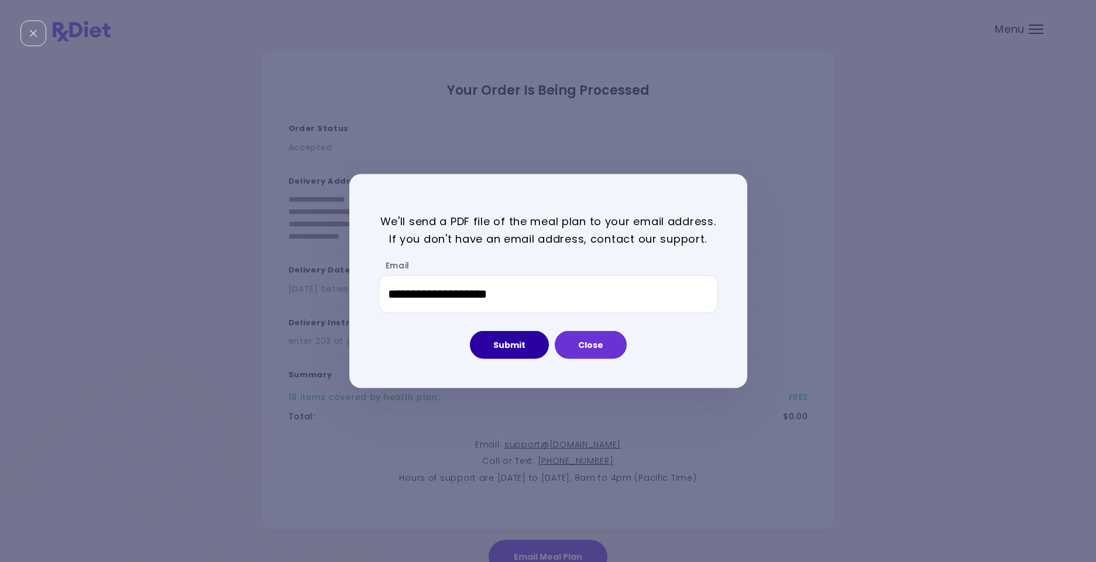
click at [489, 352] on button "Submit" at bounding box center [509, 345] width 79 height 28
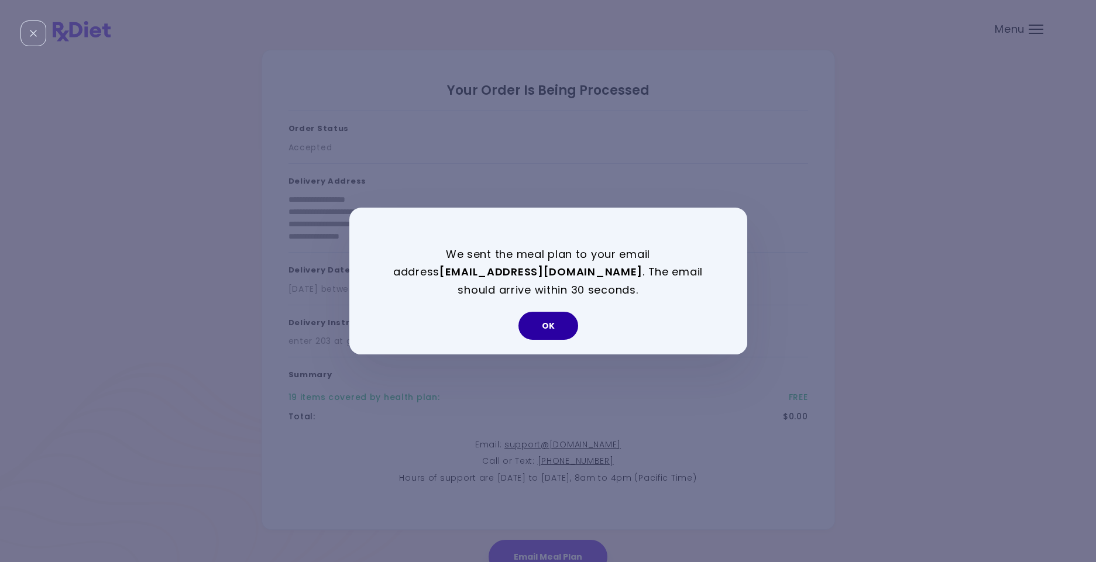
click at [543, 326] on button "OK" at bounding box center [548, 326] width 60 height 28
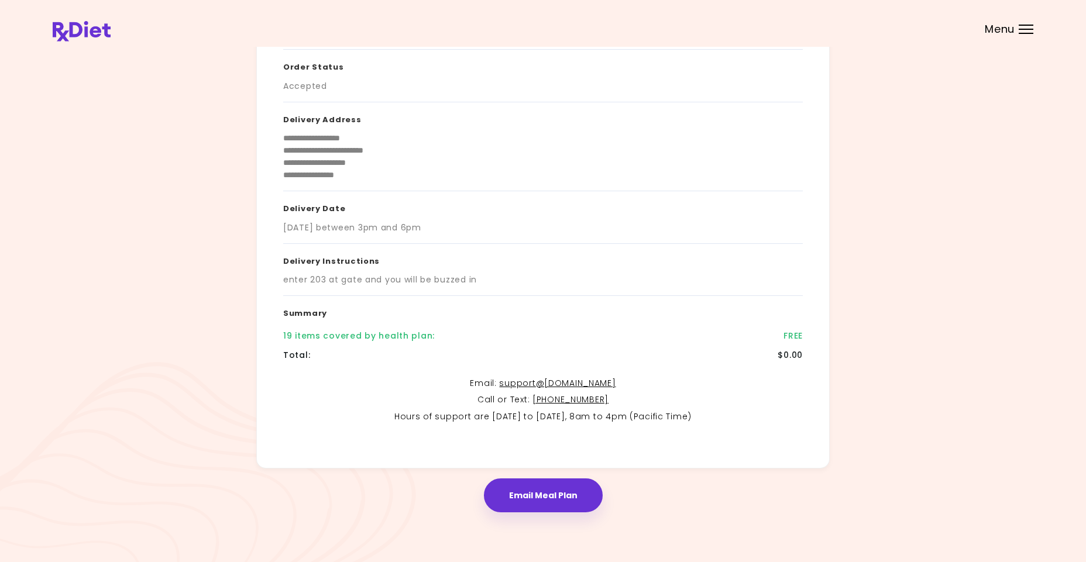
scroll to position [60, 0]
click at [1019, 29] on div at bounding box center [1026, 29] width 15 height 1
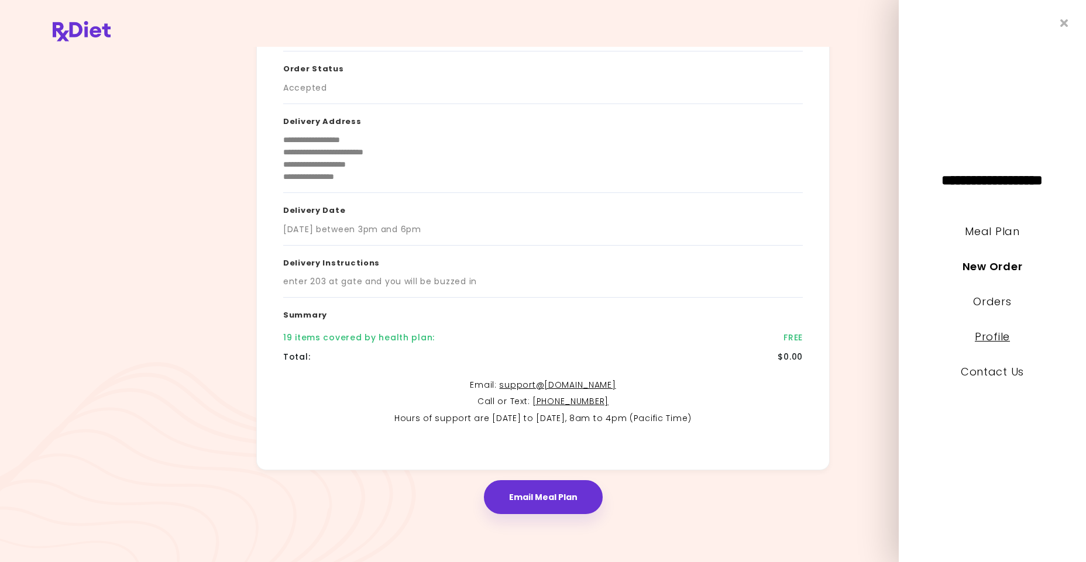
click at [991, 334] on link "Profile" at bounding box center [992, 336] width 35 height 15
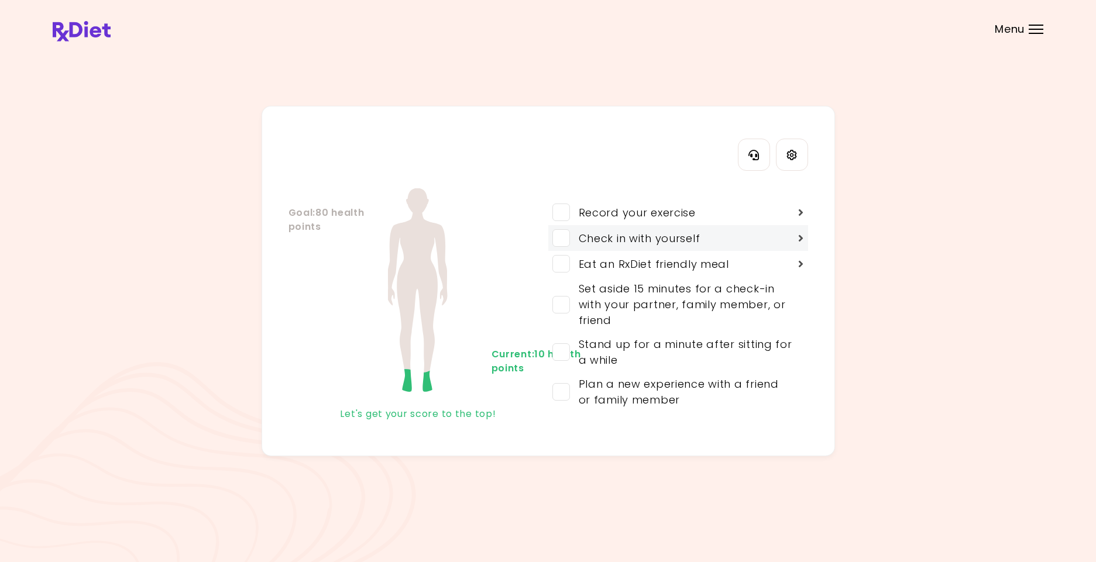
click at [622, 236] on div "Check in with yourself" at bounding box center [635, 239] width 130 height 16
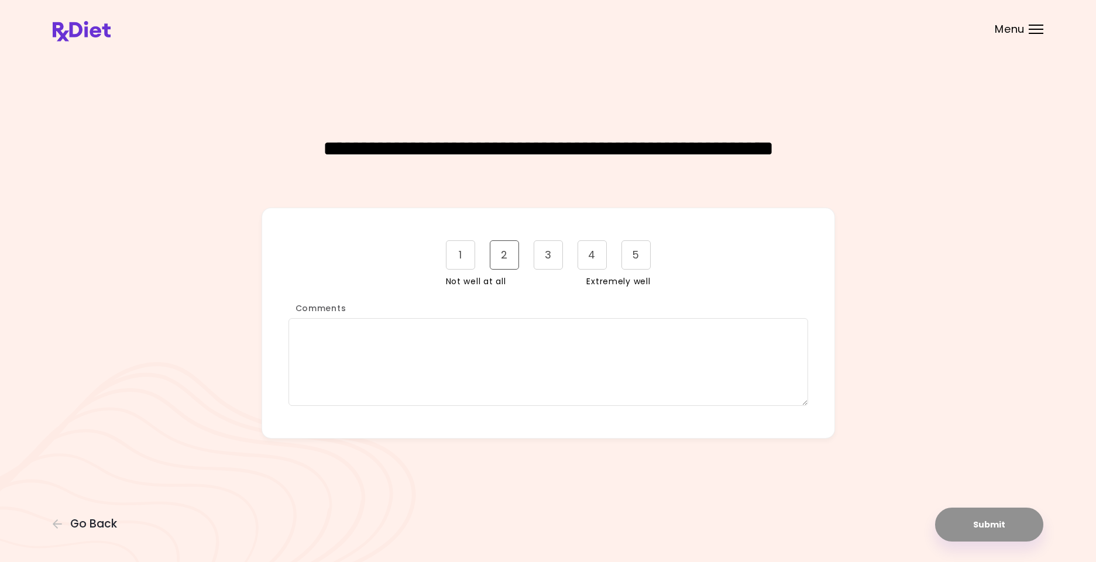
click at [516, 262] on div "2" at bounding box center [504, 254] width 29 height 29
click at [460, 327] on textarea "Comments" at bounding box center [548, 362] width 520 height 88
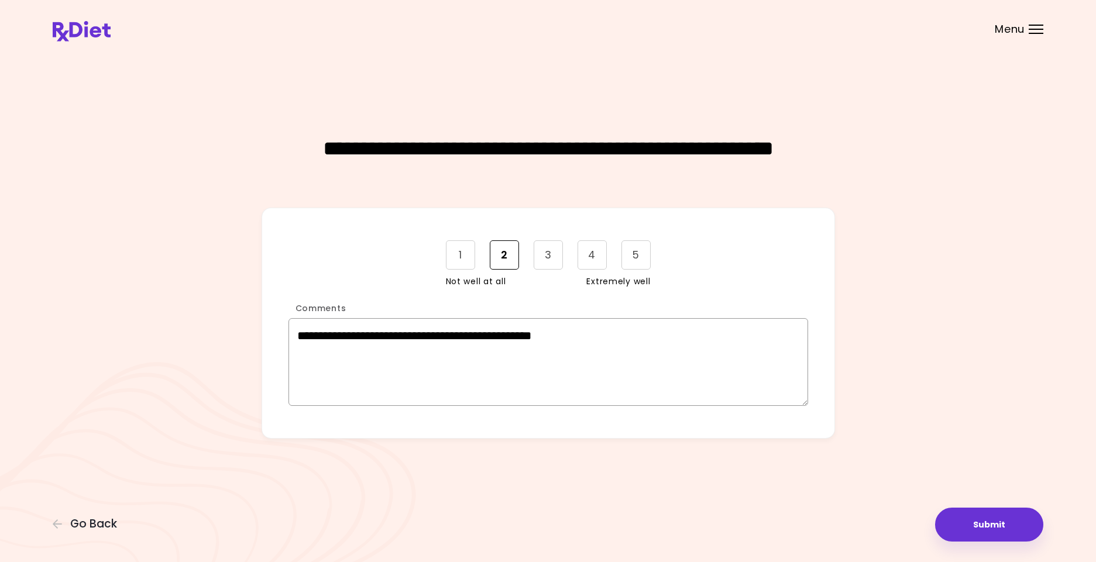
drag, startPoint x: 453, startPoint y: 338, endPoint x: 459, endPoint y: 339, distance: 6.5
click at [459, 339] on textarea "**********" at bounding box center [548, 362] width 520 height 88
type textarea "**********"
click at [997, 522] on button "Submit" at bounding box center [989, 525] width 108 height 34
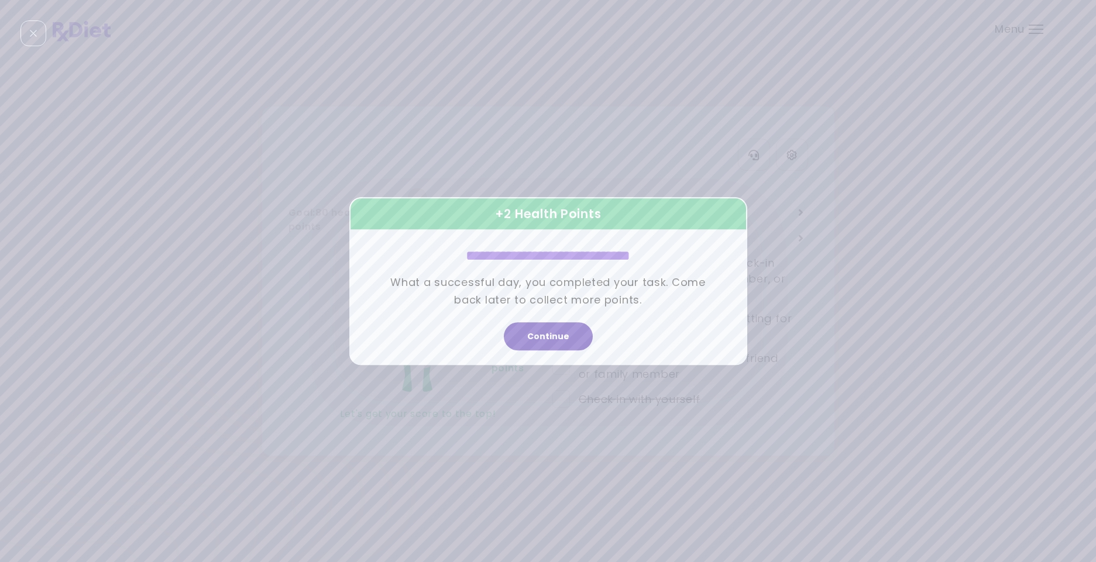
click at [548, 328] on button "Continue" at bounding box center [548, 336] width 89 height 28
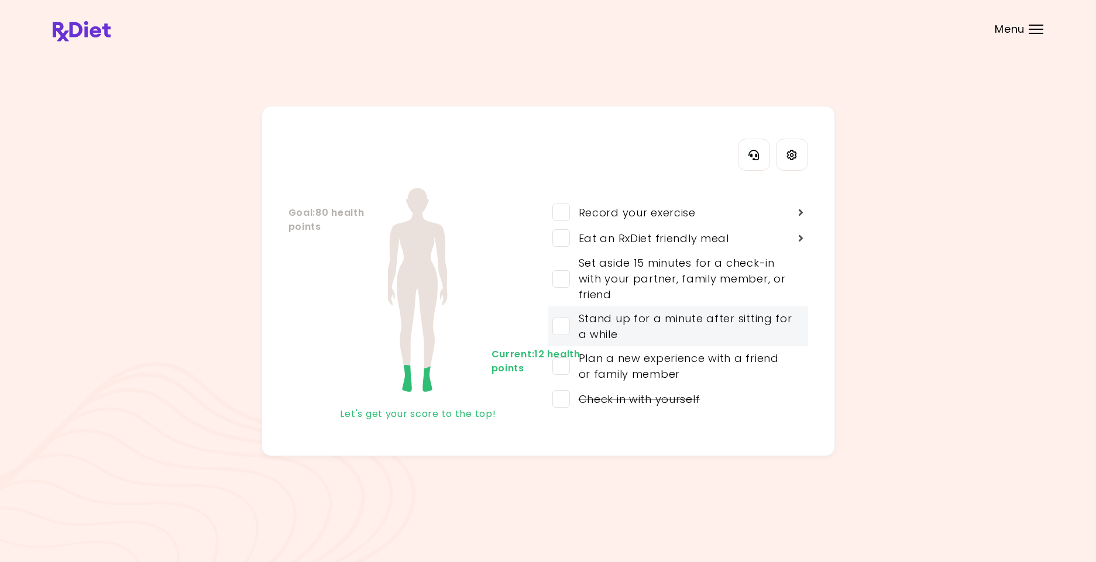
click at [561, 331] on span at bounding box center [561, 327] width 18 height 18
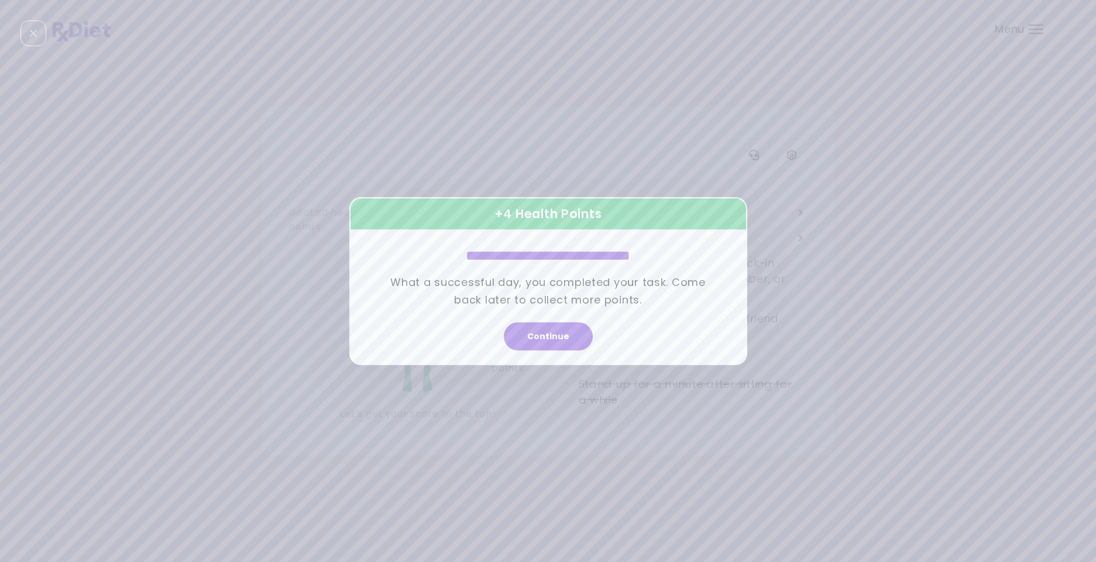
click at [561, 331] on button "Continue" at bounding box center [548, 336] width 89 height 28
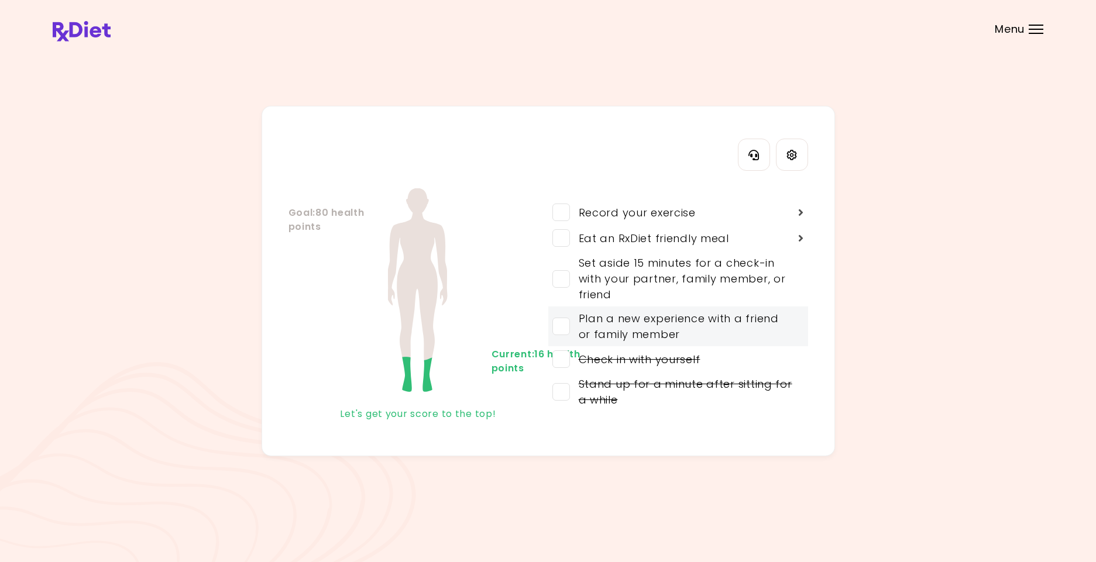
click at [566, 324] on span at bounding box center [561, 327] width 18 height 18
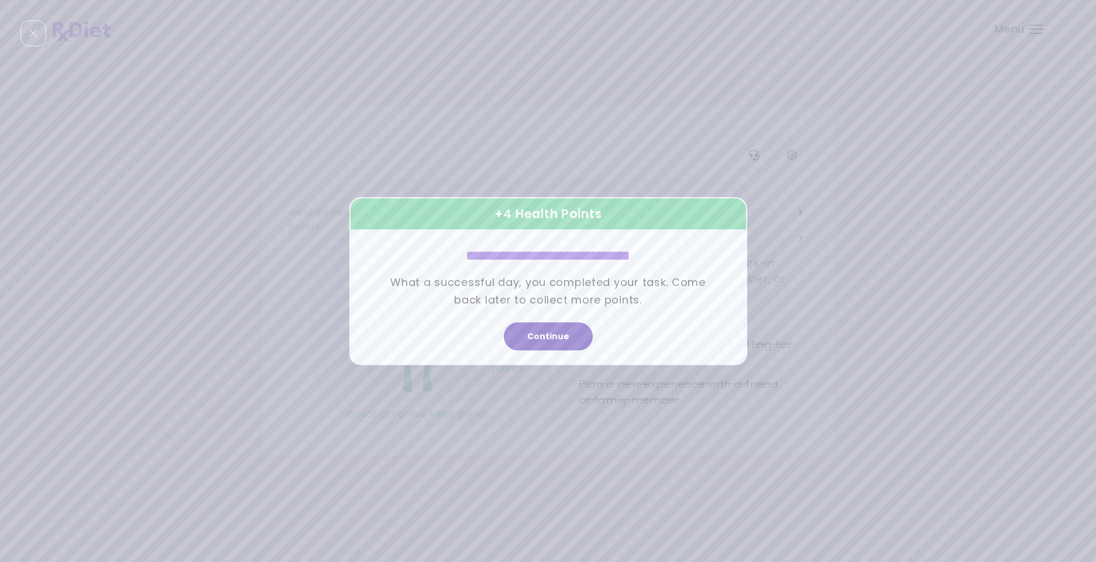
click at [565, 327] on button "Continue" at bounding box center [548, 336] width 89 height 28
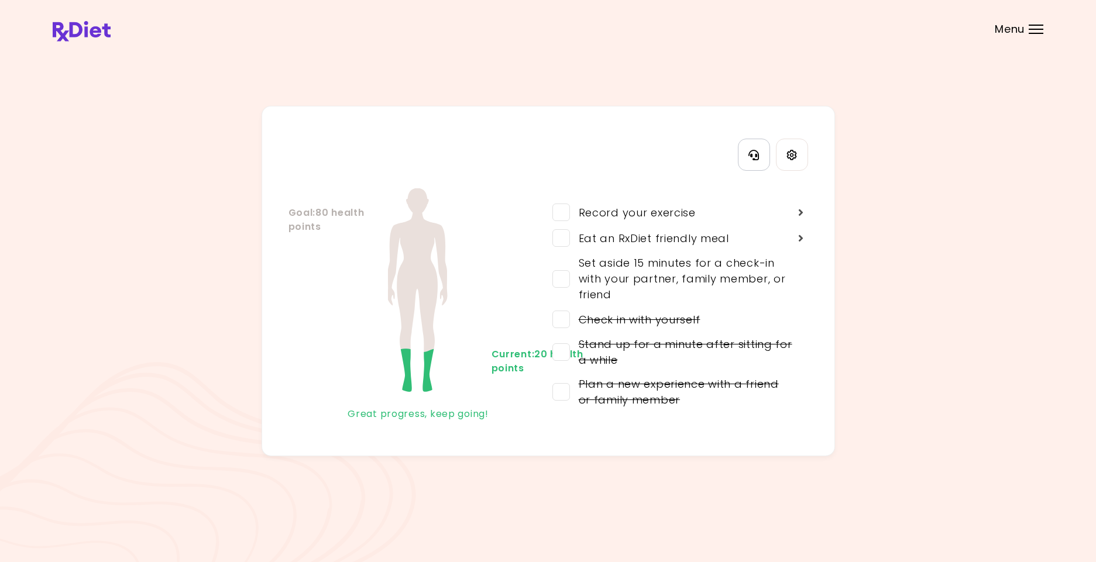
click at [749, 166] on button "Contact Information" at bounding box center [754, 155] width 32 height 32
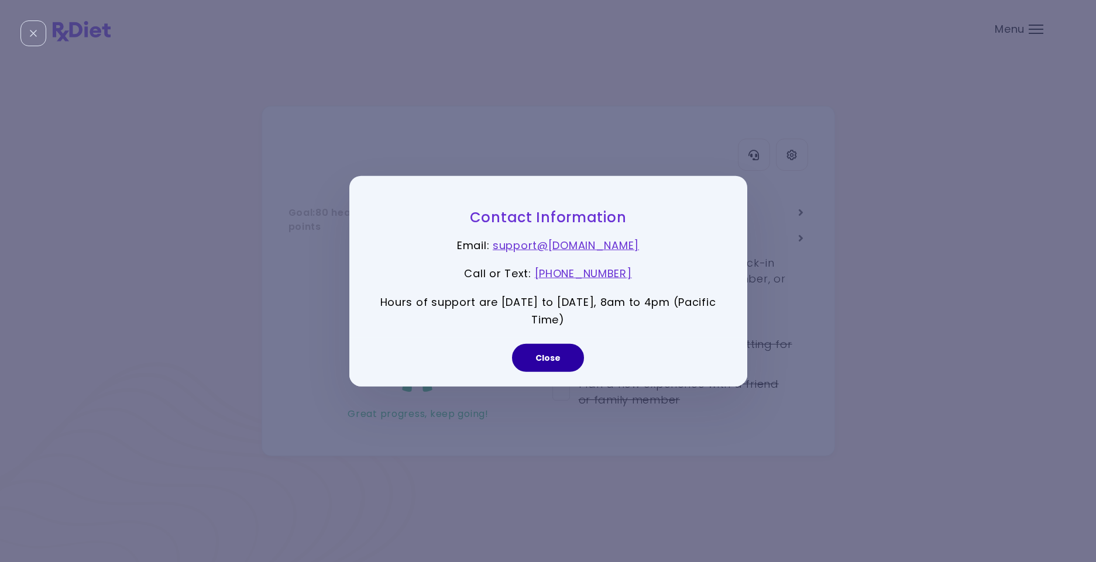
click at [564, 366] on button "Close" at bounding box center [548, 358] width 72 height 28
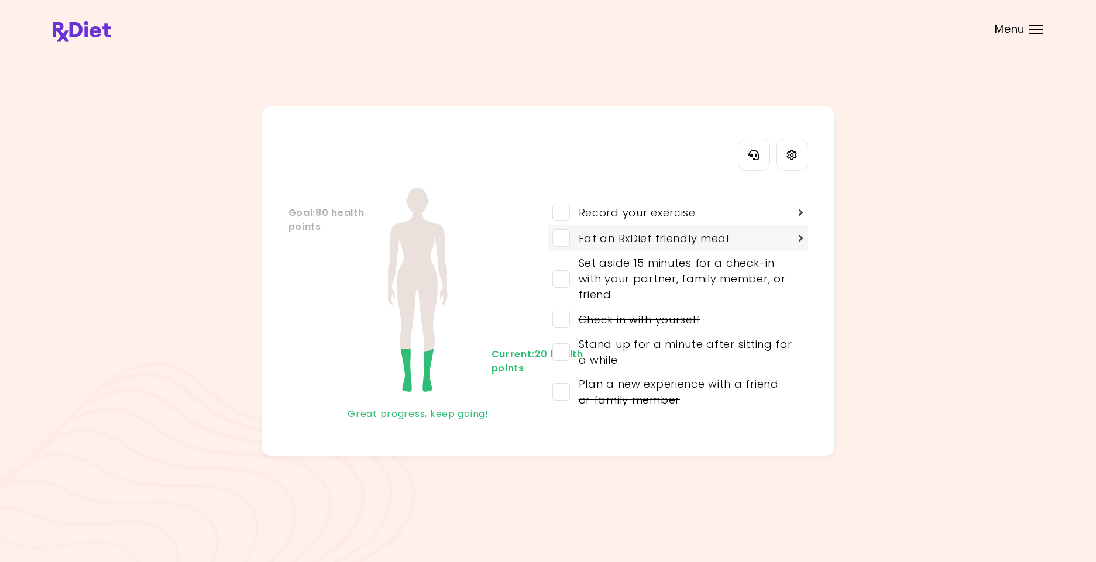
click at [805, 236] on div "Eat an RxDiet friendly meal" at bounding box center [678, 238] width 260 height 26
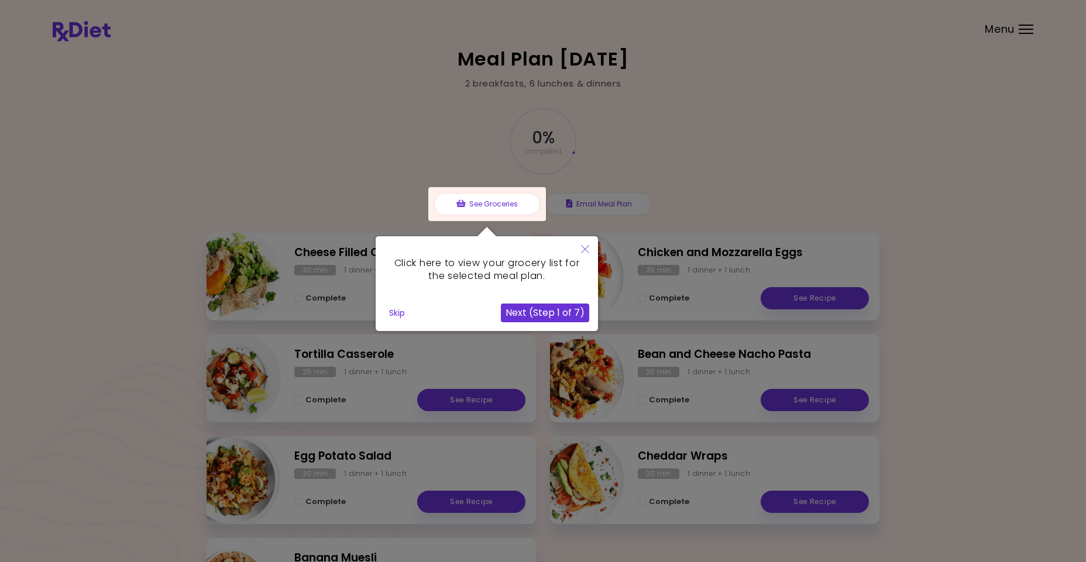
click at [585, 246] on icon "Close" at bounding box center [585, 249] width 8 height 8
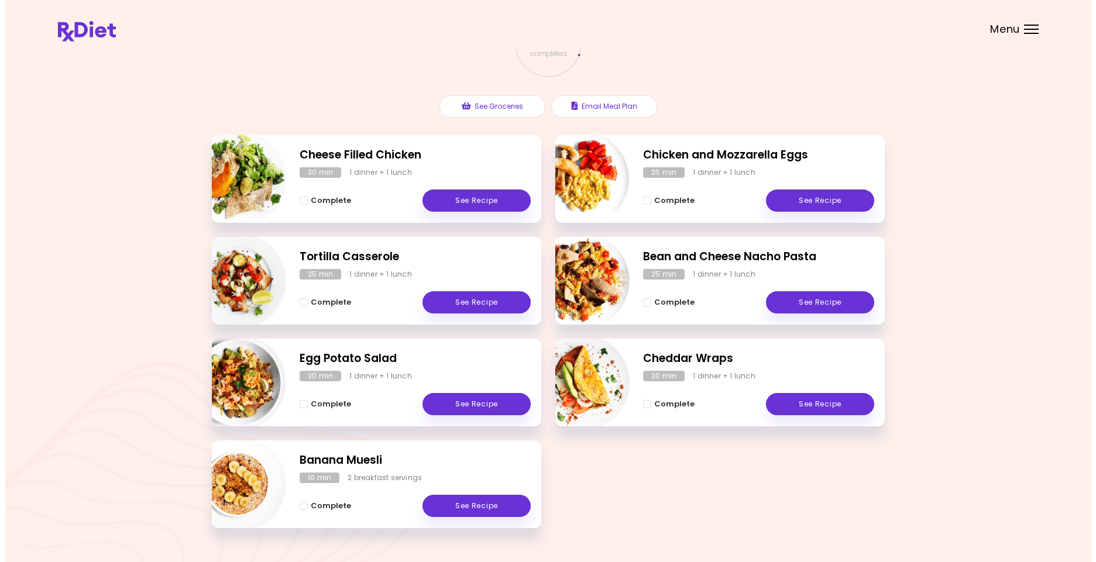
scroll to position [101, 0]
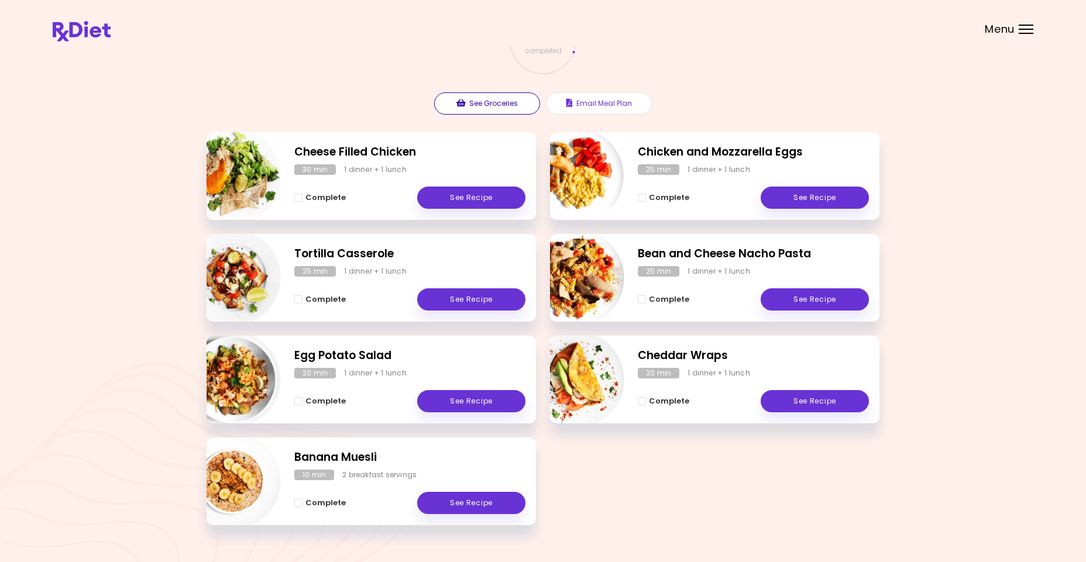
click at [496, 104] on button "See Groceries" at bounding box center [487, 103] width 106 height 22
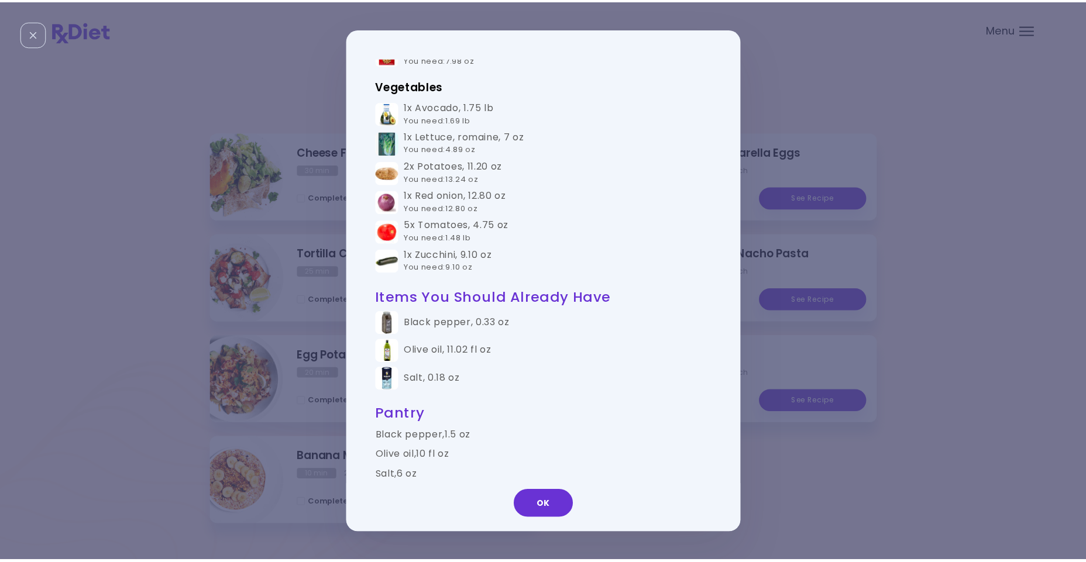
scroll to position [718, 0]
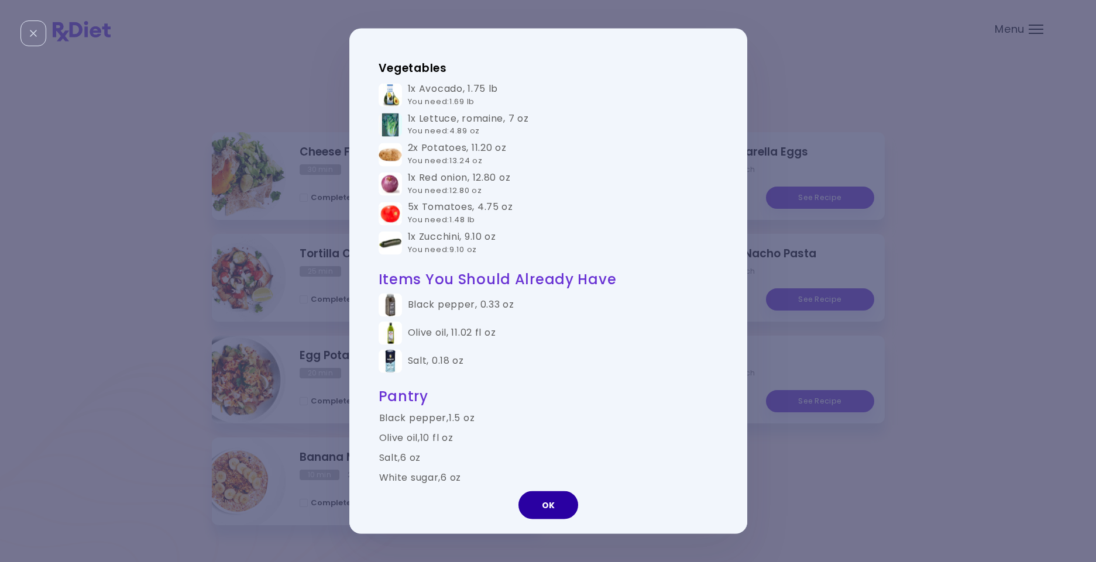
click at [561, 512] on button "OK" at bounding box center [548, 506] width 60 height 28
